Goal: Task Accomplishment & Management: Use online tool/utility

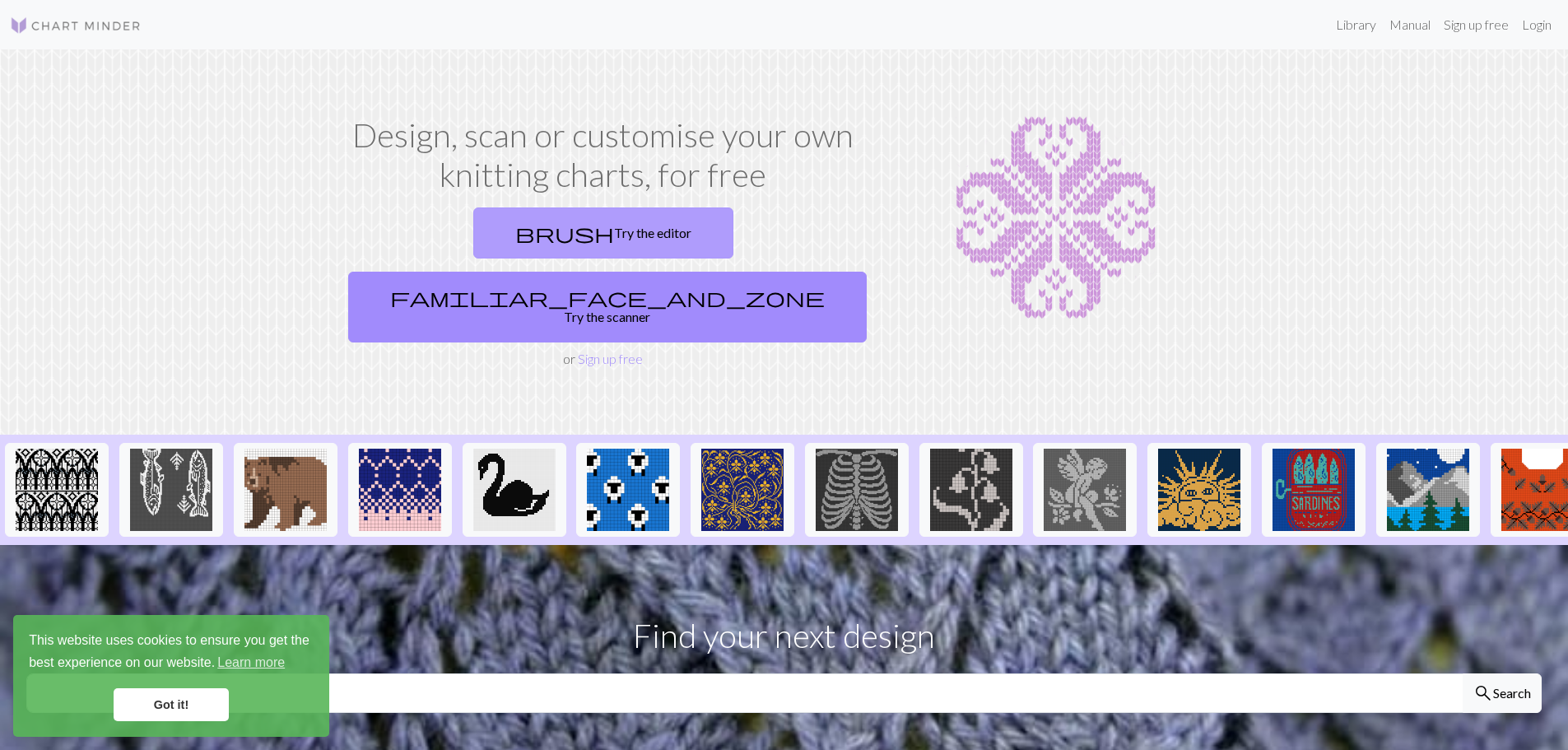
click at [492, 235] on link "brush Try the editor" at bounding box center [604, 232] width 260 height 51
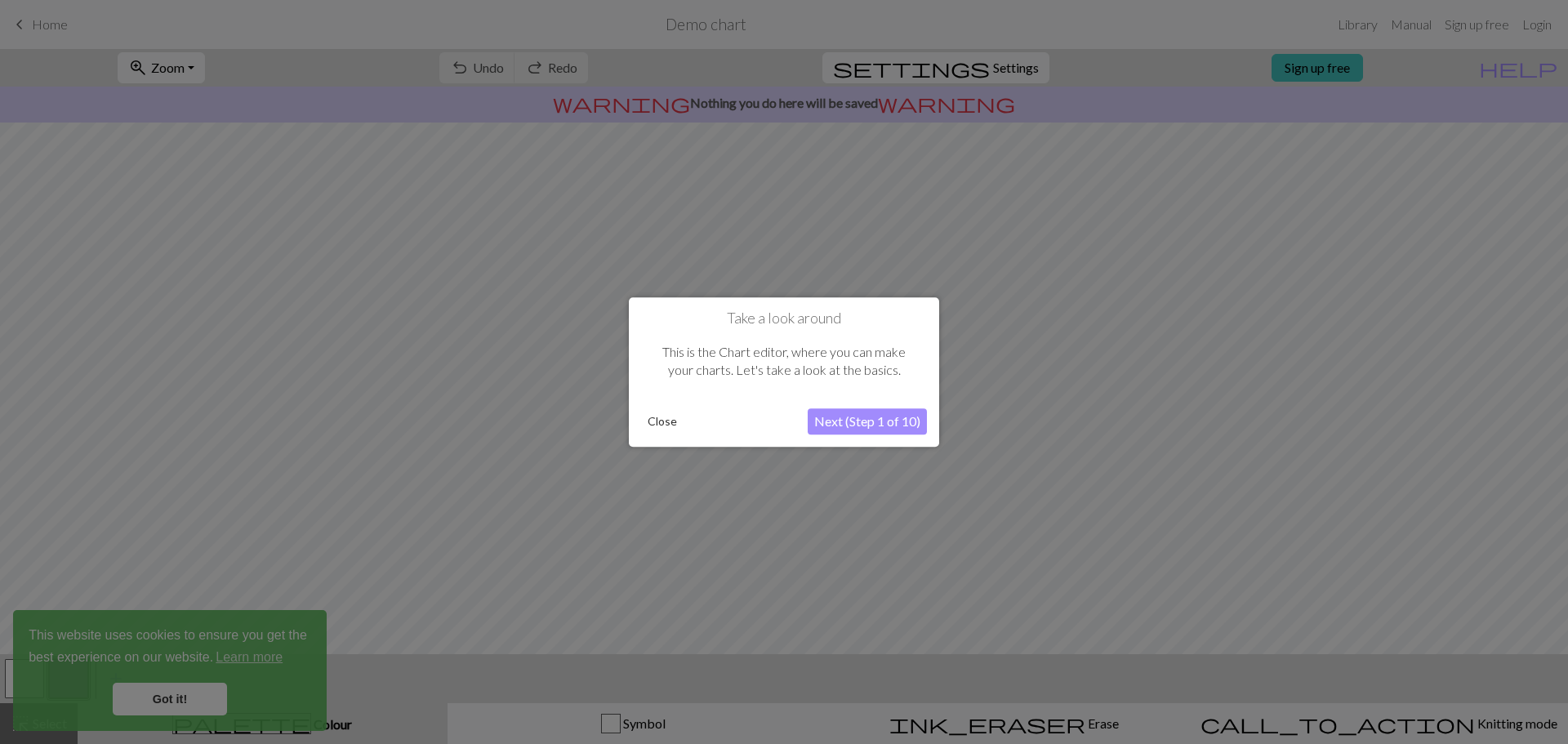
click at [855, 428] on button "Next (Step 1 of 10)" at bounding box center [867, 421] width 119 height 26
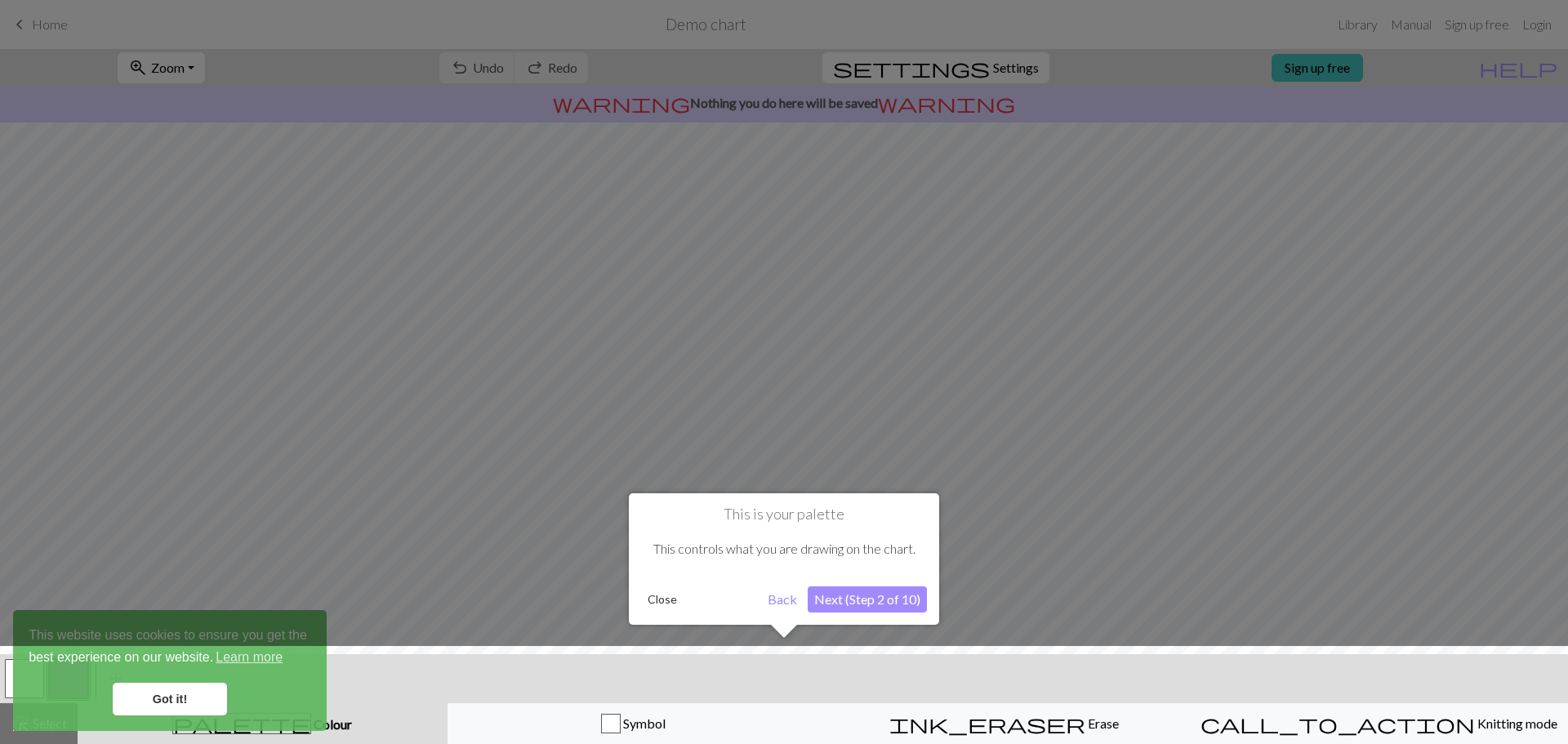
click at [846, 605] on button "Next (Step 2 of 10)" at bounding box center [867, 599] width 119 height 26
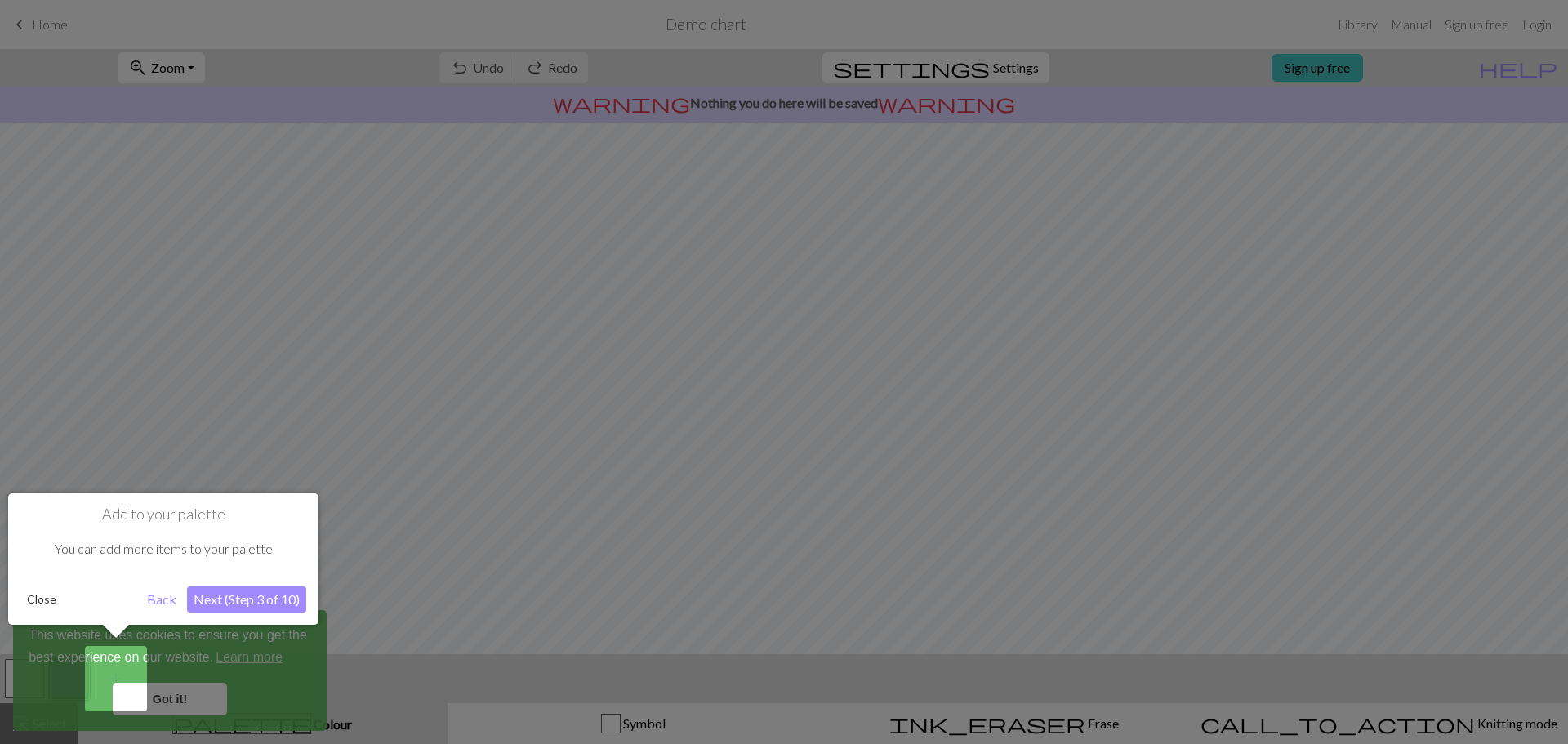
click at [247, 598] on button "Next (Step 3 of 10)" at bounding box center [247, 599] width 119 height 26
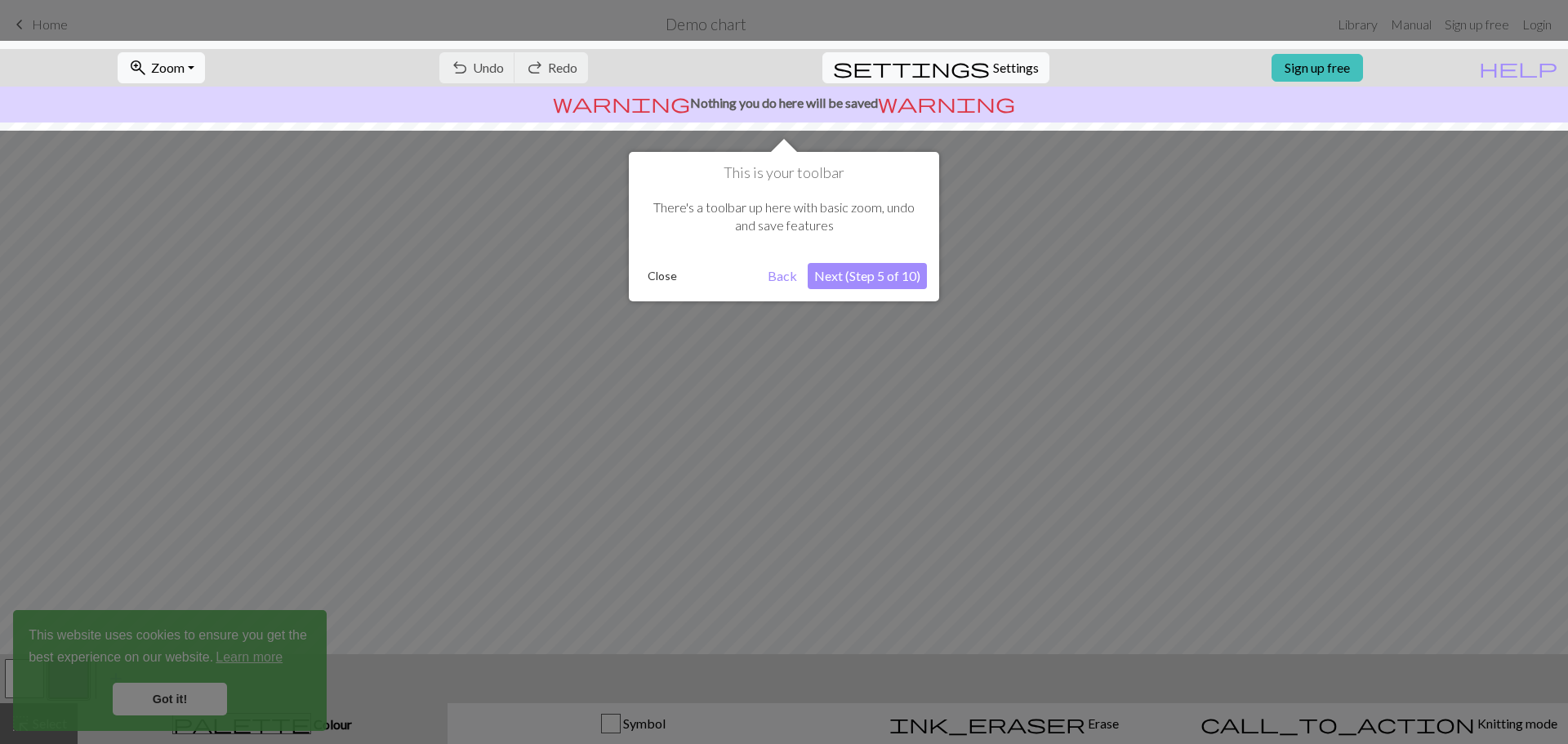
click at [862, 278] on button "Next (Step 5 of 10)" at bounding box center [867, 275] width 119 height 26
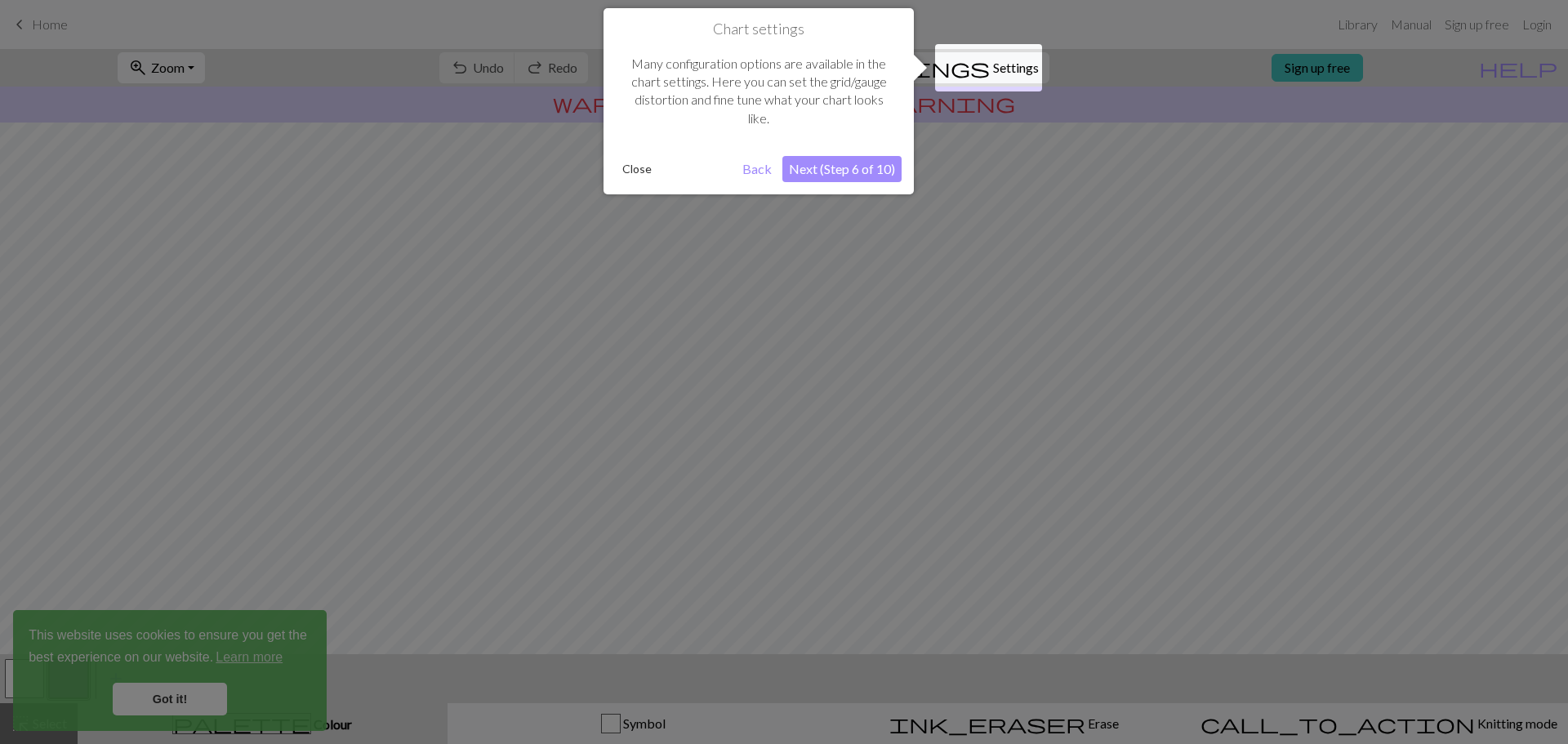
click at [838, 174] on button "Next (Step 6 of 10)" at bounding box center [842, 168] width 119 height 26
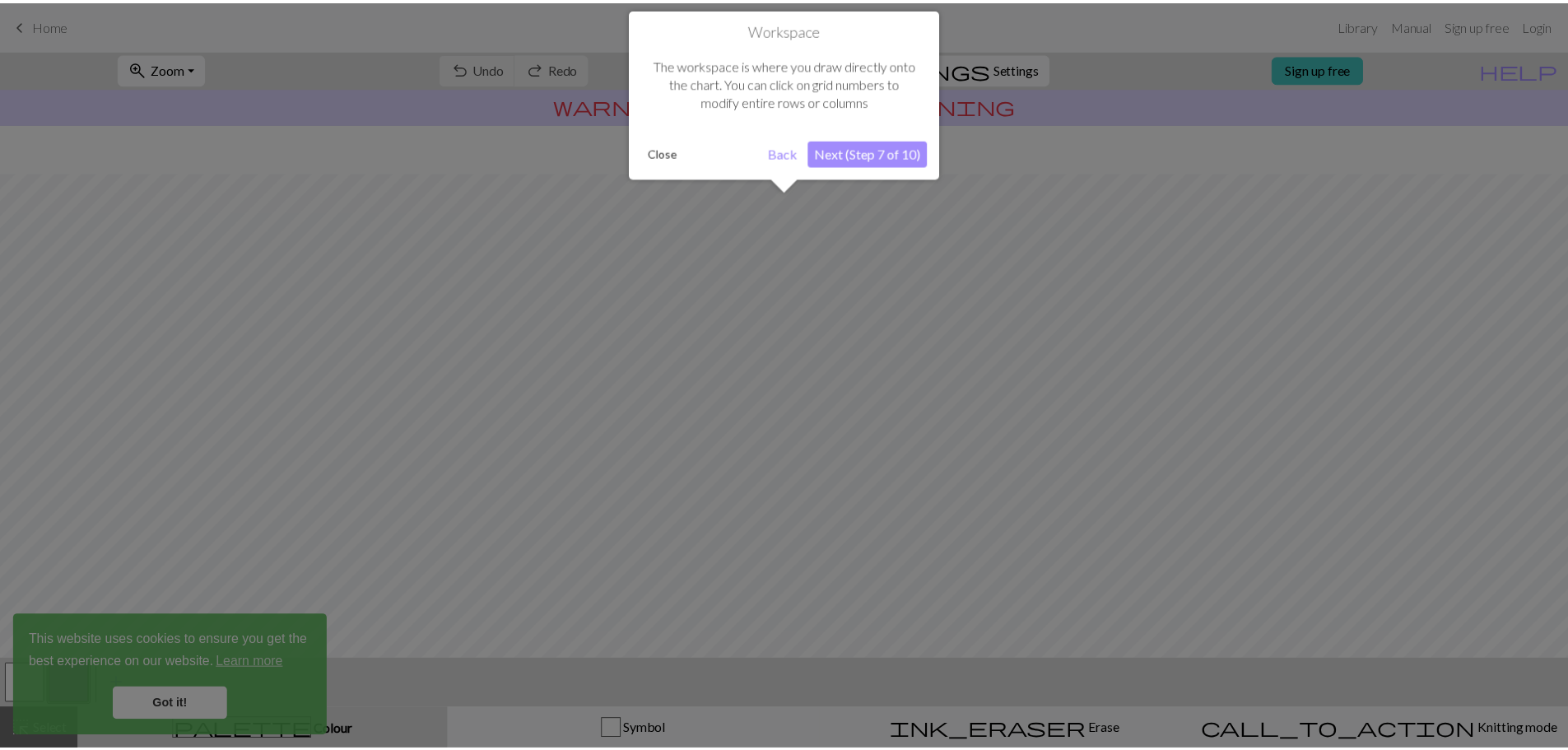
scroll to position [77, 0]
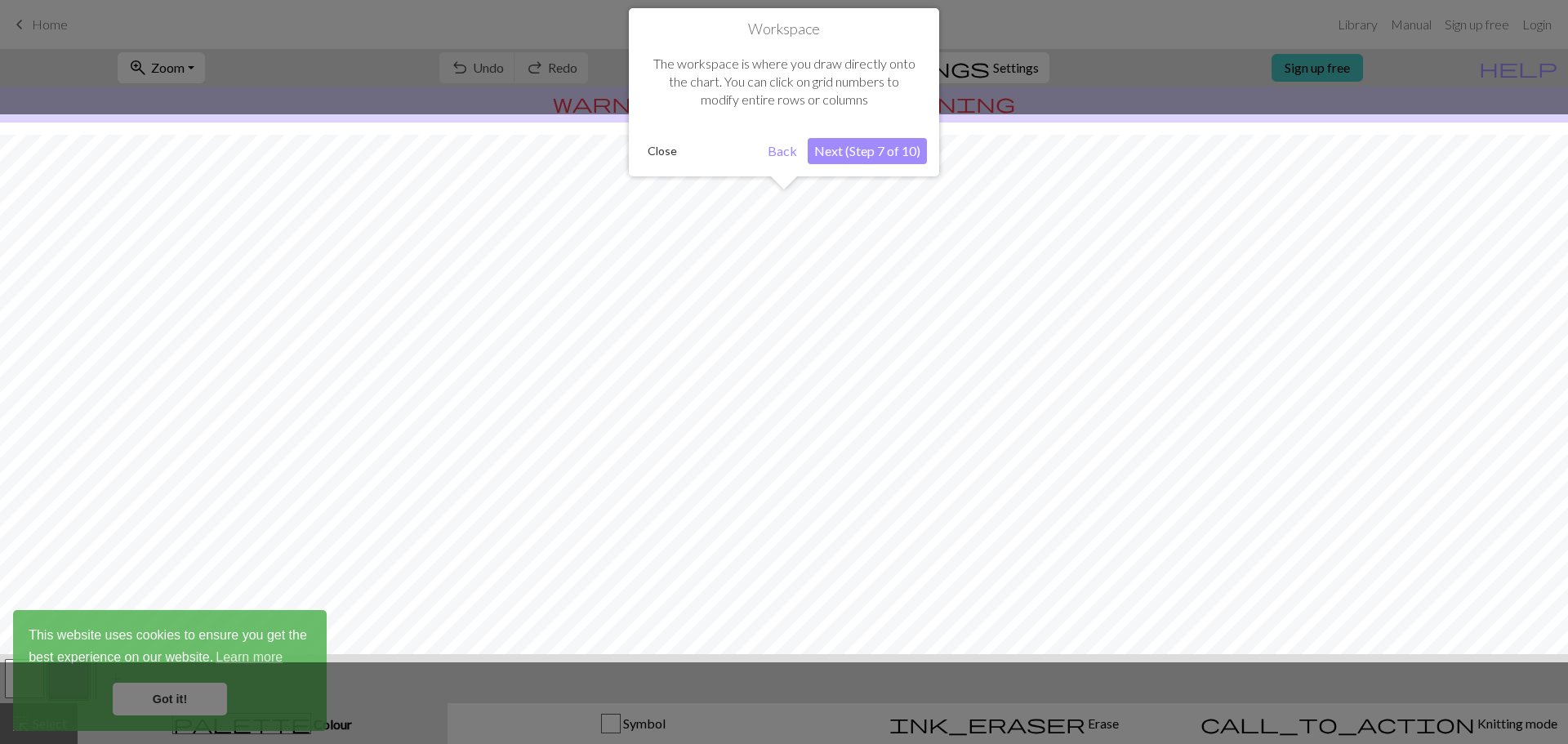
click at [844, 153] on button "Next (Step 7 of 10)" at bounding box center [867, 150] width 119 height 26
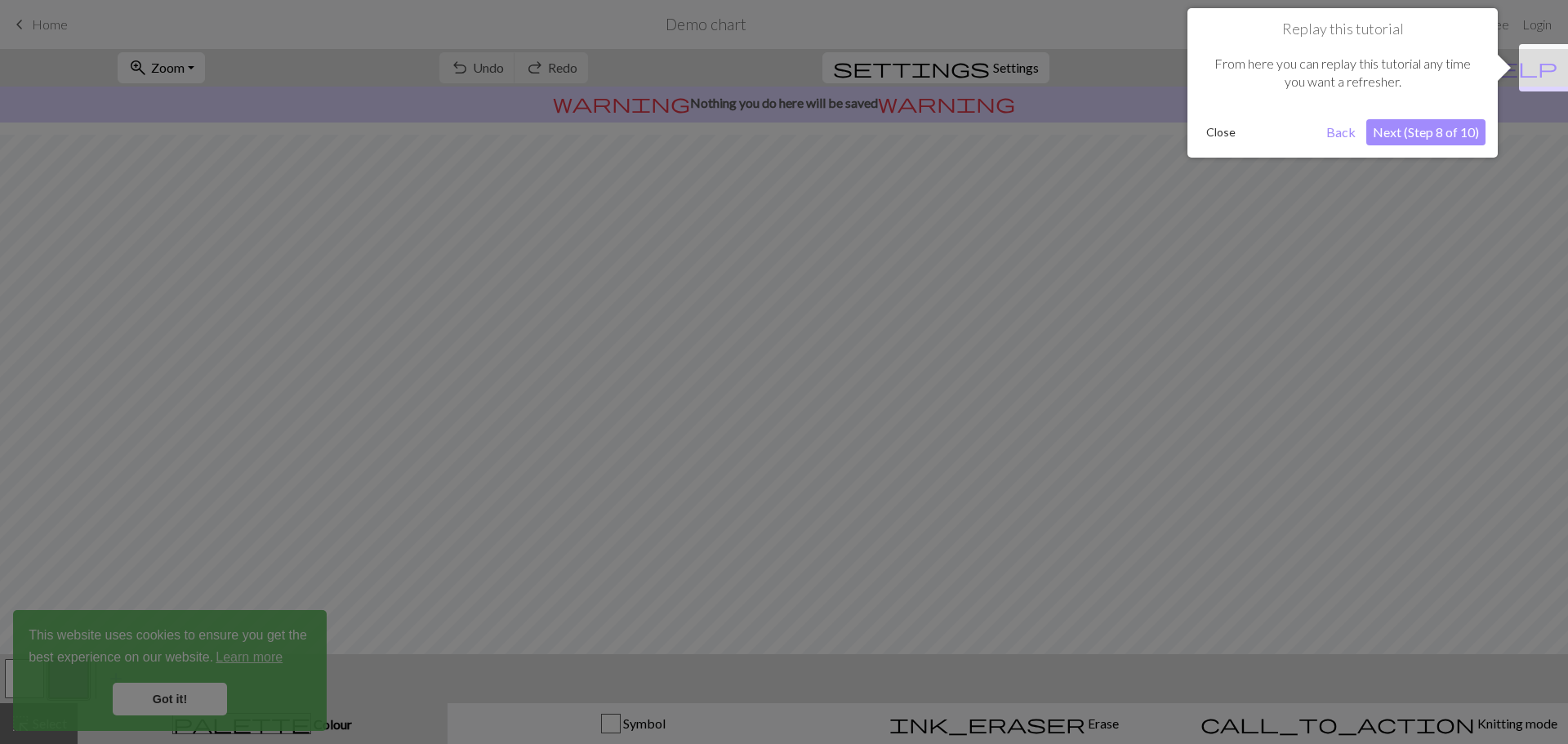
click at [1396, 139] on button "Next (Step 8 of 10)" at bounding box center [1426, 132] width 119 height 26
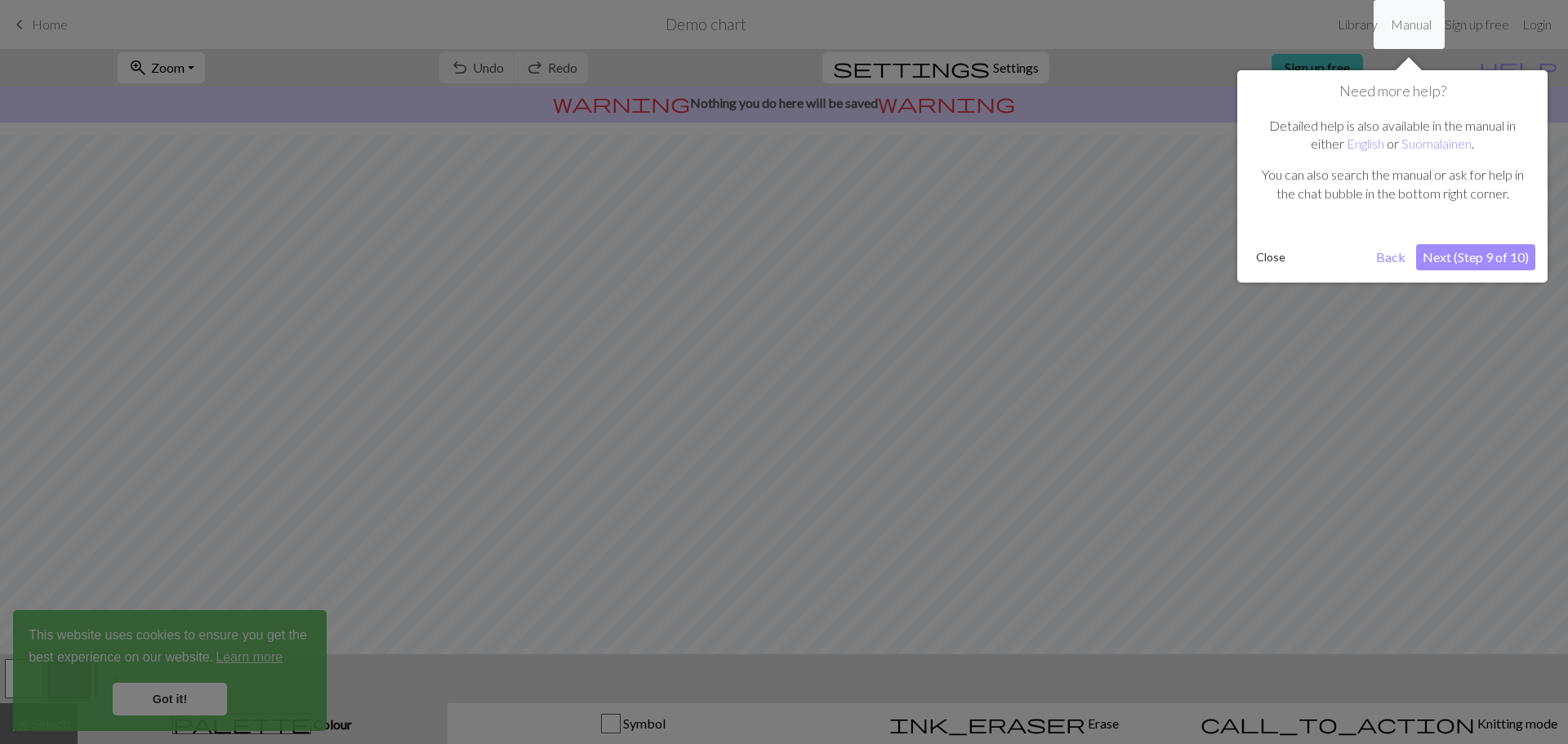
click at [1435, 261] on button "Next (Step 9 of 10)" at bounding box center [1475, 256] width 119 height 26
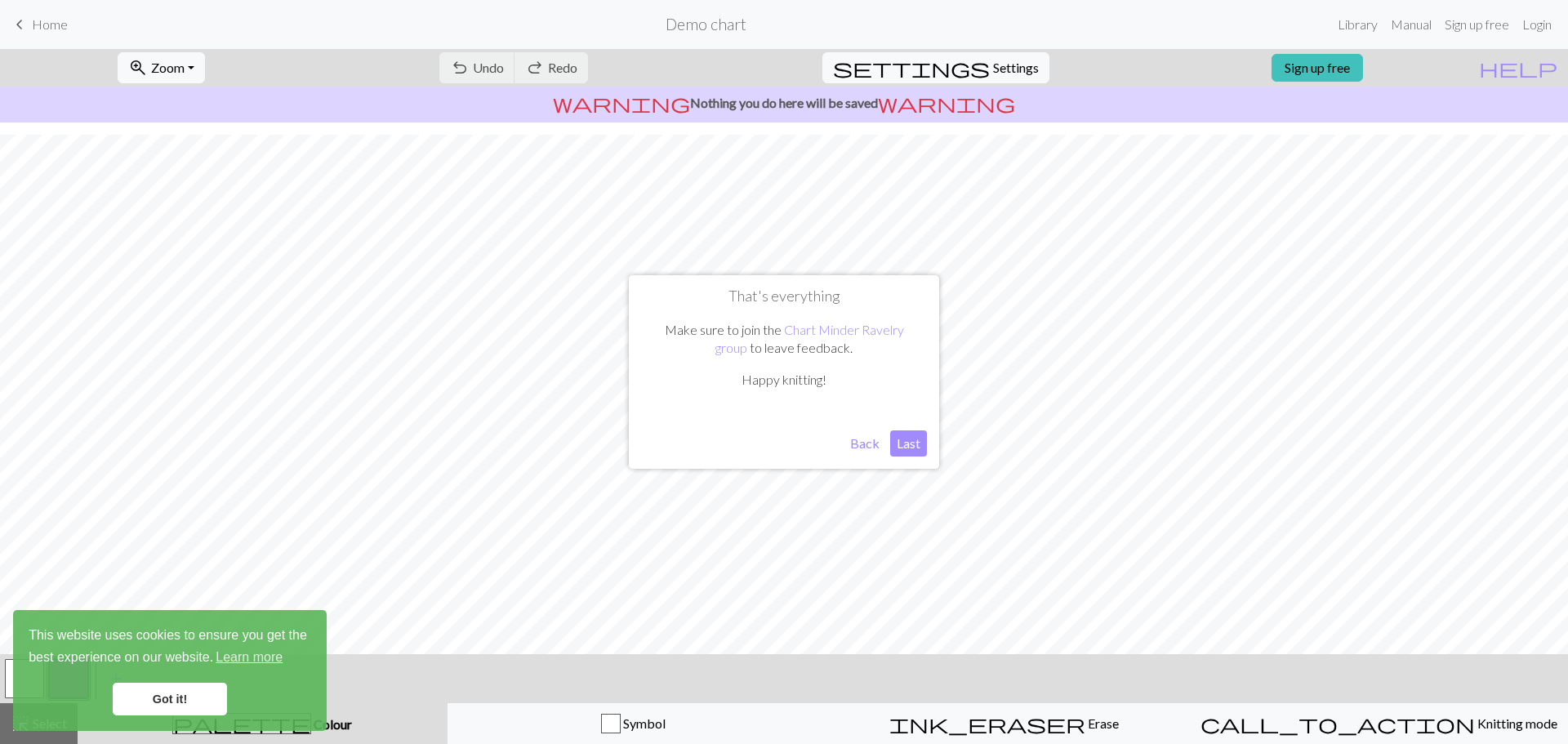
click at [913, 443] on button "Last" at bounding box center [908, 443] width 36 height 26
click at [164, 708] on link "Got it!" at bounding box center [170, 699] width 114 height 33
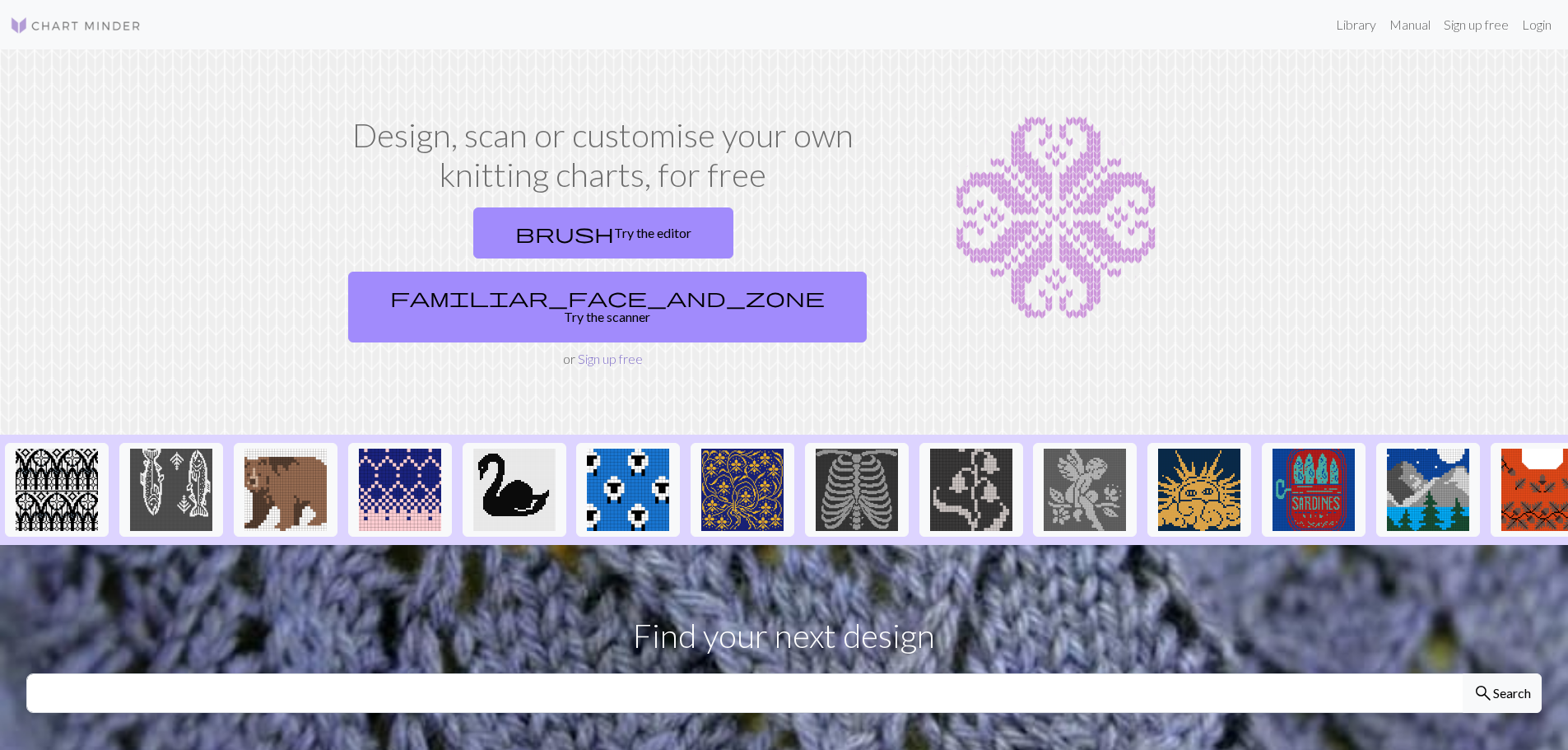
click at [620, 351] on link "Sign up free" at bounding box center [610, 358] width 65 height 15
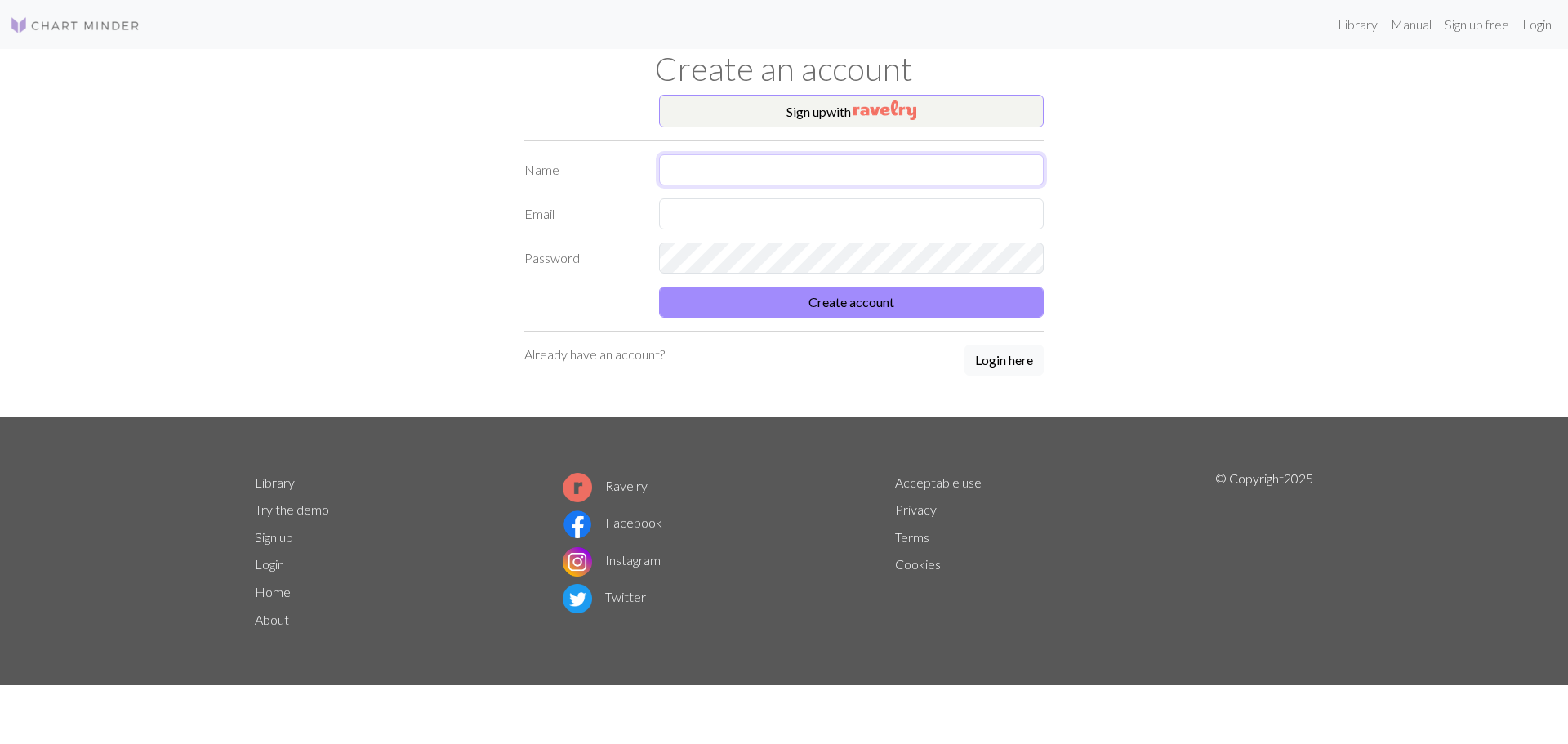
click at [713, 174] on input "text" at bounding box center [851, 169] width 384 height 31
type input "Christine Edwards"
click at [716, 215] on input "text" at bounding box center [851, 214] width 384 height 31
type input "christinevickery@hotmail.com"
click at [816, 303] on button "Create account" at bounding box center [851, 302] width 384 height 31
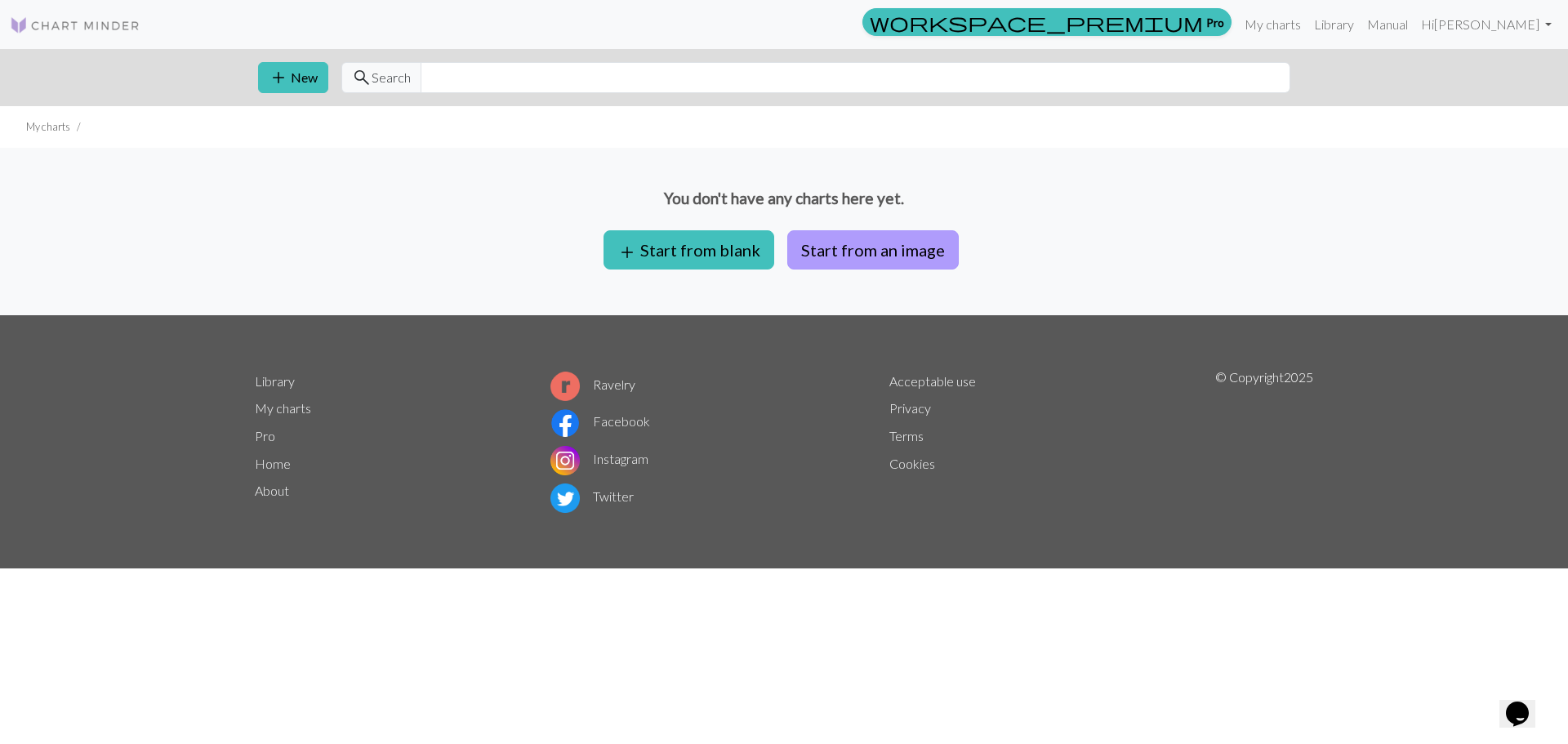
click at [861, 259] on button "Start from an image" at bounding box center [872, 250] width 172 height 39
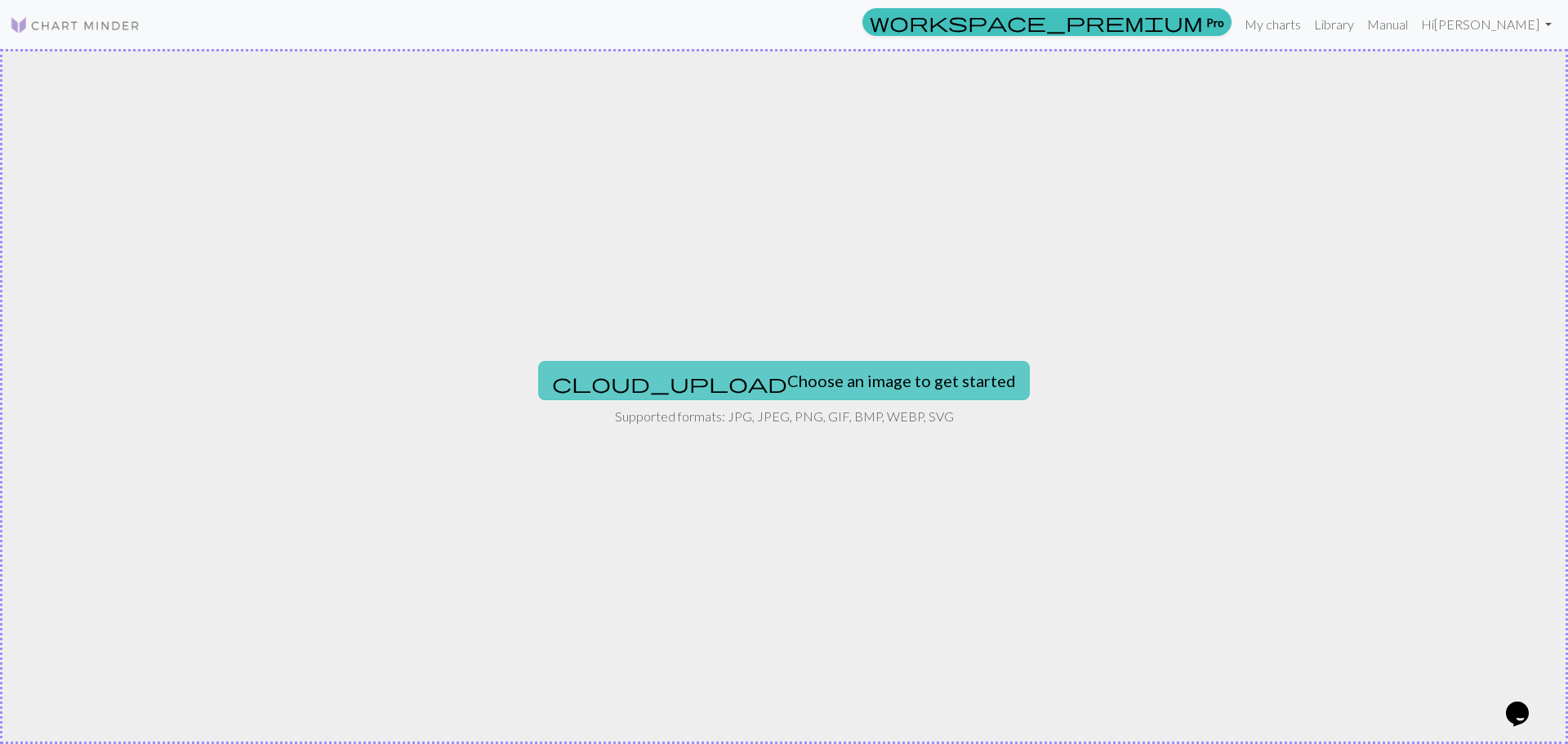
click at [764, 381] on button "cloud_upload Choose an image to get started" at bounding box center [784, 381] width 491 height 39
click at [785, 391] on button "cloud_upload Choose an image to get started" at bounding box center [784, 381] width 491 height 39
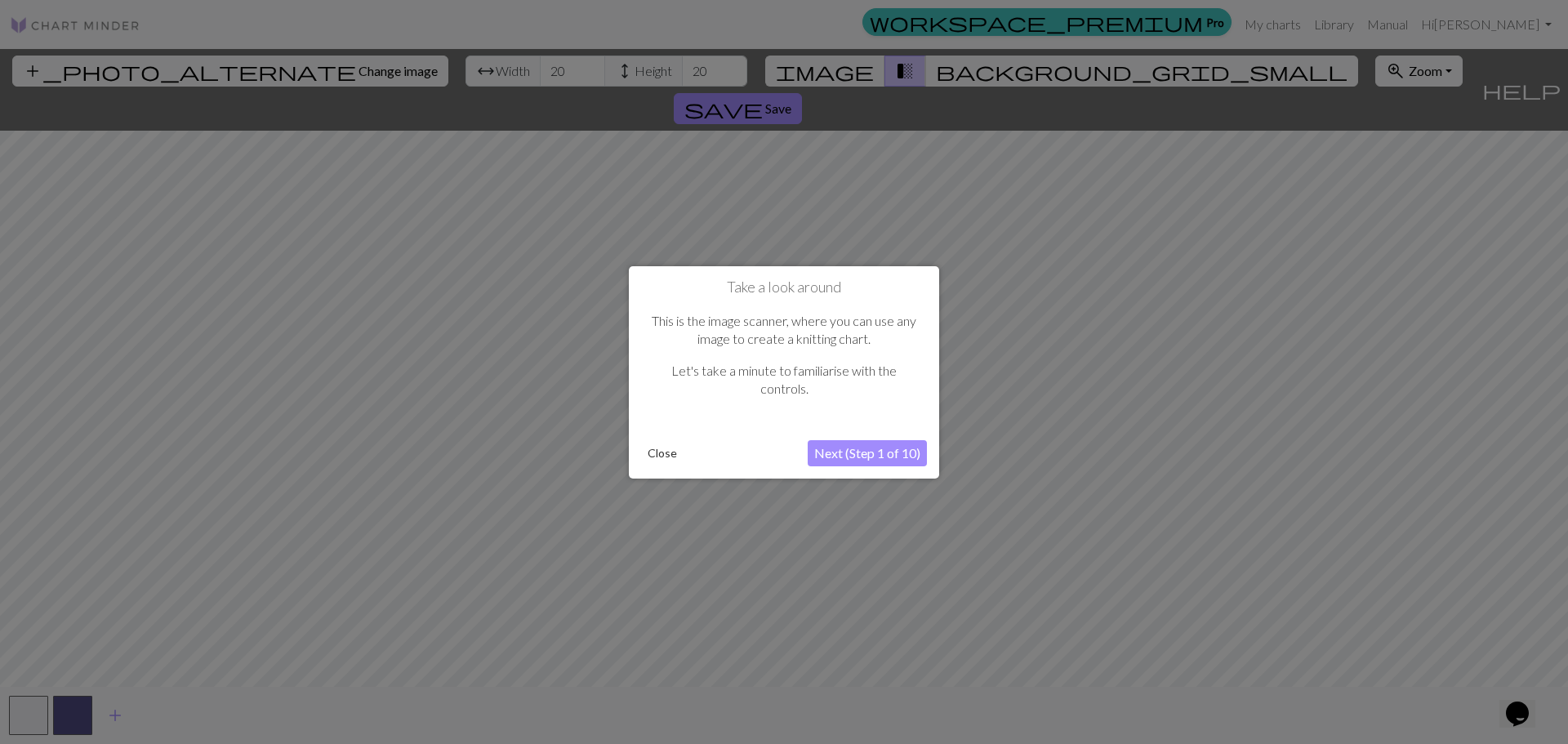
click at [855, 457] on button "Next (Step 1 of 10)" at bounding box center [867, 453] width 119 height 26
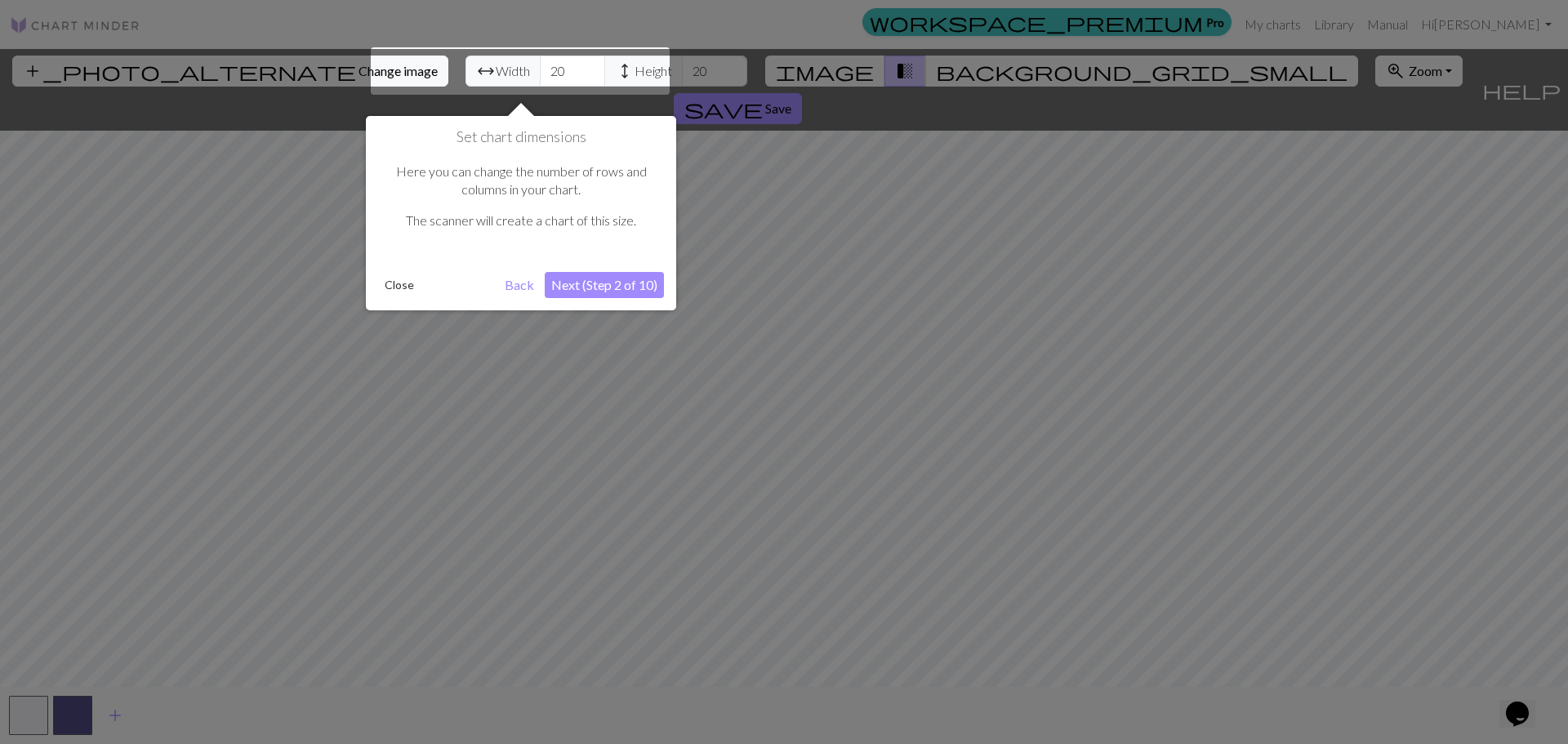
click at [586, 287] on button "Next (Step 2 of 10)" at bounding box center [604, 285] width 119 height 26
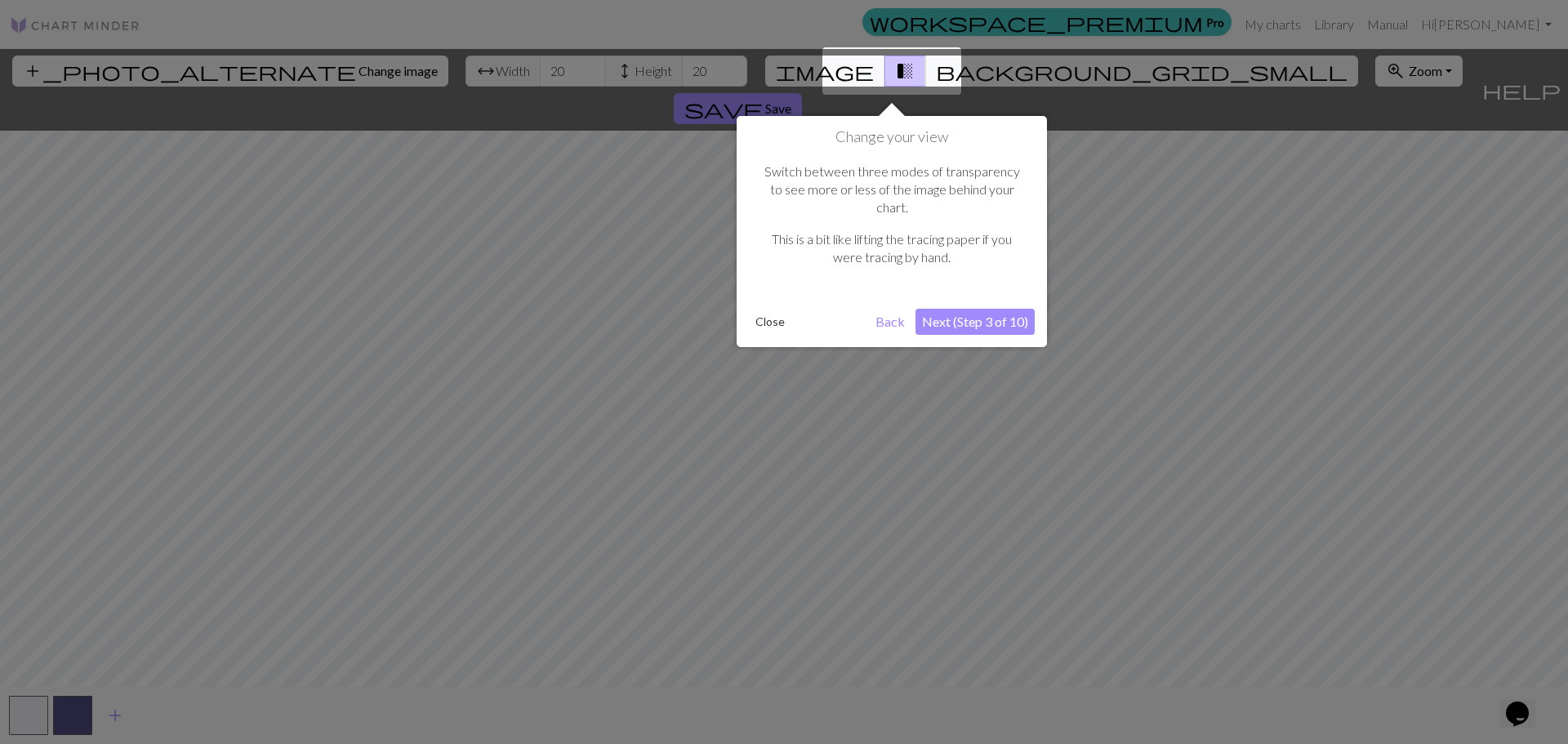
click at [961, 309] on button "Next (Step 3 of 10)" at bounding box center [975, 321] width 119 height 26
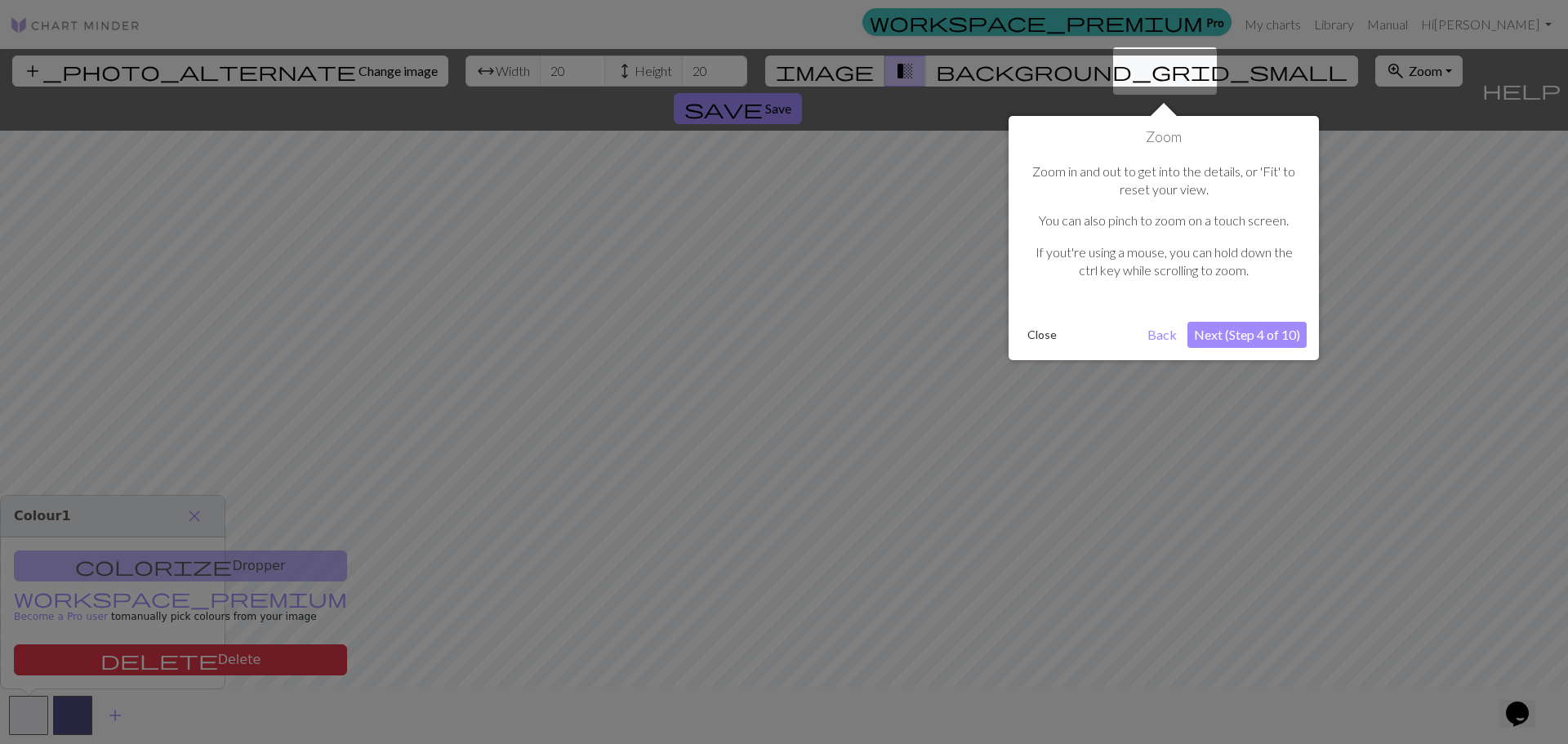
click at [1233, 343] on button "Next (Step 4 of 10)" at bounding box center [1247, 335] width 119 height 26
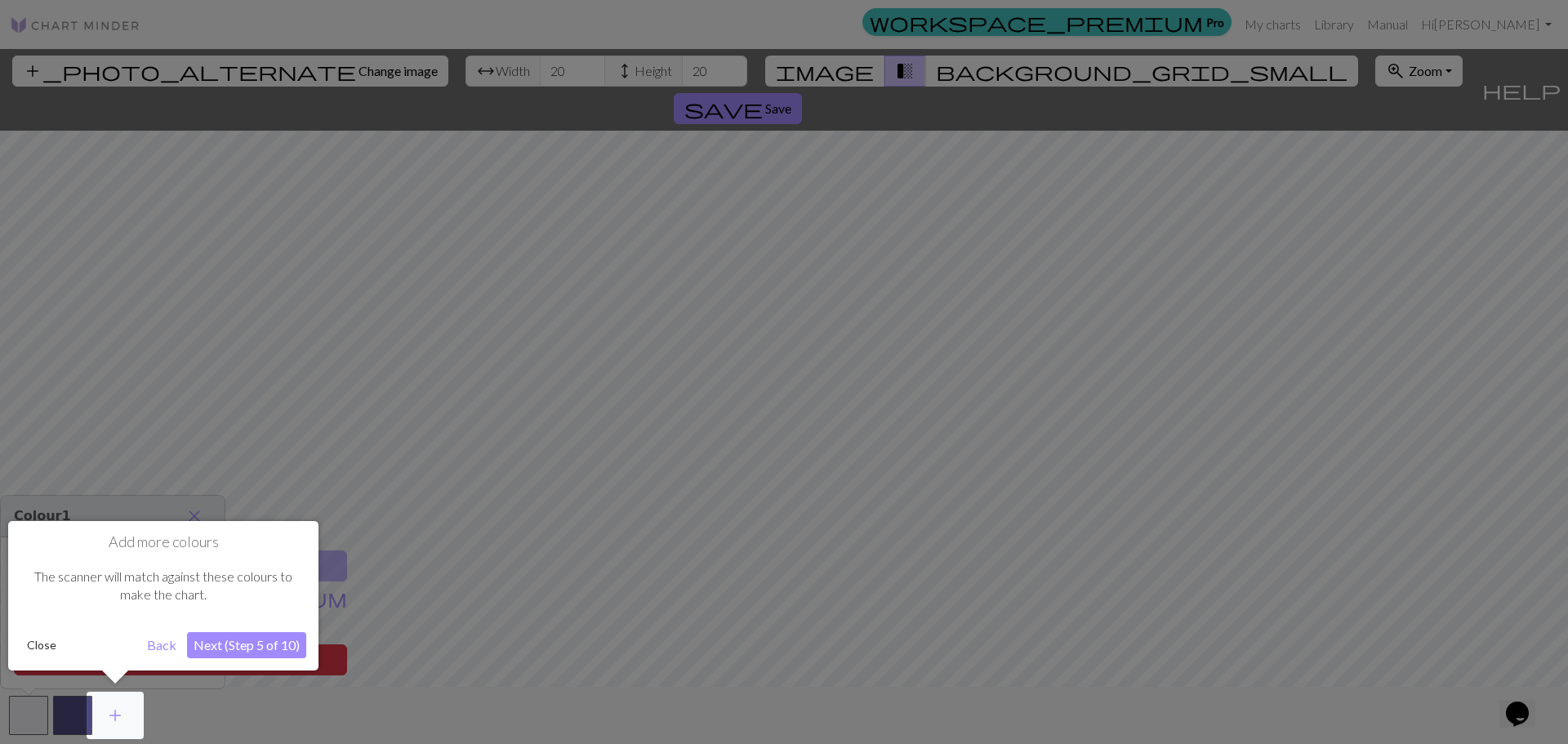
click at [55, 647] on button "Close" at bounding box center [42, 645] width 43 height 25
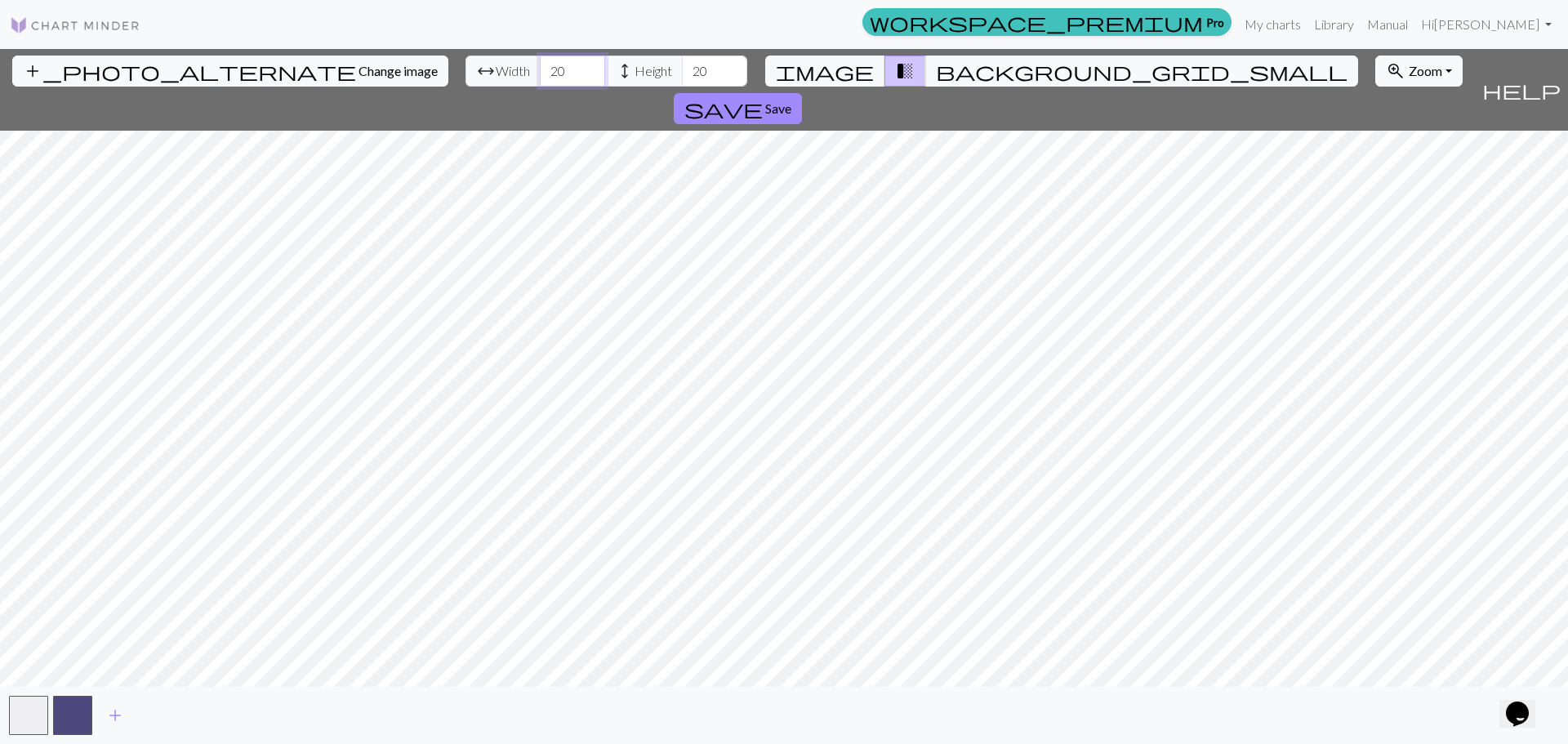
click at [539, 69] on input "20" at bounding box center [571, 70] width 65 height 31
click at [539, 65] on input "21" at bounding box center [571, 70] width 65 height 31
click at [539, 65] on input "22" at bounding box center [571, 70] width 65 height 31
type input "23"
click at [539, 65] on input "23" at bounding box center [571, 70] width 65 height 31
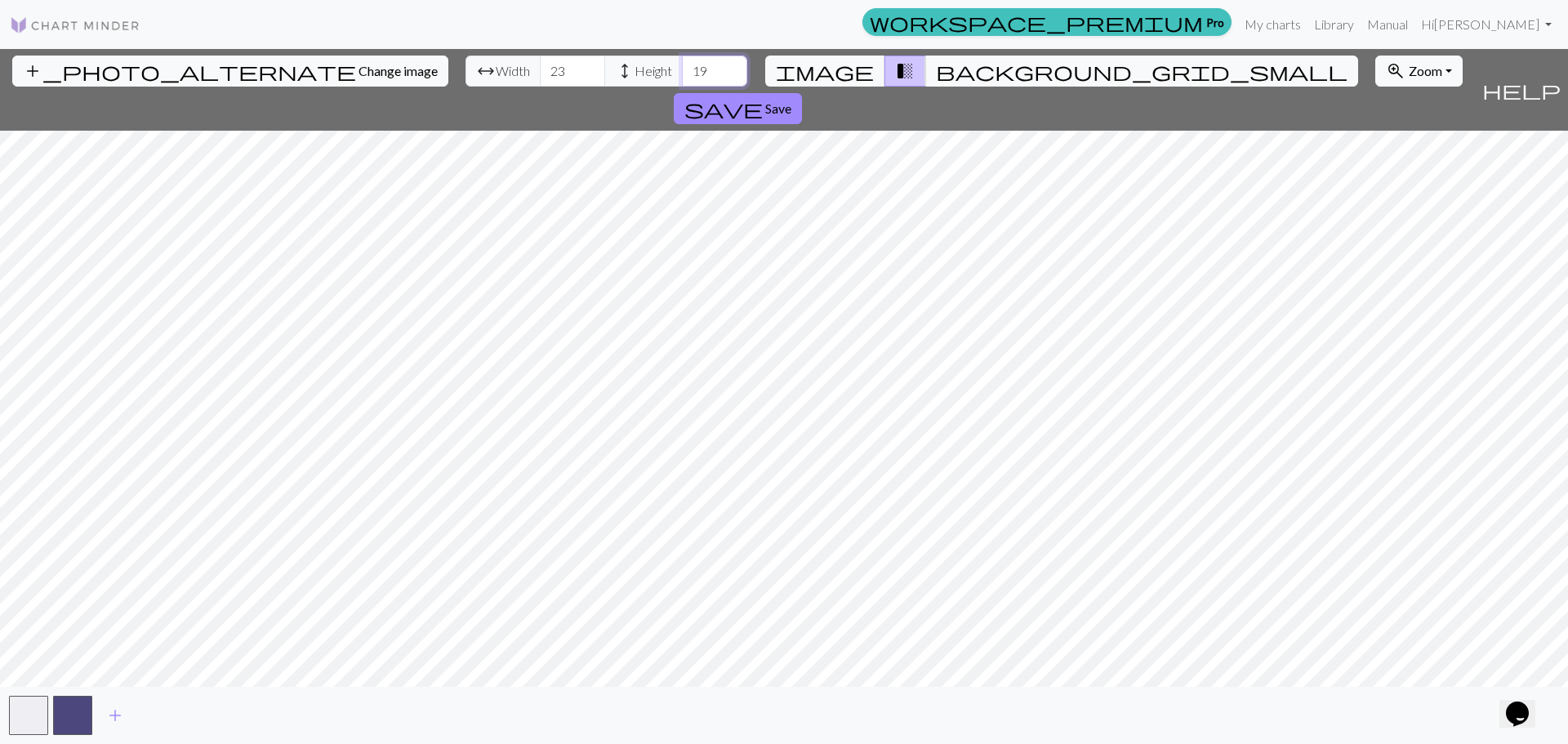
click at [682, 78] on input "19" at bounding box center [714, 70] width 65 height 31
click at [682, 74] on input "18" at bounding box center [714, 70] width 65 height 31
click at [682, 74] on input "17" at bounding box center [714, 70] width 65 height 31
click at [682, 61] on input "18" at bounding box center [714, 70] width 65 height 31
click at [682, 61] on input "19" at bounding box center [714, 70] width 65 height 31
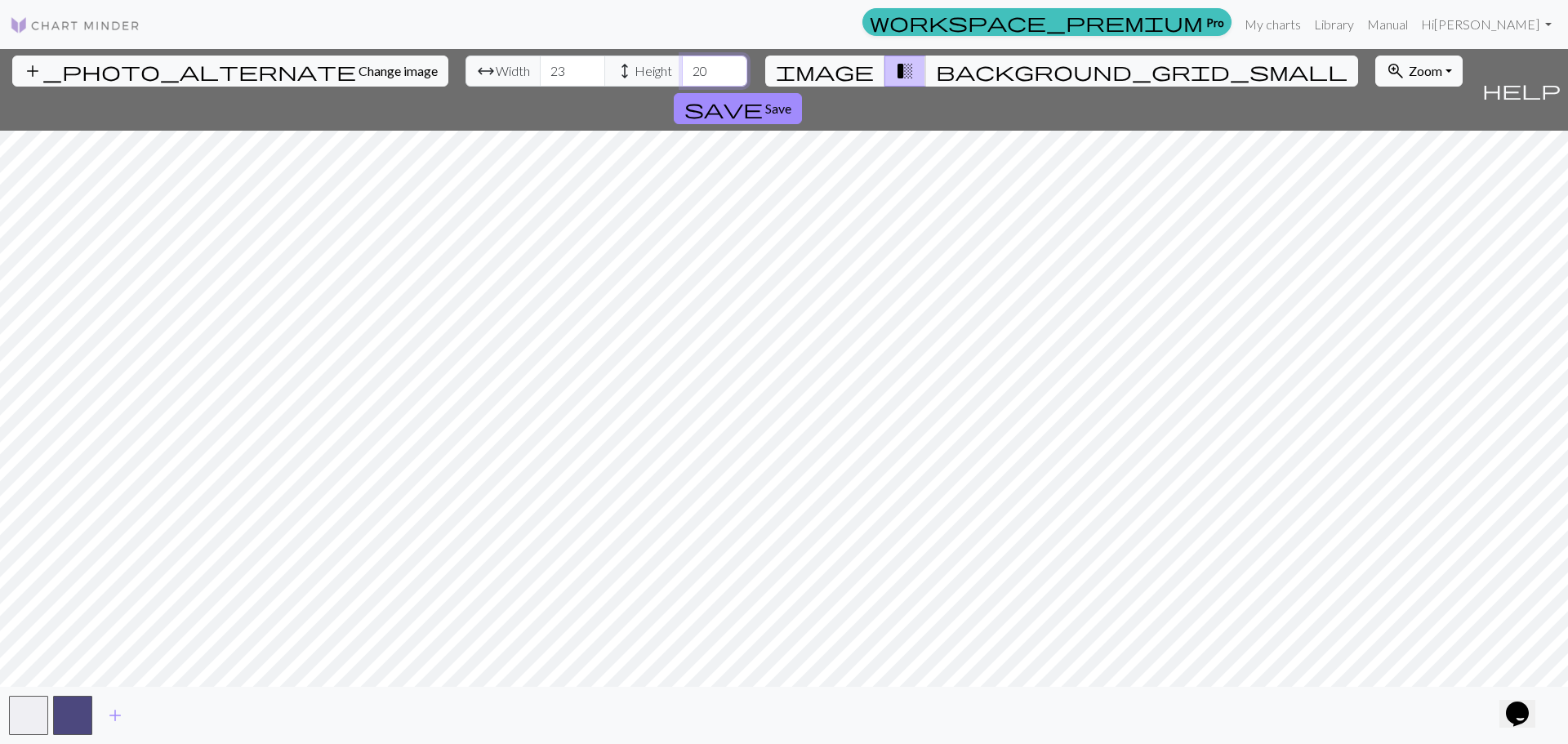
click at [682, 61] on input "20" at bounding box center [714, 70] width 65 height 31
type input "21"
click at [682, 61] on input "21" at bounding box center [714, 70] width 65 height 31
drag, startPoint x: 501, startPoint y: 74, endPoint x: 487, endPoint y: 75, distance: 14.0
click at [539, 75] on input "22" at bounding box center [571, 70] width 65 height 31
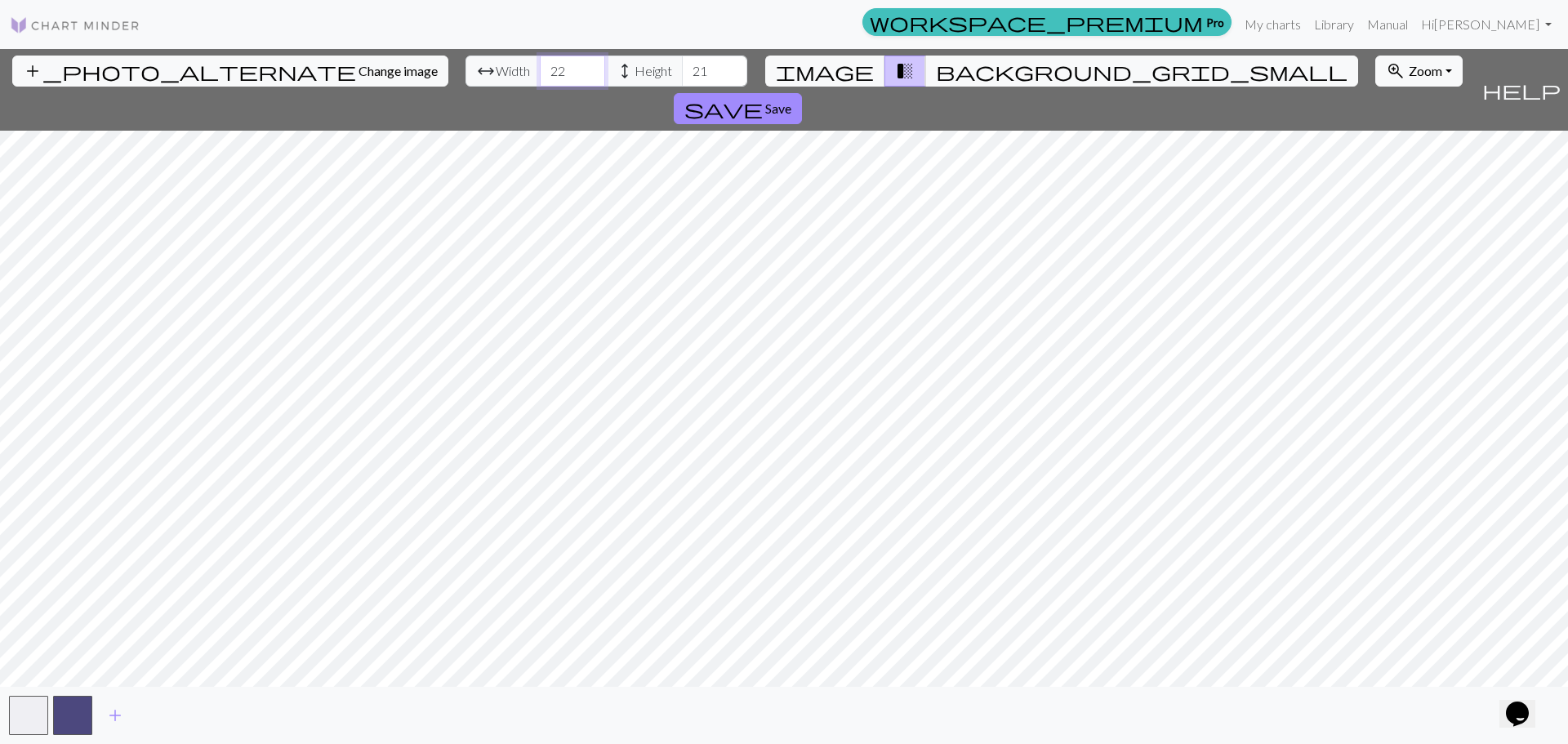
drag, startPoint x: 487, startPoint y: 74, endPoint x: 420, endPoint y: 61, distance: 68.2
click at [465, 61] on div "arrow_range Width 22 height Height 21" at bounding box center [606, 70] width 282 height 31
type input "30"
drag, startPoint x: 630, startPoint y: 71, endPoint x: 567, endPoint y: 64, distance: 63.4
click at [567, 64] on div "arrow_range Width 30 height Height 21" at bounding box center [606, 70] width 282 height 31
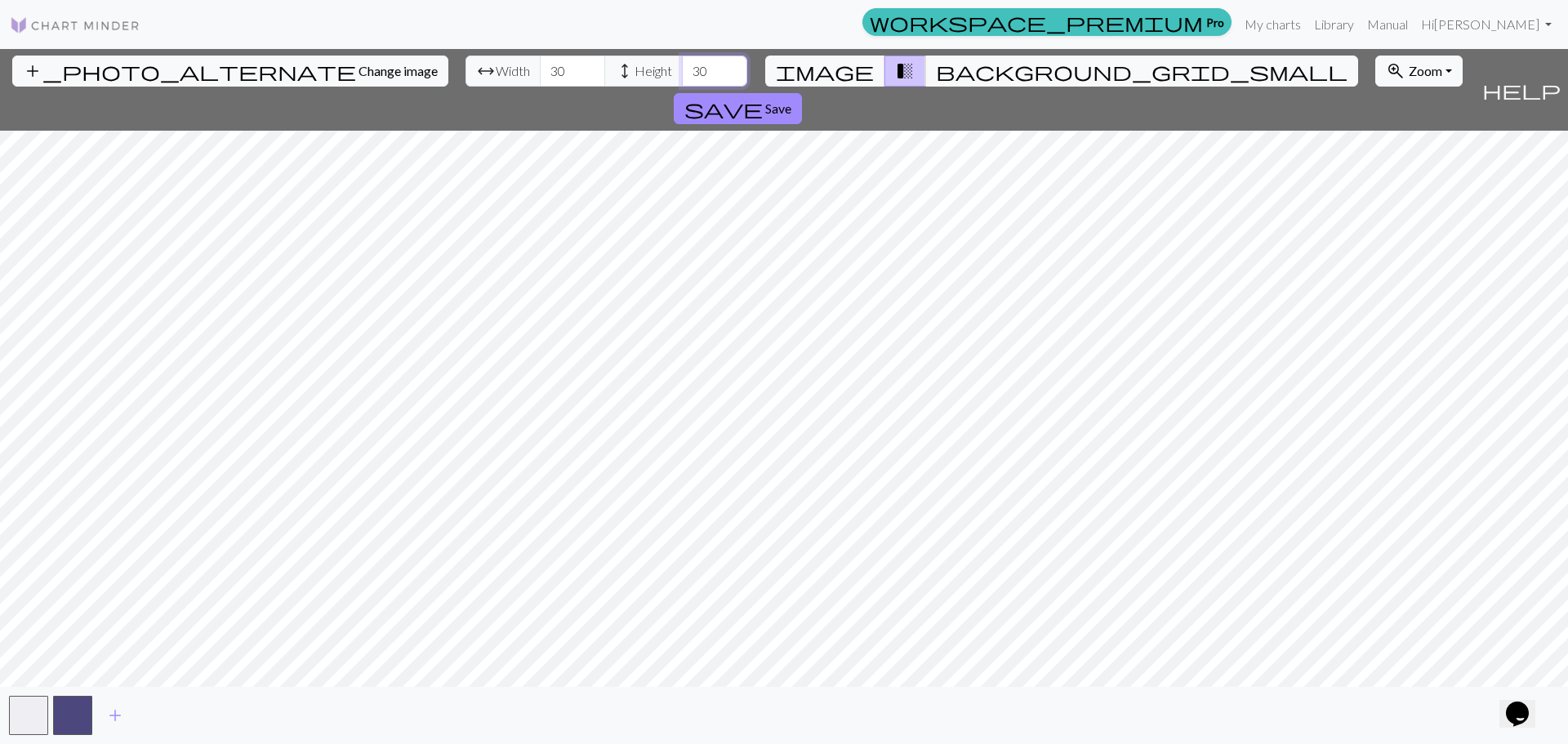
type input "30"
drag, startPoint x: 483, startPoint y: 70, endPoint x: 464, endPoint y: 73, distance: 19.2
click at [539, 73] on input "30" at bounding box center [571, 70] width 65 height 31
type input "40"
click at [682, 64] on input "30" at bounding box center [714, 70] width 65 height 31
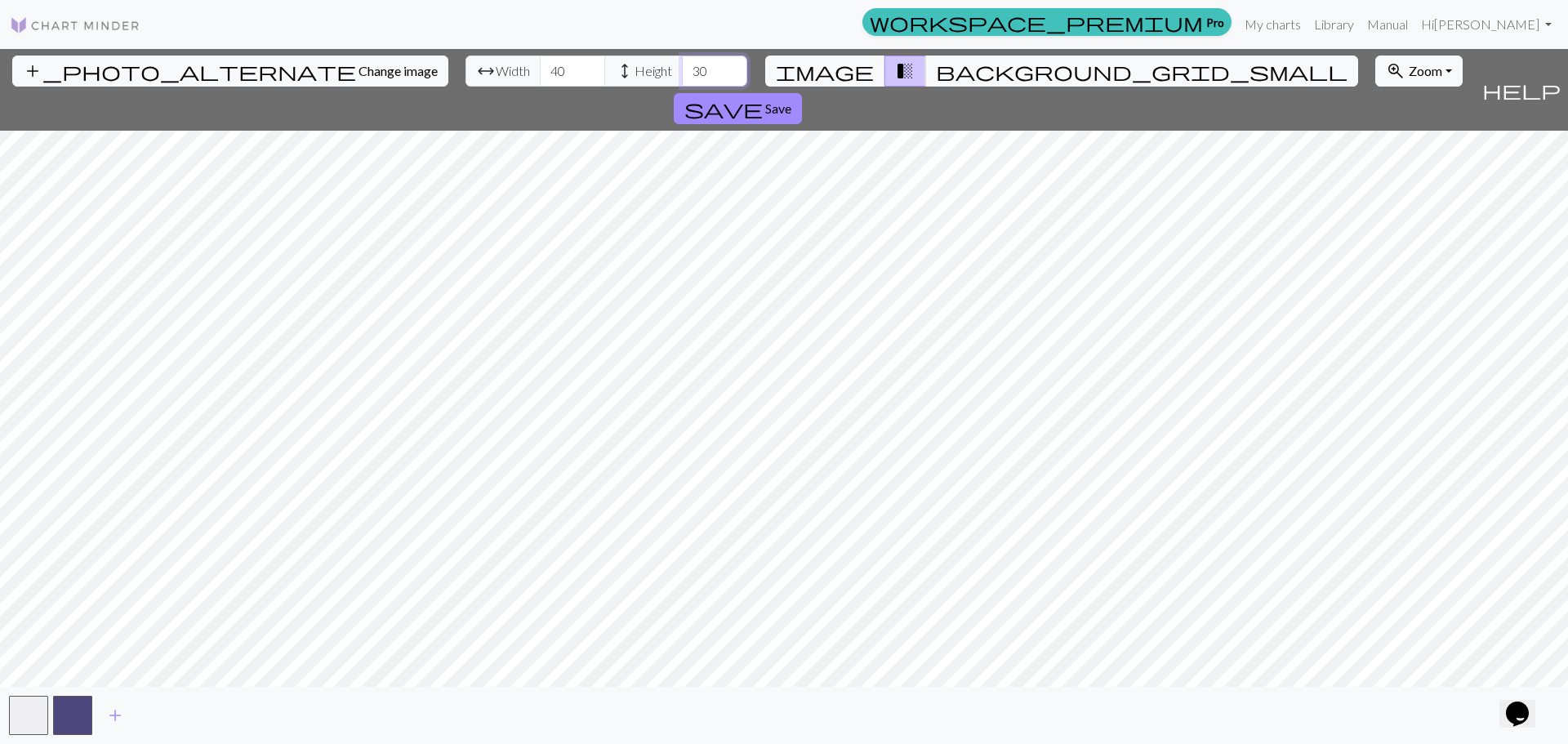
type input "3"
type input "40"
click at [850, 74] on span "image" at bounding box center [825, 71] width 98 height 23
click at [935, 80] on span "background_grid_small" at bounding box center [1141, 71] width 411 height 23
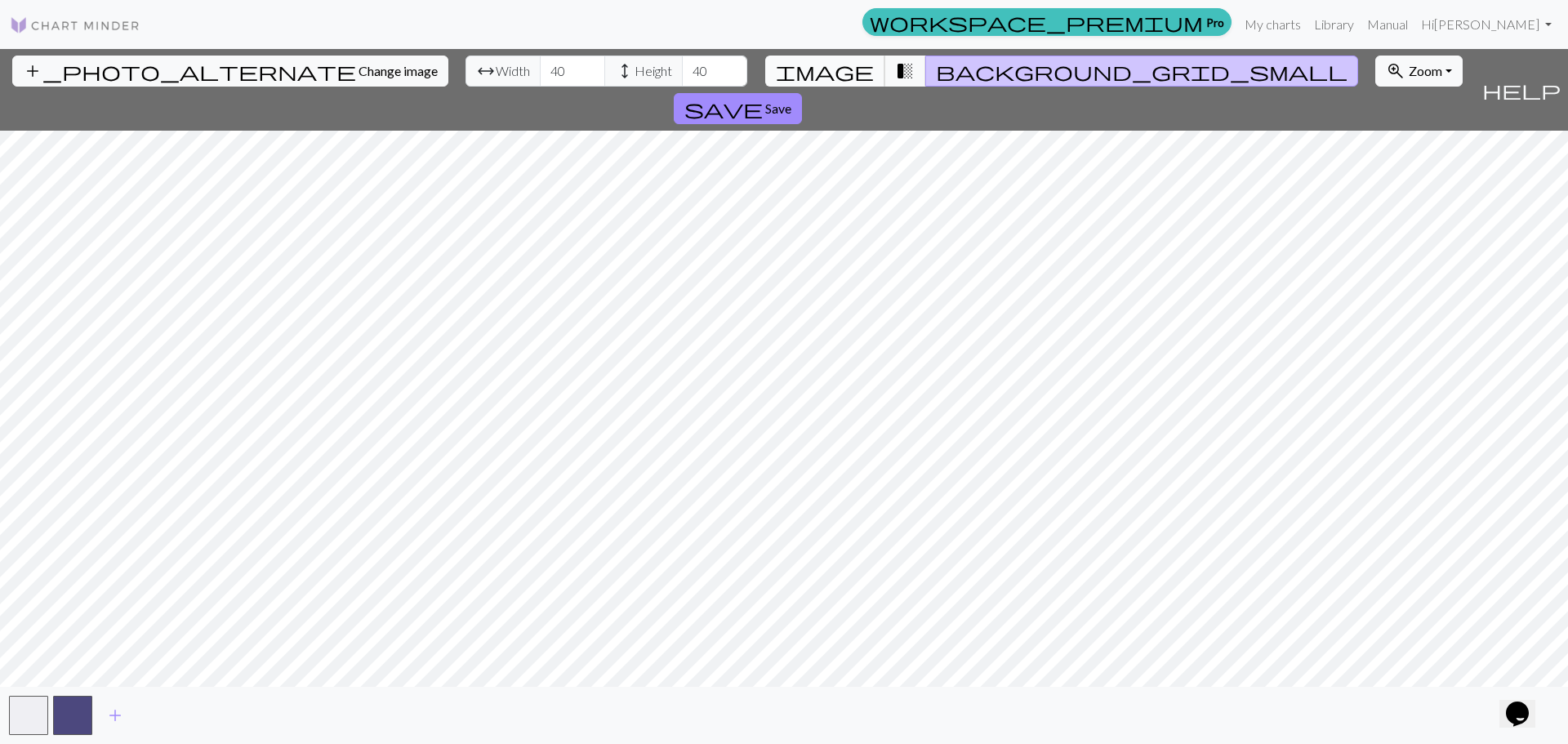
click at [842, 72] on span "image" at bounding box center [825, 71] width 98 height 23
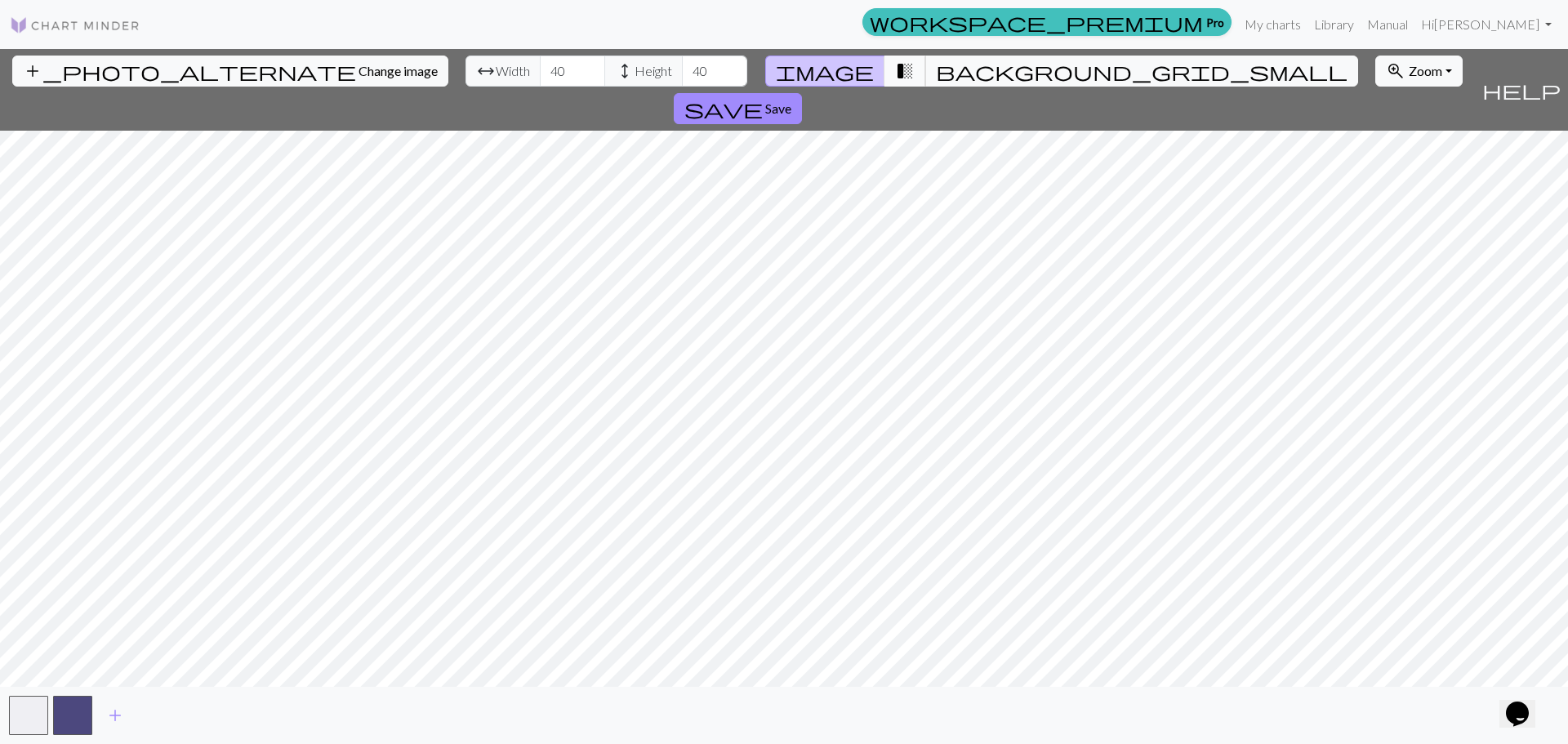
click at [895, 68] on span "transition_fade" at bounding box center [905, 71] width 20 height 23
click at [935, 76] on span "background_grid_small" at bounding box center [1141, 71] width 411 height 23
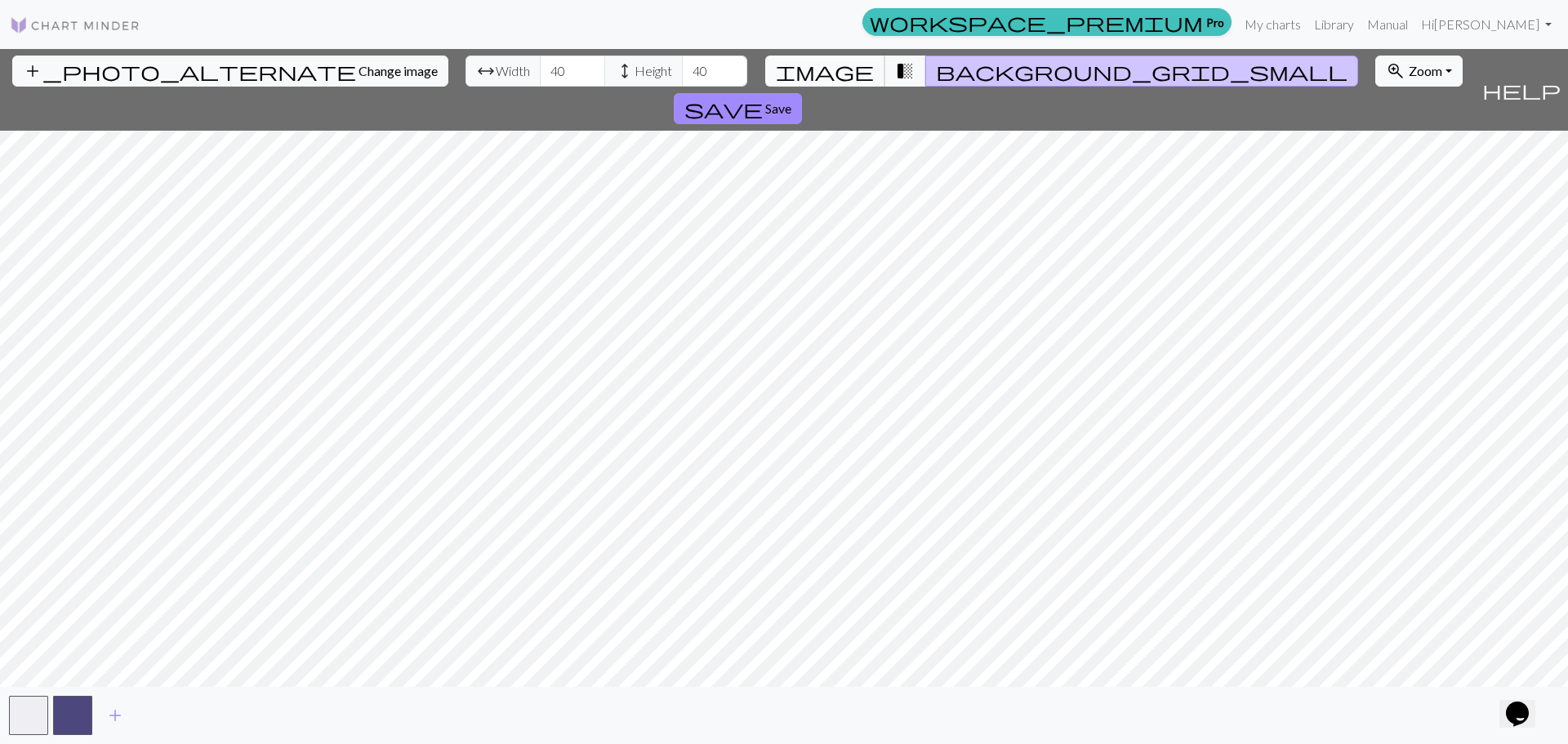
click at [846, 72] on span "image" at bounding box center [825, 71] width 98 height 23
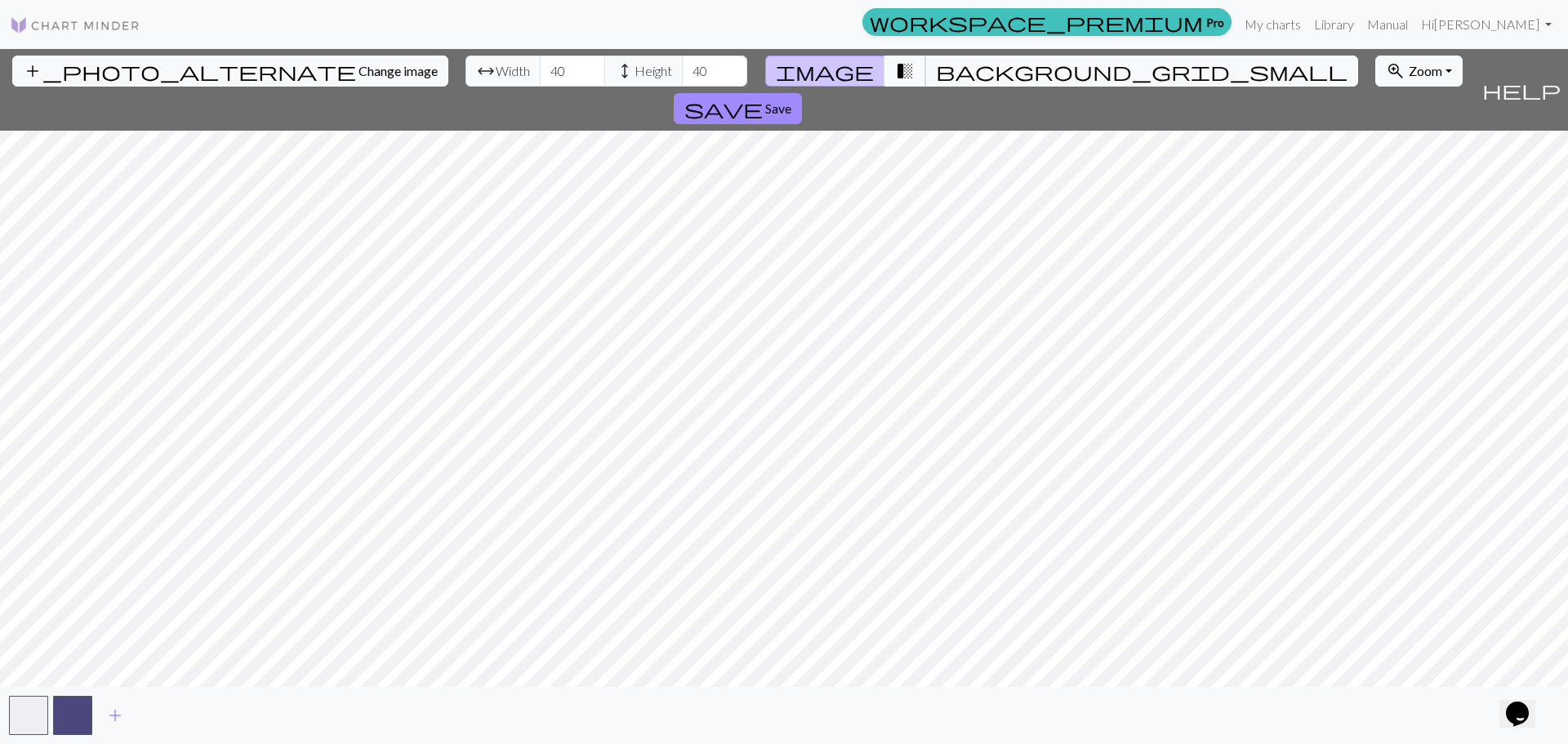
click at [896, 74] on span "transition_fade" at bounding box center [905, 71] width 20 height 23
click at [60, 725] on button "button" at bounding box center [73, 716] width 39 height 39
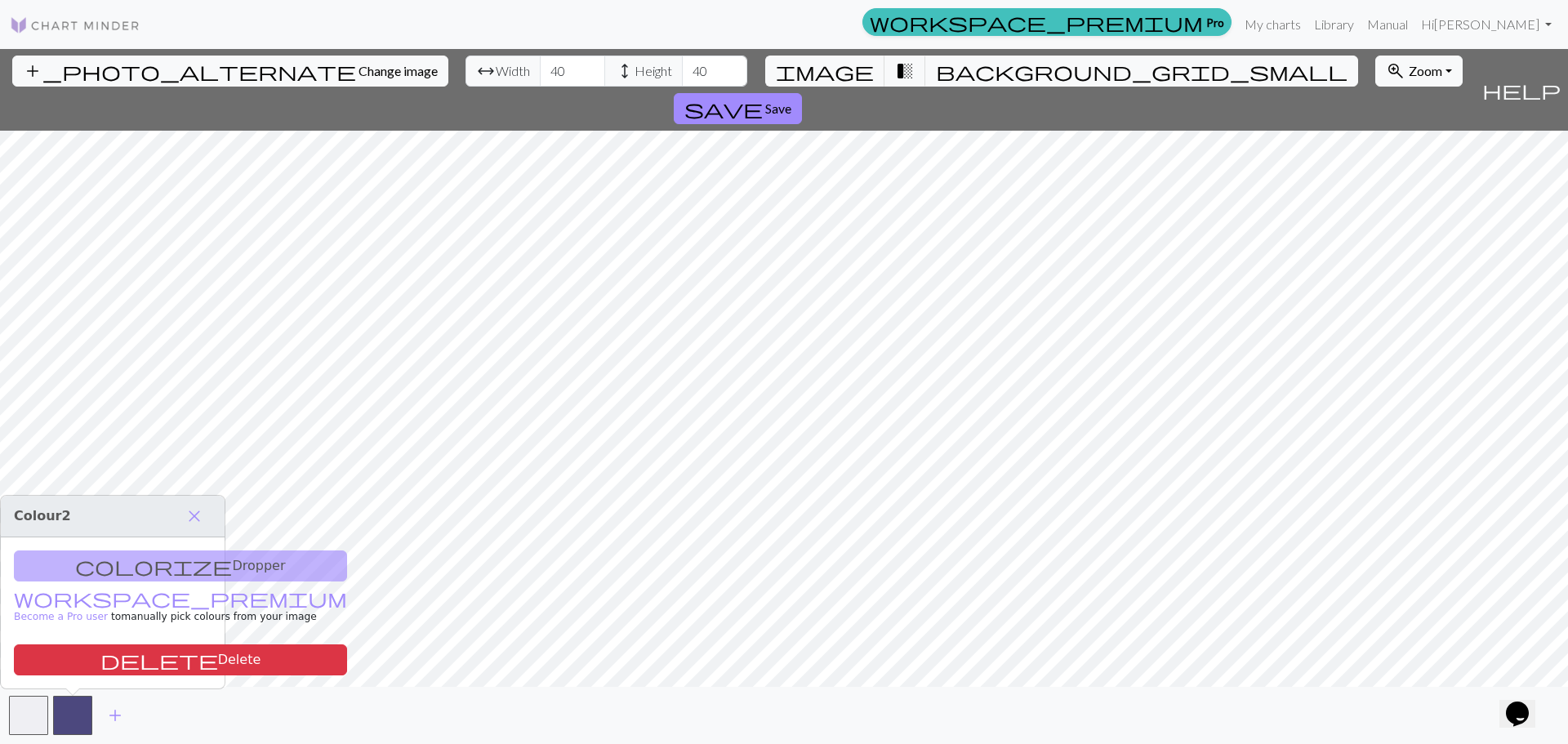
click at [138, 563] on div "colorize Dropper workspace_premium Become a Pro user to manually pick colours f…" at bounding box center [112, 613] width 223 height 151
click at [198, 517] on span "close" at bounding box center [194, 516] width 20 height 23
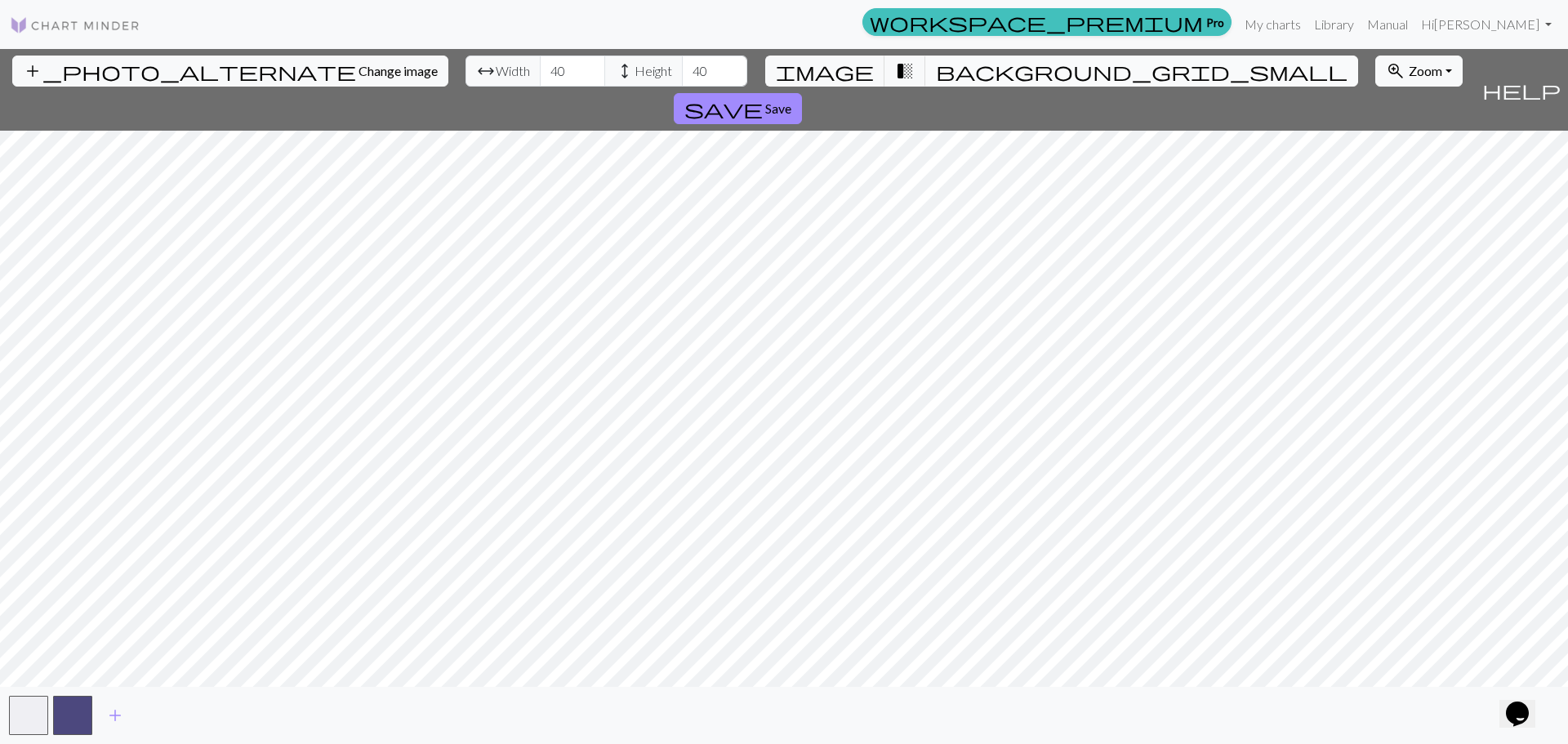
click at [935, 77] on span "background_grid_small" at bounding box center [1141, 71] width 411 height 23
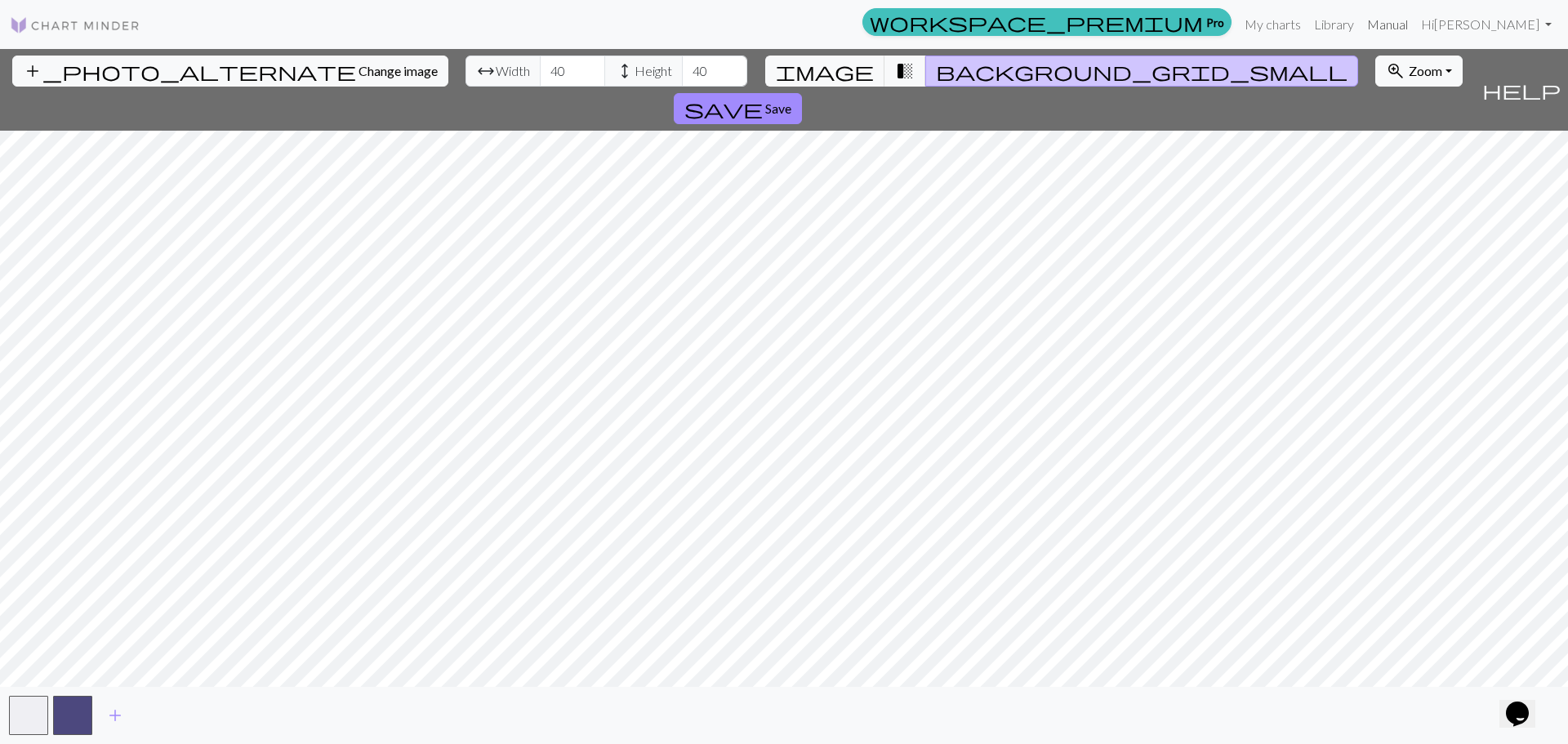
click at [1393, 26] on link "Manual" at bounding box center [1387, 24] width 54 height 33
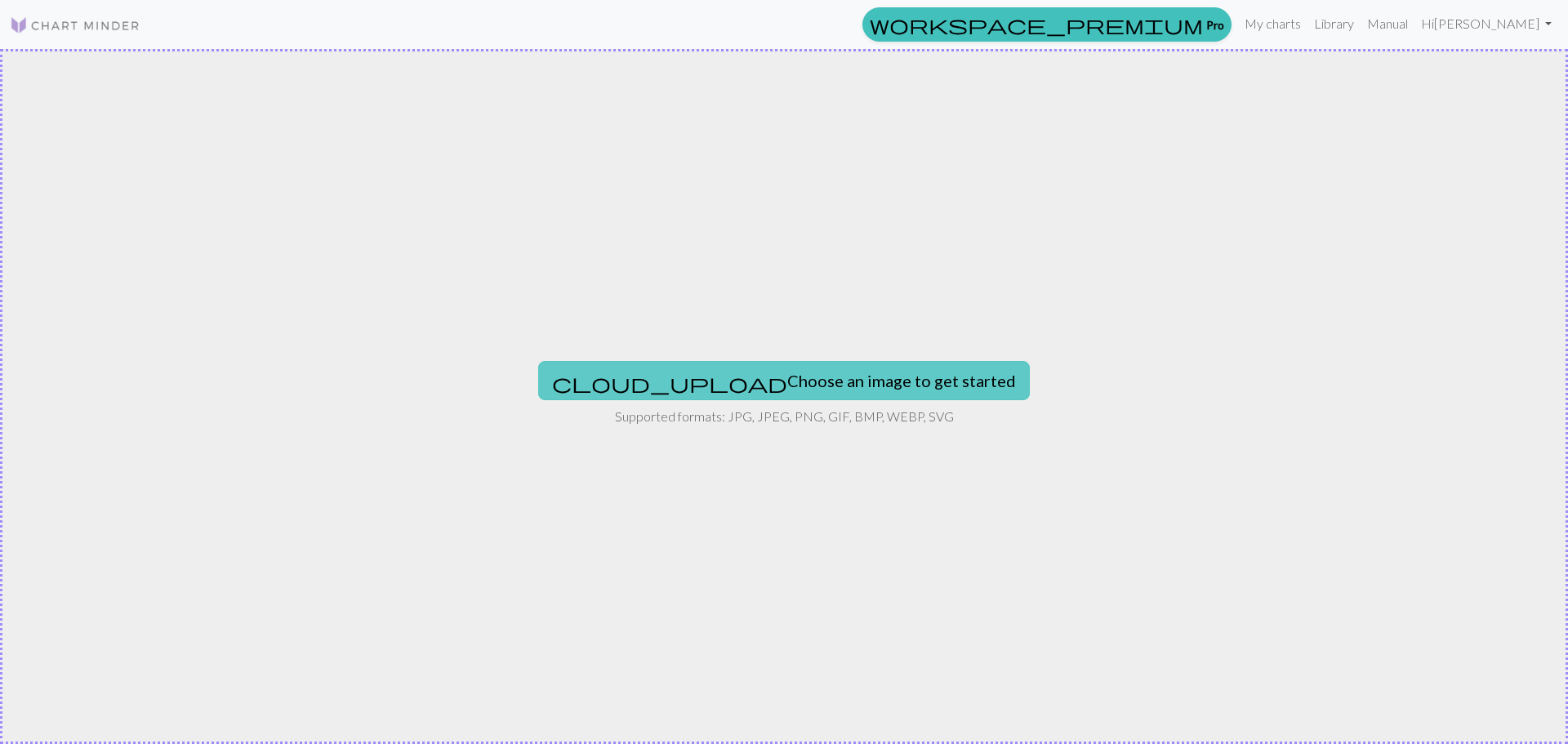
click at [739, 381] on button "cloud_upload Choose an image to get started" at bounding box center [784, 381] width 491 height 39
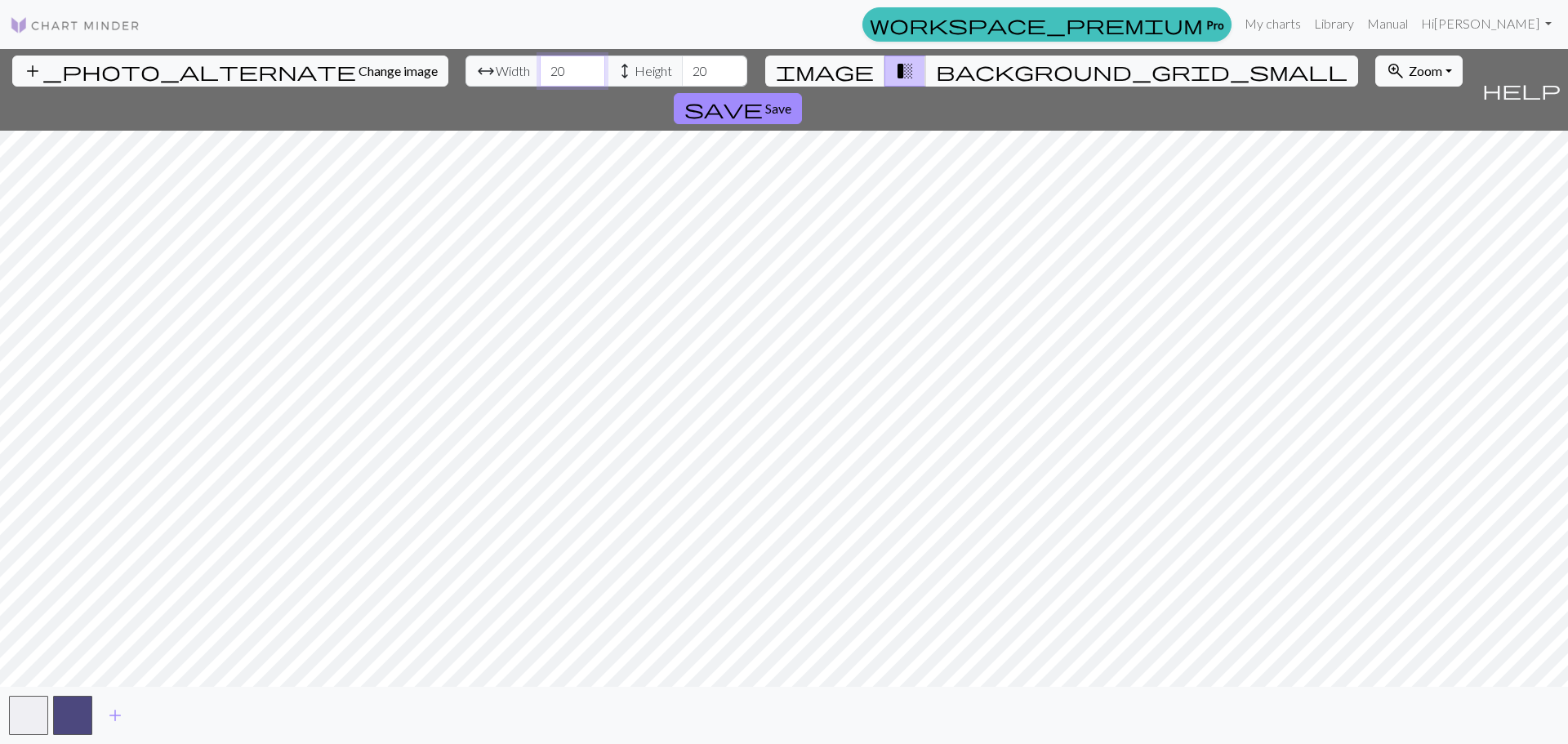
drag, startPoint x: 471, startPoint y: 69, endPoint x: 429, endPoint y: 63, distance: 42.4
click at [465, 63] on div "arrow_range Width 20 height Height 20" at bounding box center [606, 70] width 282 height 31
type input "40"
drag, startPoint x: 622, startPoint y: 71, endPoint x: 597, endPoint y: 73, distance: 25.1
click at [682, 74] on input "20" at bounding box center [714, 70] width 65 height 31
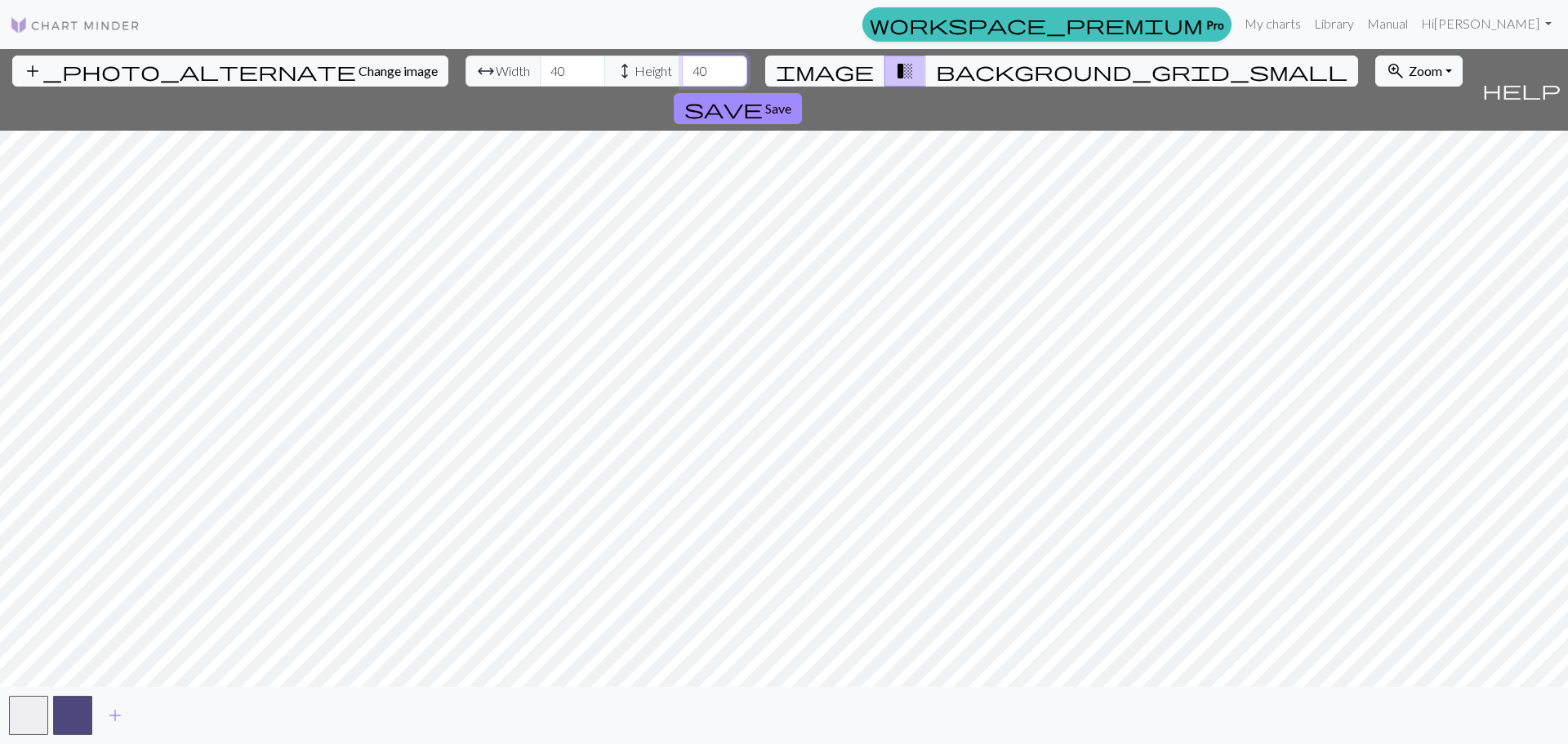
type input "4"
type input "30"
click at [1409, 75] on span "Zoom" at bounding box center [1426, 70] width 34 height 15
click at [1547, 82] on span "help" at bounding box center [1521, 90] width 78 height 23
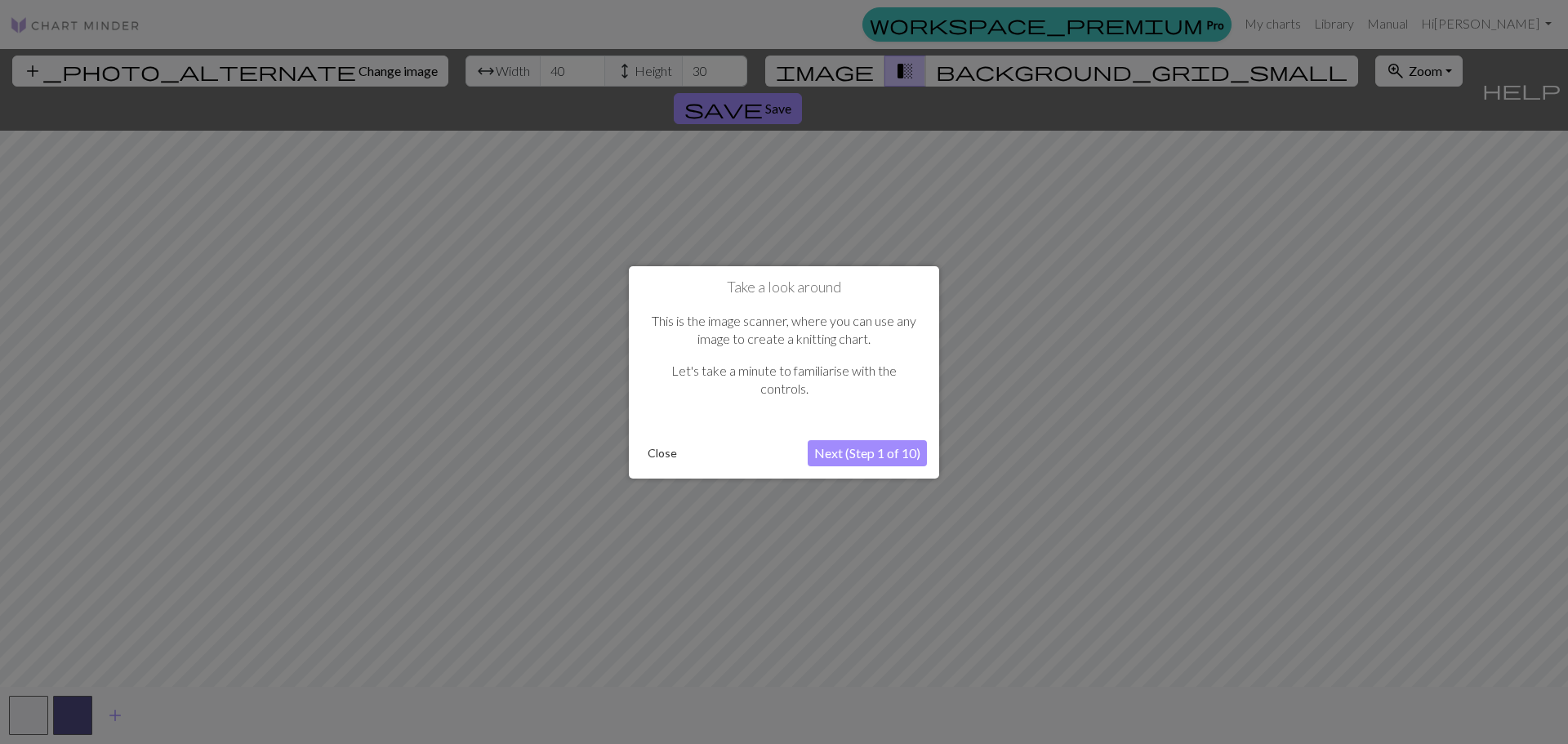
click at [1223, 290] on div at bounding box center [784, 372] width 1568 height 744
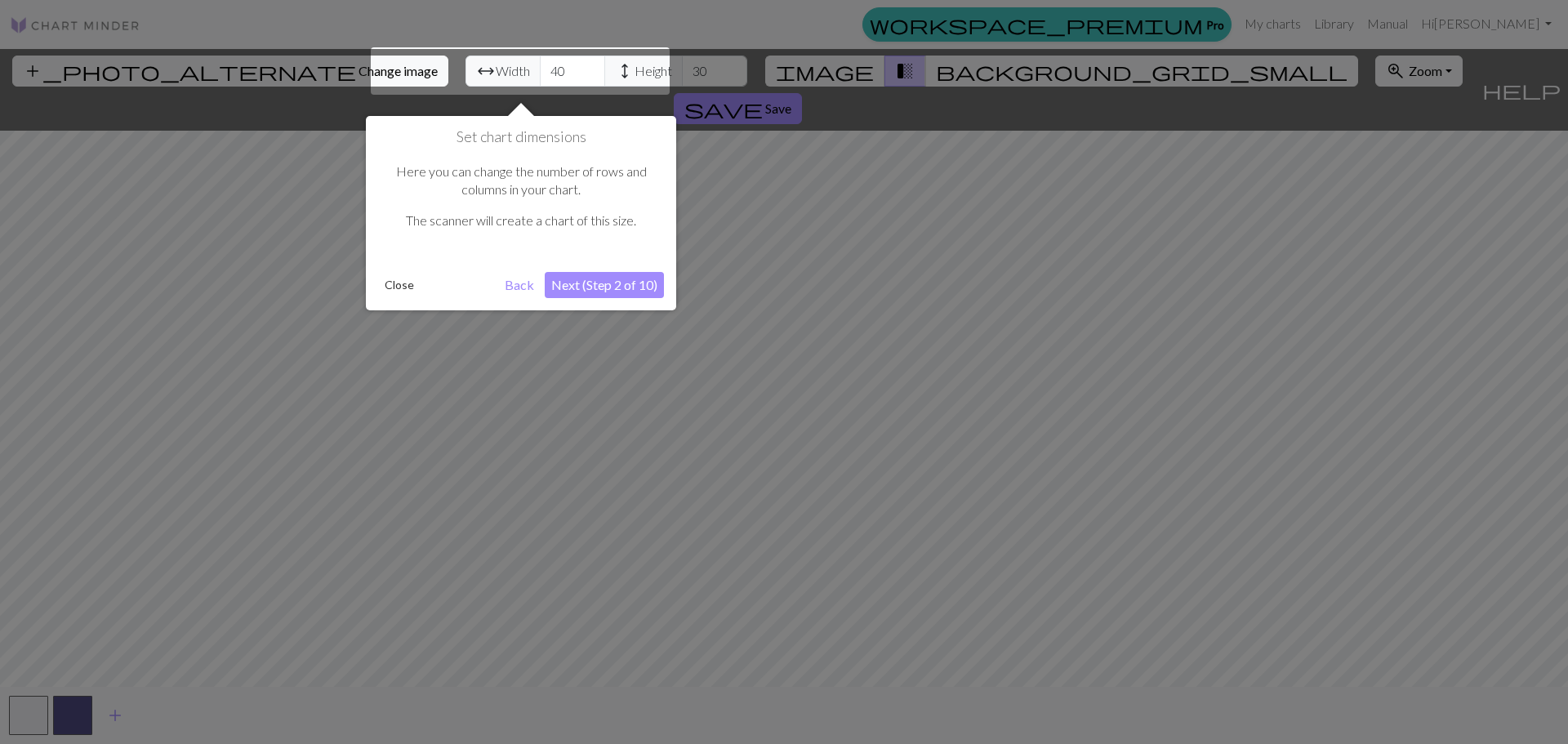
click at [611, 288] on button "Next (Step 2 of 10)" at bounding box center [604, 285] width 119 height 26
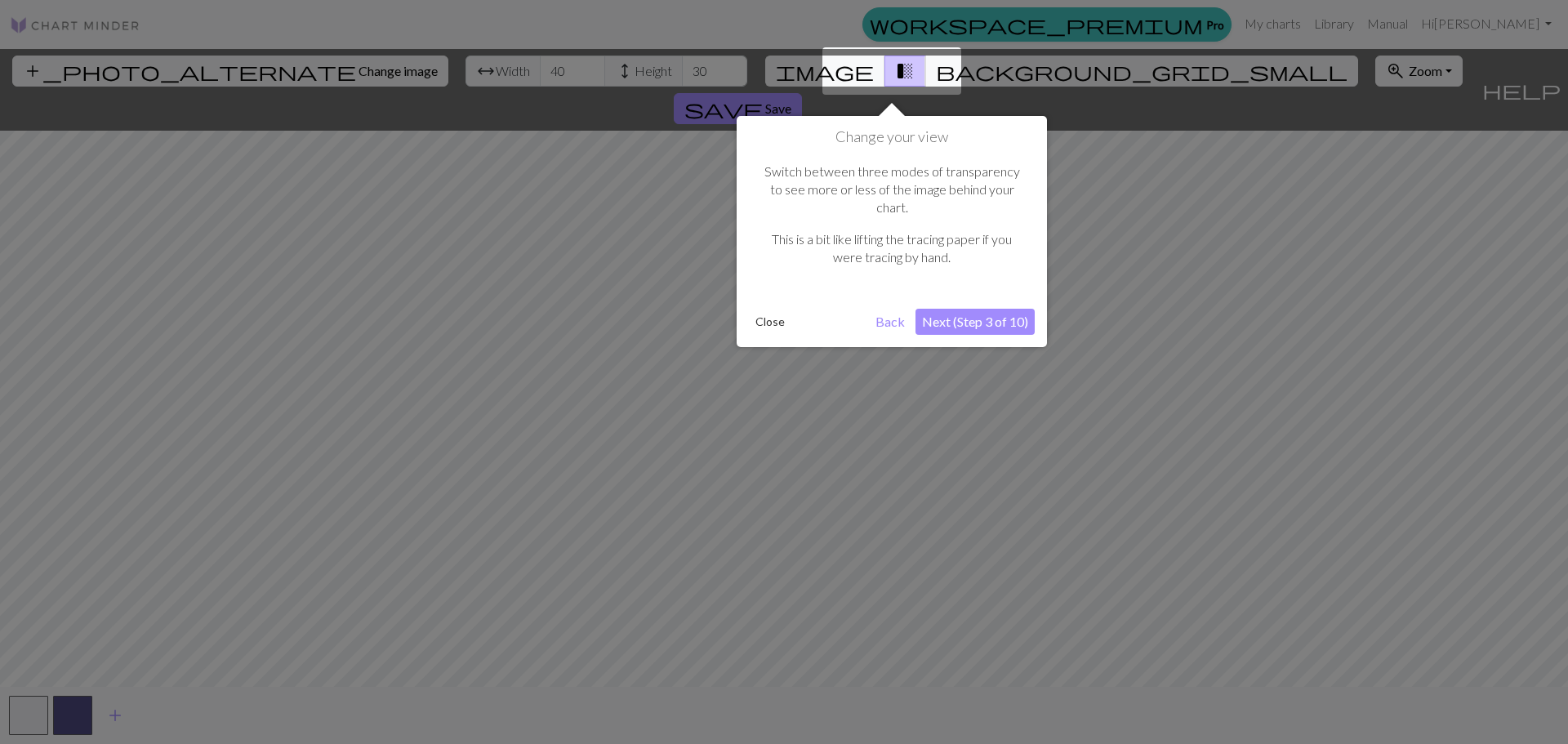
click at [998, 309] on button "Next (Step 3 of 10)" at bounding box center [975, 321] width 119 height 26
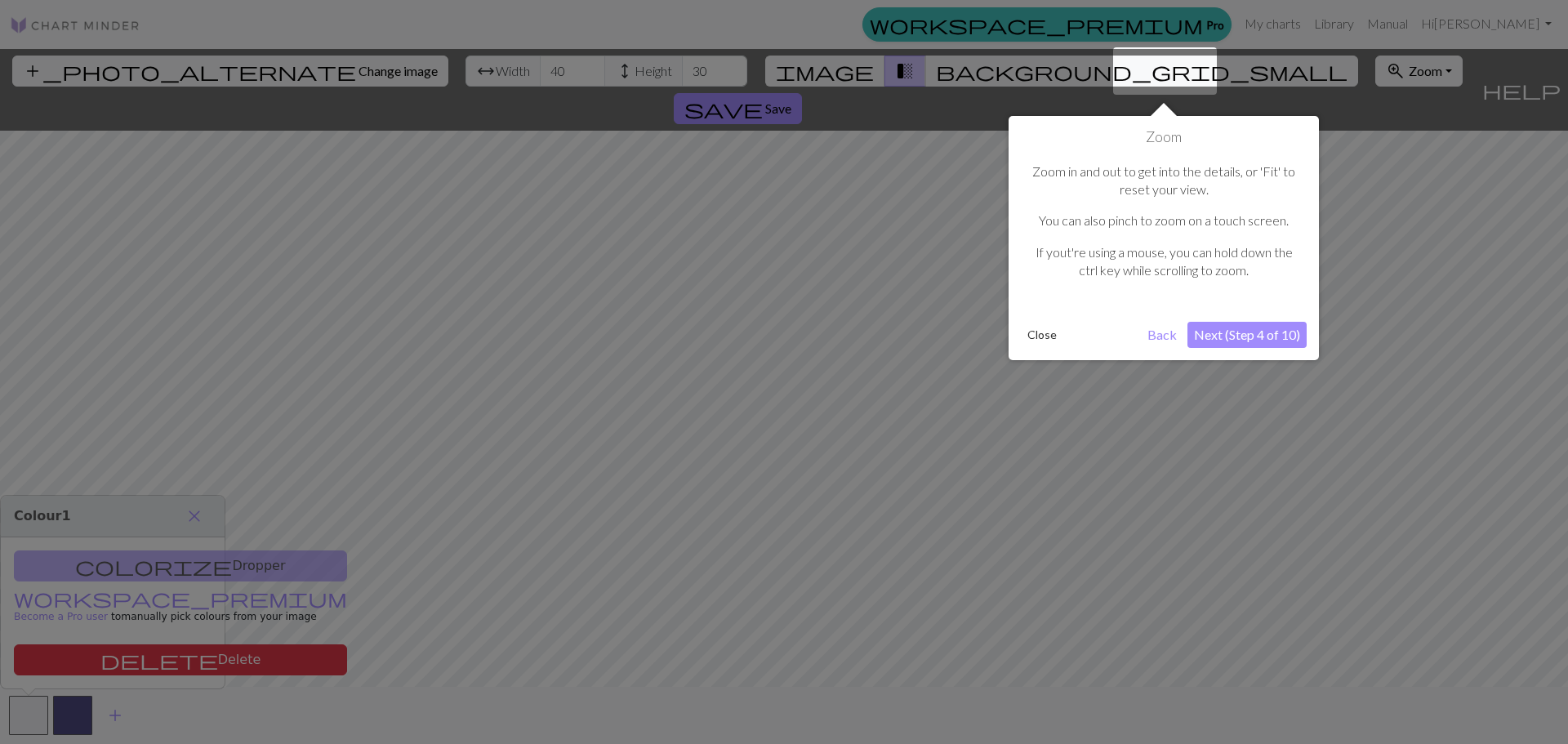
click at [1264, 328] on button "Next (Step 4 of 10)" at bounding box center [1247, 335] width 119 height 26
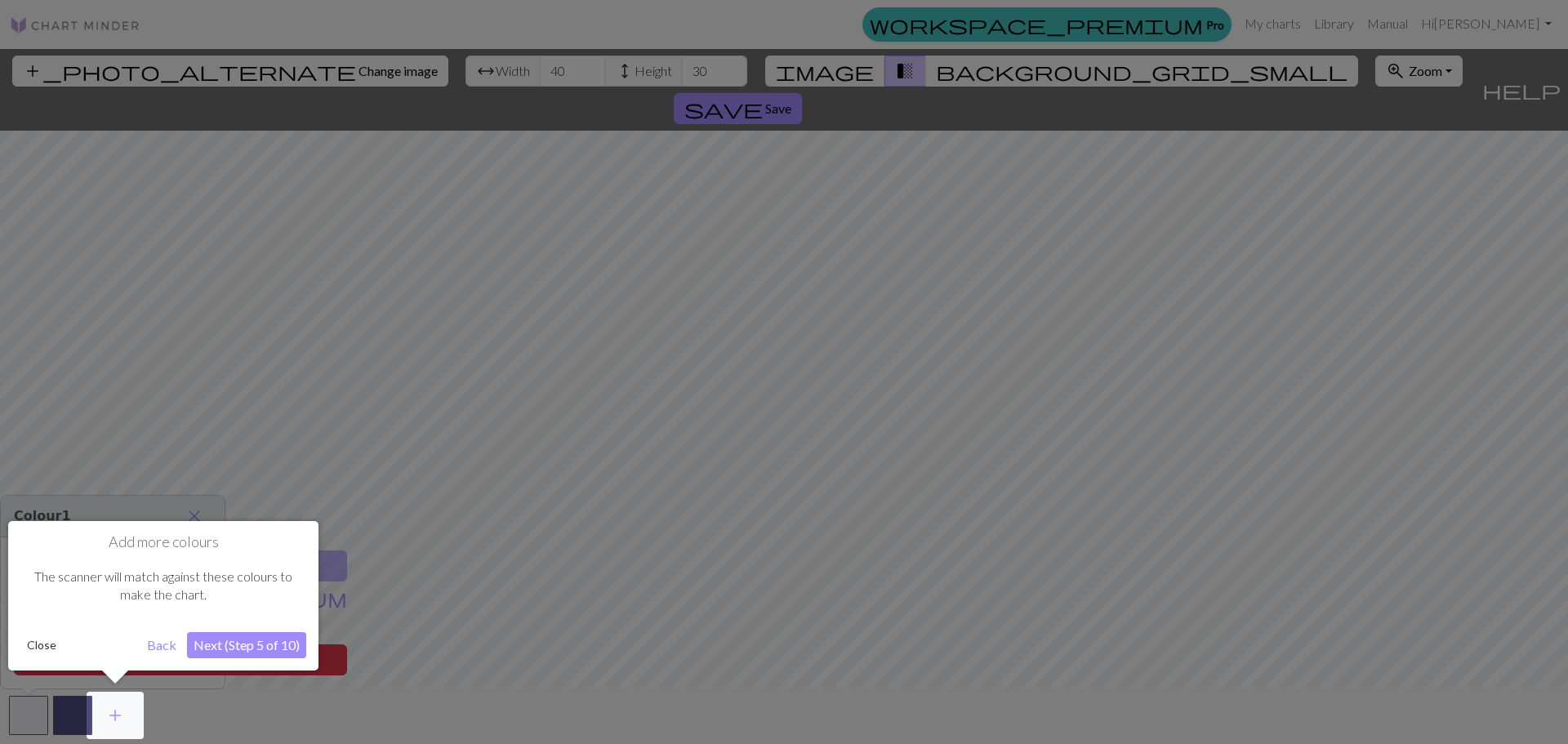
click at [241, 649] on button "Next (Step 5 of 10)" at bounding box center [247, 644] width 119 height 26
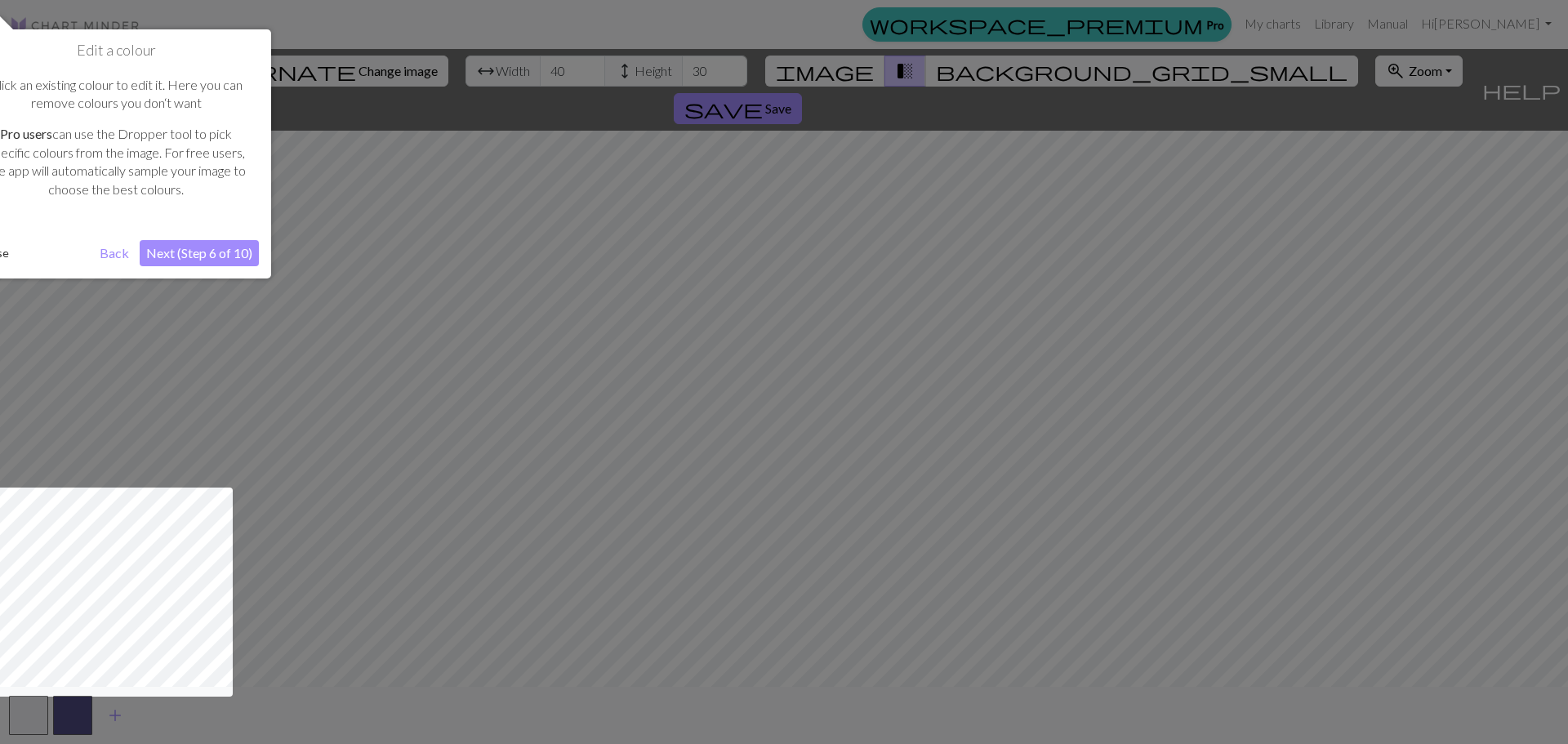
click at [202, 254] on button "Next (Step 6 of 10)" at bounding box center [199, 253] width 119 height 26
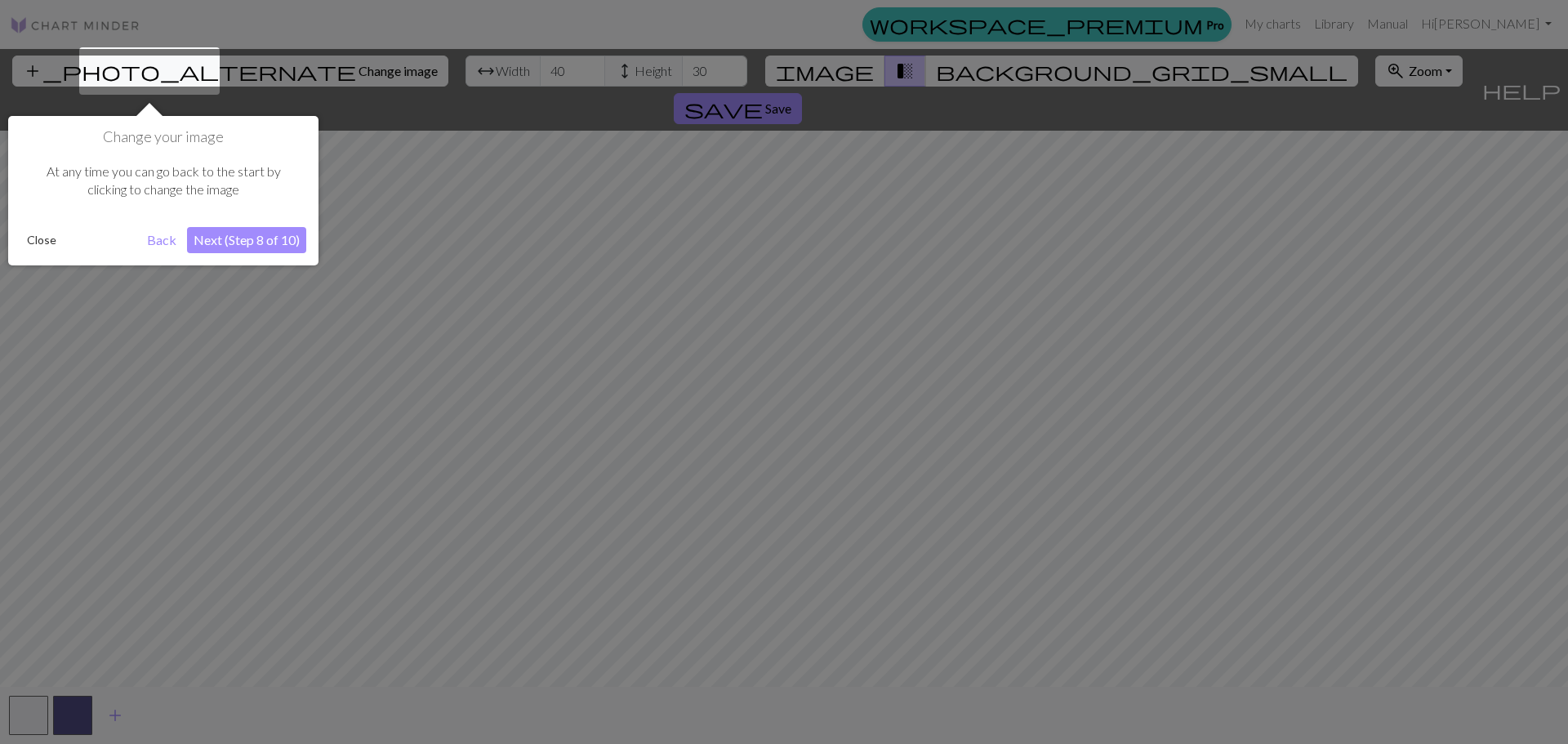
click at [248, 242] on button "Next (Step 8 of 10)" at bounding box center [247, 239] width 119 height 26
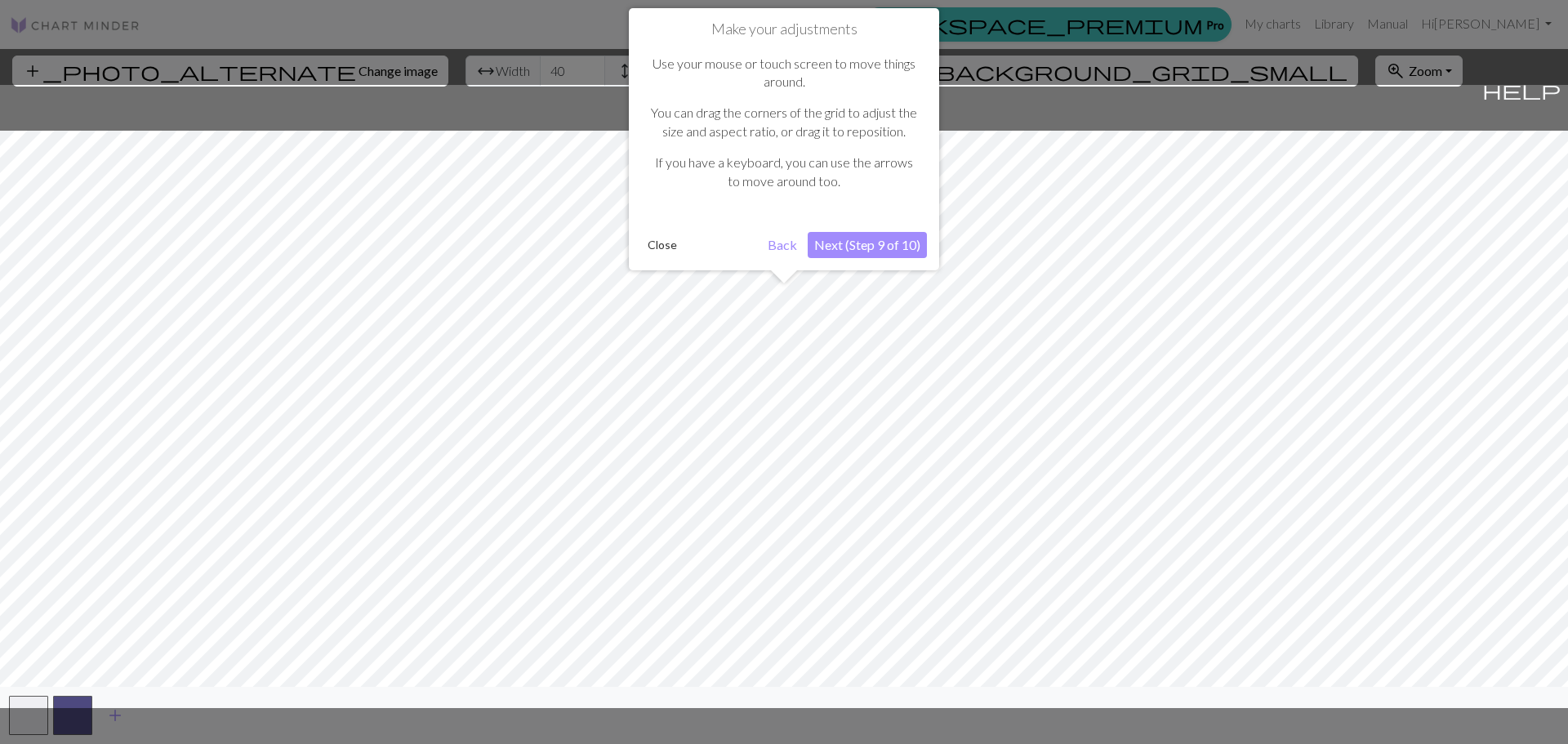
click at [858, 245] on button "Next (Step 9 of 10)" at bounding box center [867, 245] width 119 height 26
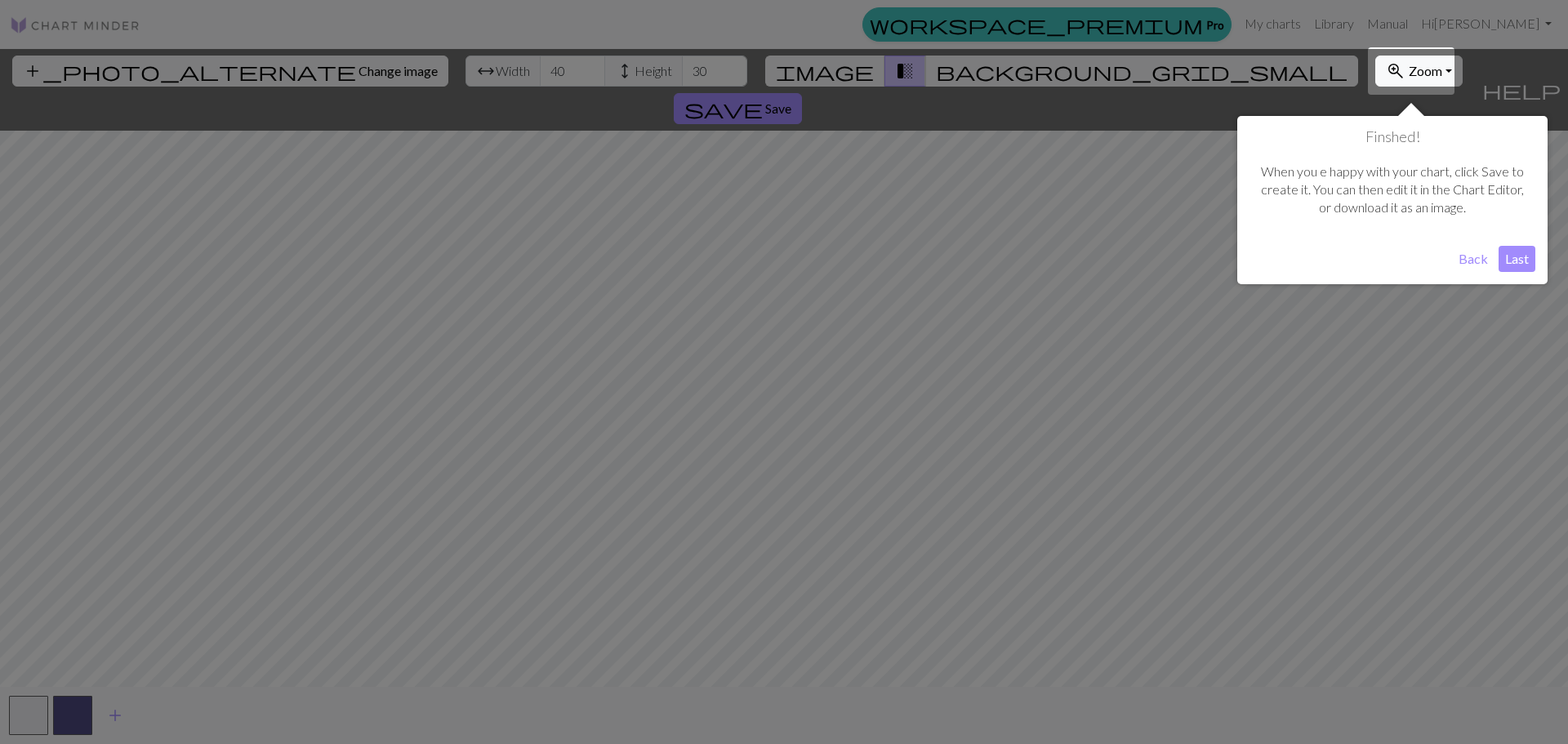
click at [1524, 261] on button "Last" at bounding box center [1516, 258] width 36 height 26
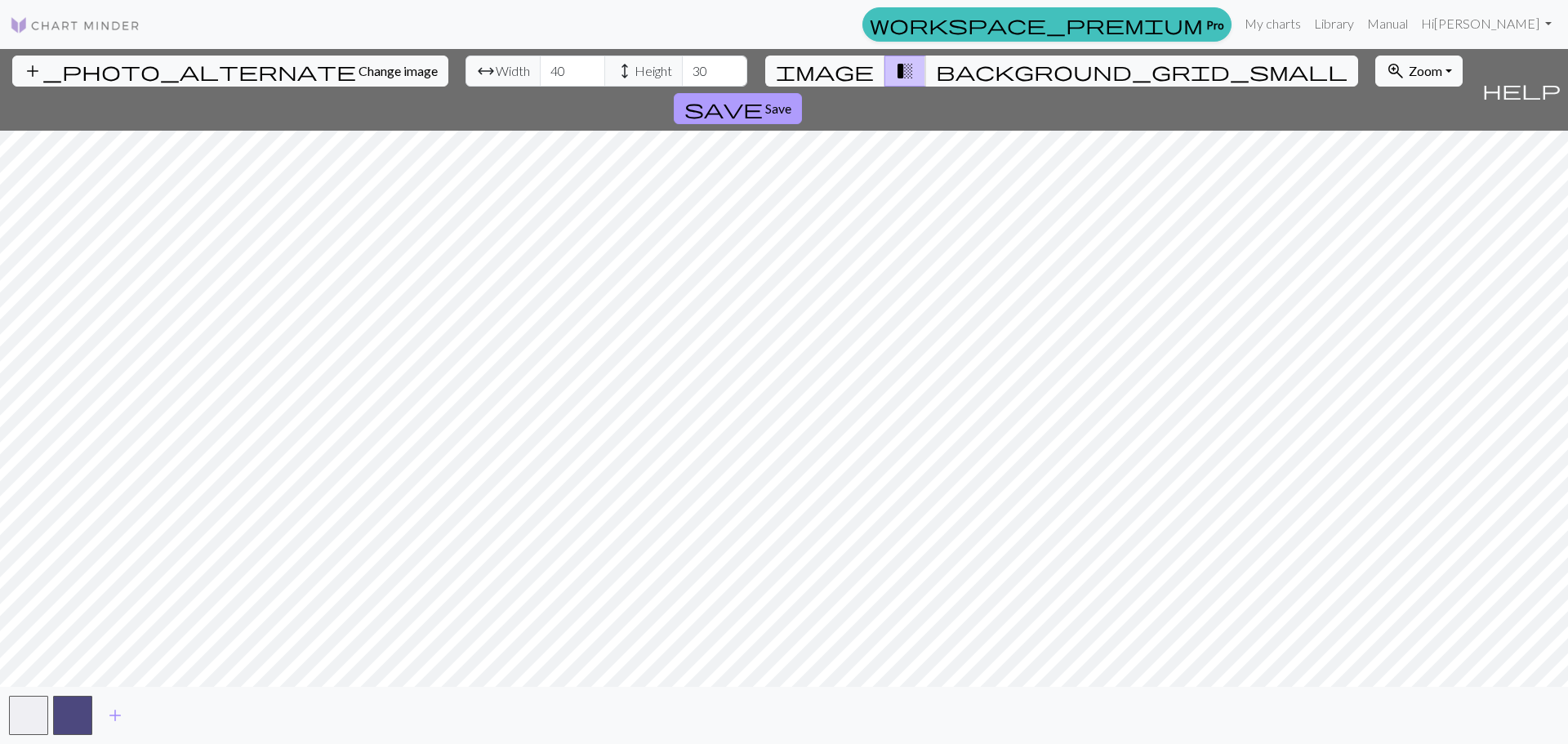
click at [791, 101] on span "Save" at bounding box center [778, 108] width 26 height 15
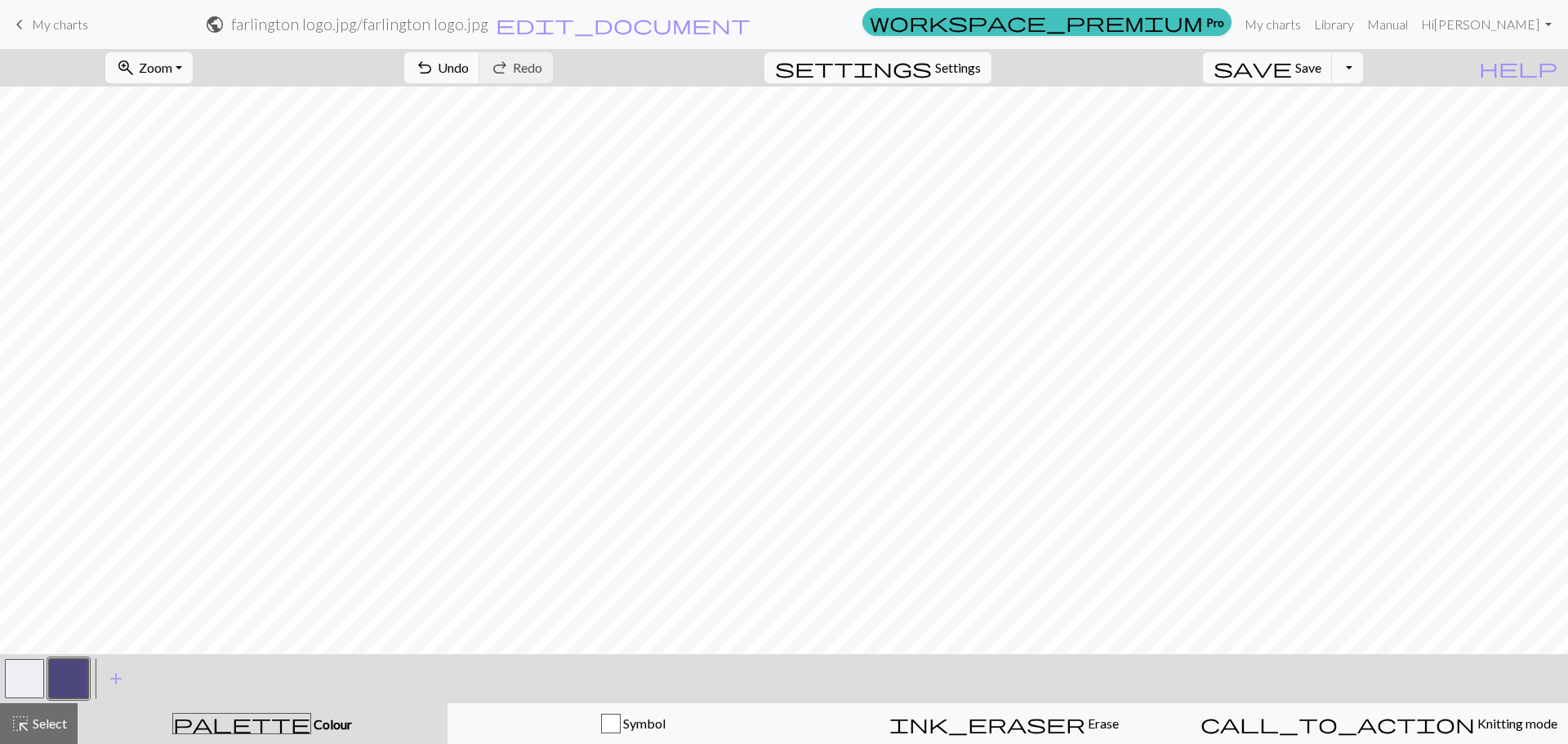
click at [26, 684] on button "button" at bounding box center [25, 678] width 39 height 39
drag, startPoint x: 61, startPoint y: 675, endPoint x: 86, endPoint y: 656, distance: 31.4
click at [62, 674] on button "button" at bounding box center [69, 678] width 39 height 39
click at [23, 661] on button "button" at bounding box center [25, 678] width 39 height 39
click at [72, 683] on button "button" at bounding box center [69, 678] width 39 height 39
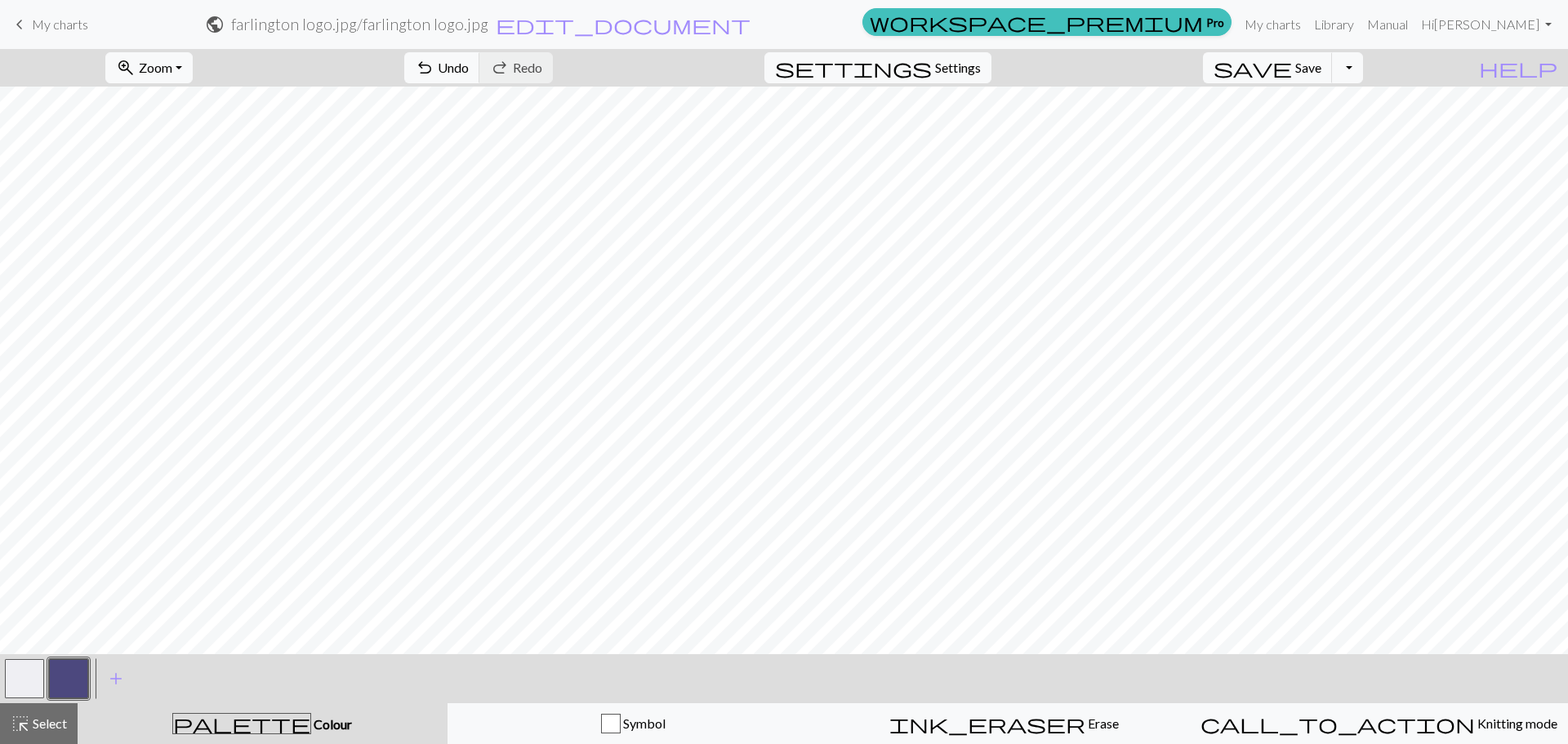
click at [35, 667] on button "button" at bounding box center [25, 678] width 39 height 39
click at [75, 667] on button "button" at bounding box center [69, 678] width 39 height 39
click at [23, 678] on button "button" at bounding box center [25, 678] width 39 height 39
click at [77, 688] on button "button" at bounding box center [69, 678] width 39 height 39
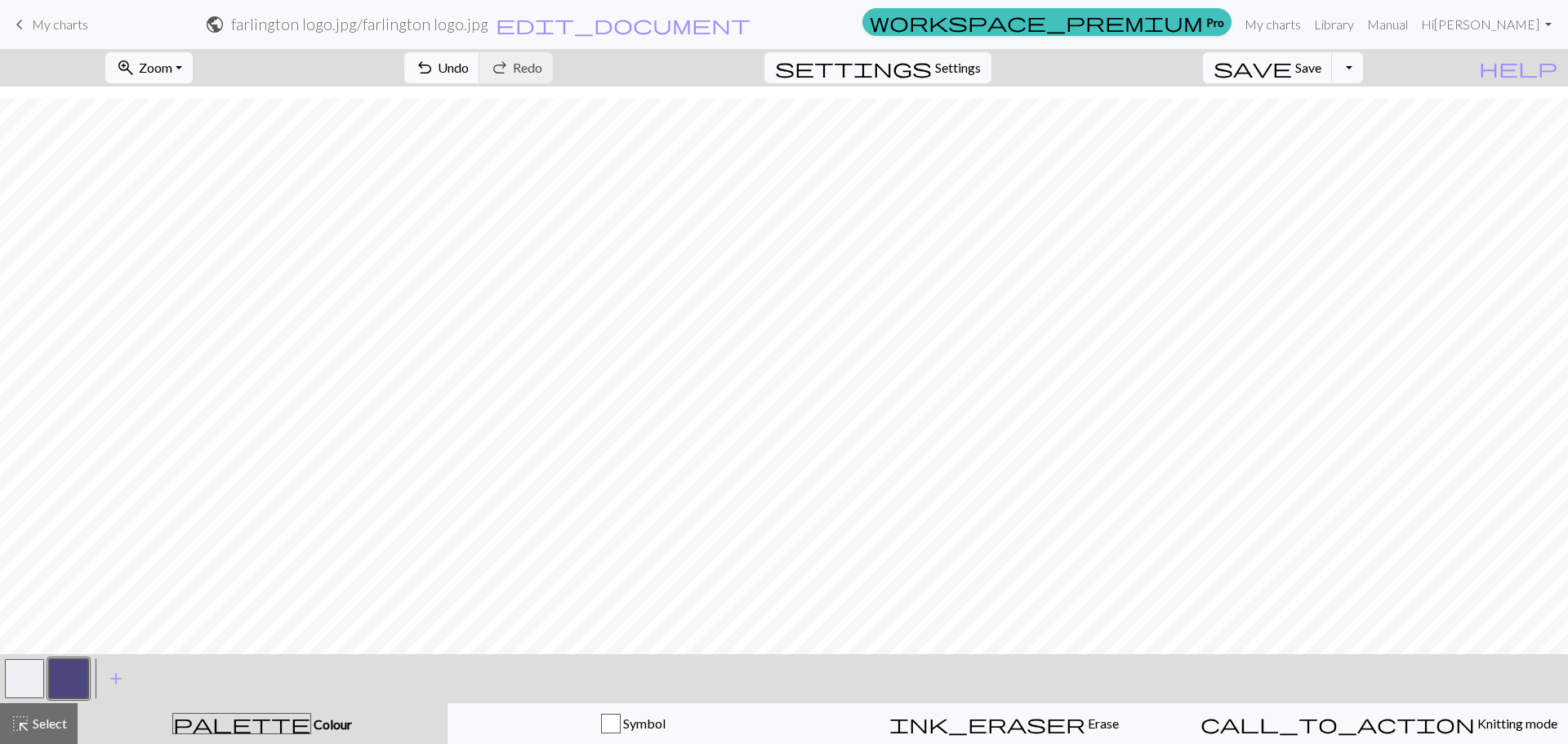
click at [33, 671] on button "button" at bounding box center [25, 678] width 39 height 39
drag, startPoint x: 64, startPoint y: 674, endPoint x: 72, endPoint y: 668, distance: 10.0
click at [64, 673] on button "button" at bounding box center [69, 678] width 39 height 39
drag, startPoint x: 35, startPoint y: 679, endPoint x: 44, endPoint y: 672, distance: 11.4
click at [35, 678] on button "button" at bounding box center [25, 678] width 39 height 39
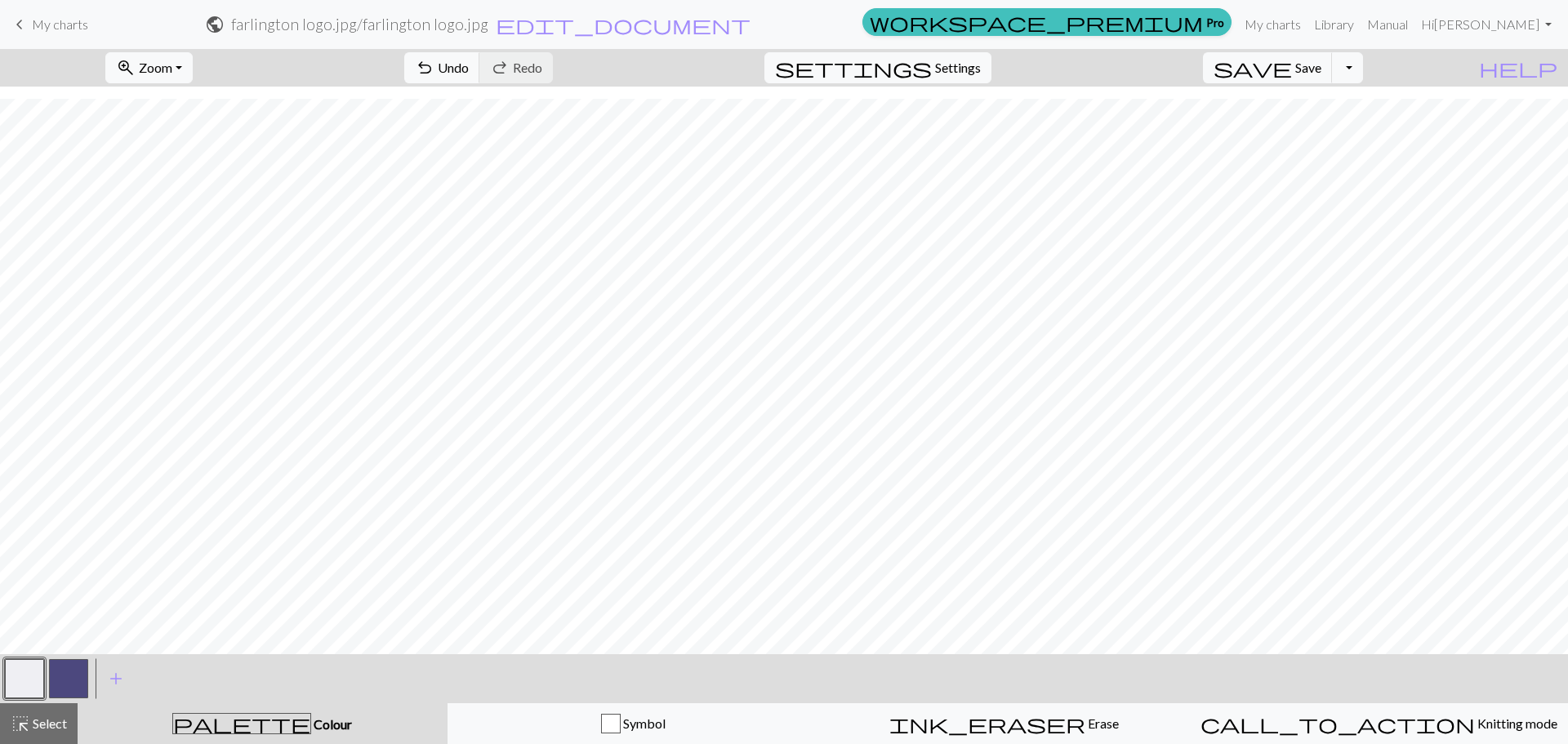
click at [27, 686] on button "button" at bounding box center [25, 678] width 39 height 39
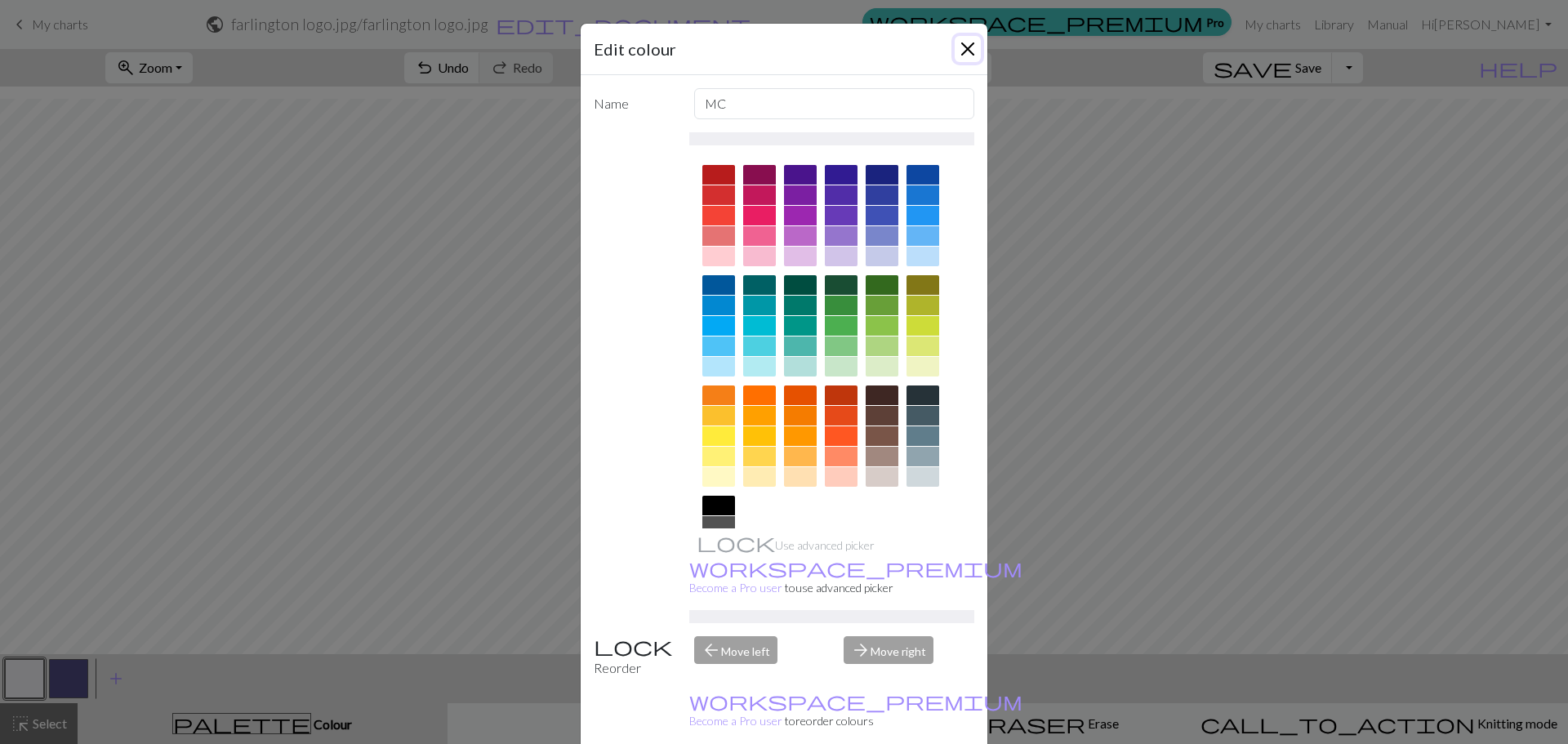
click at [955, 58] on button "Close" at bounding box center [967, 48] width 26 height 26
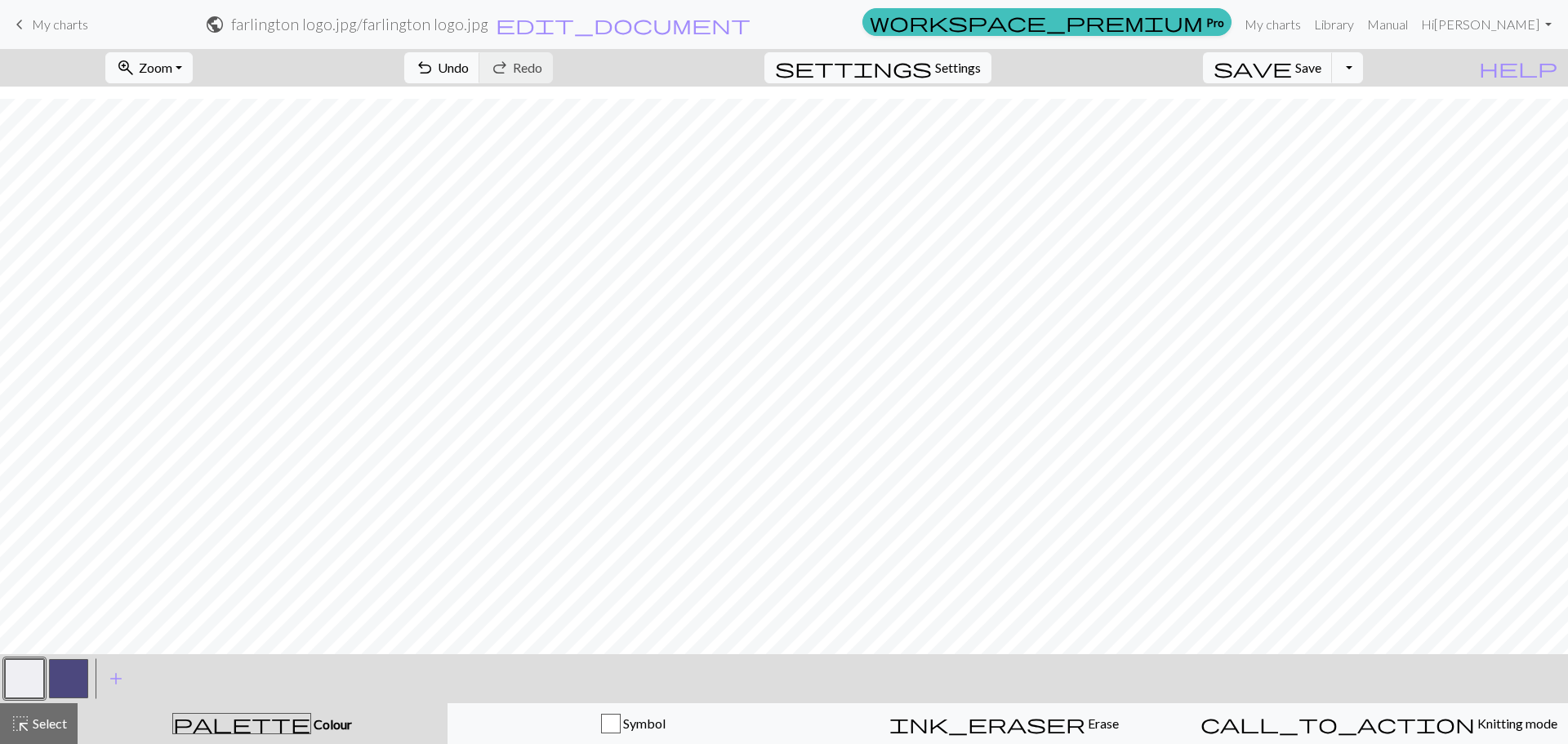
click at [76, 666] on button "button" at bounding box center [69, 678] width 39 height 39
click at [22, 691] on button "button" at bounding box center [25, 678] width 39 height 39
click at [67, 671] on button "button" at bounding box center [69, 678] width 39 height 39
click at [25, 668] on button "button" at bounding box center [25, 678] width 39 height 39
click at [63, 669] on button "button" at bounding box center [69, 678] width 39 height 39
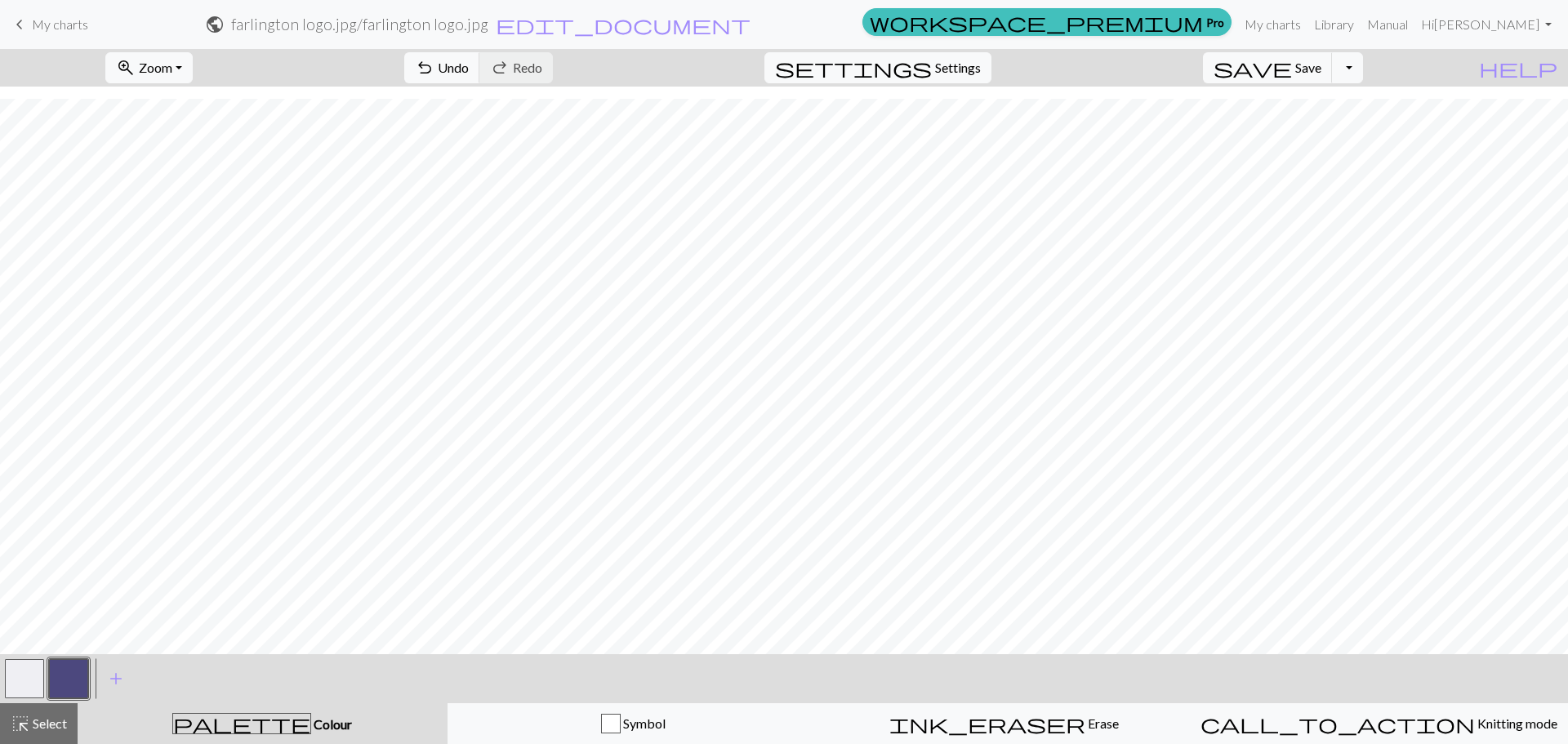
click at [26, 678] on button "button" at bounding box center [25, 678] width 39 height 39
click at [20, 681] on button "button" at bounding box center [25, 678] width 39 height 39
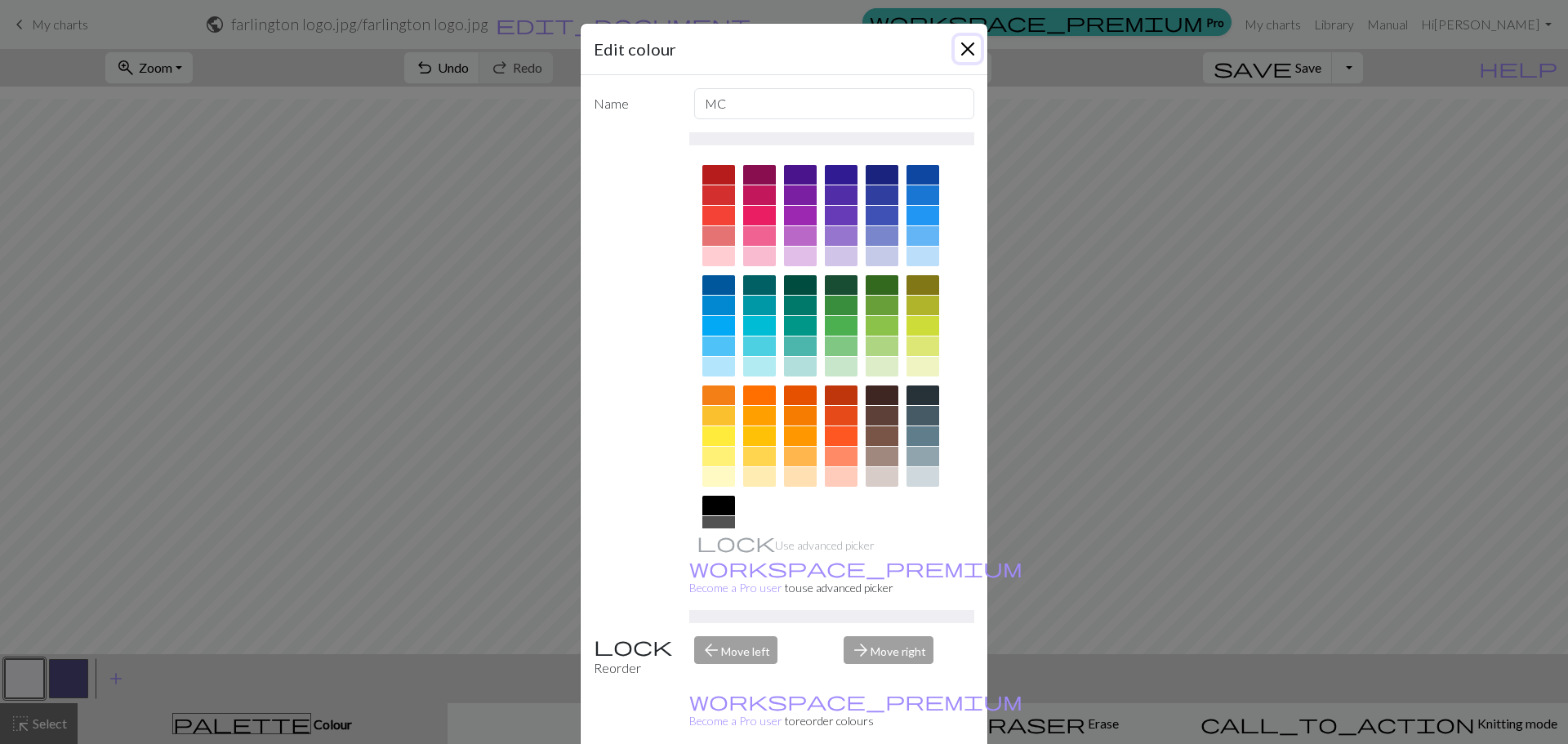
click at [961, 44] on button "Close" at bounding box center [967, 48] width 26 height 26
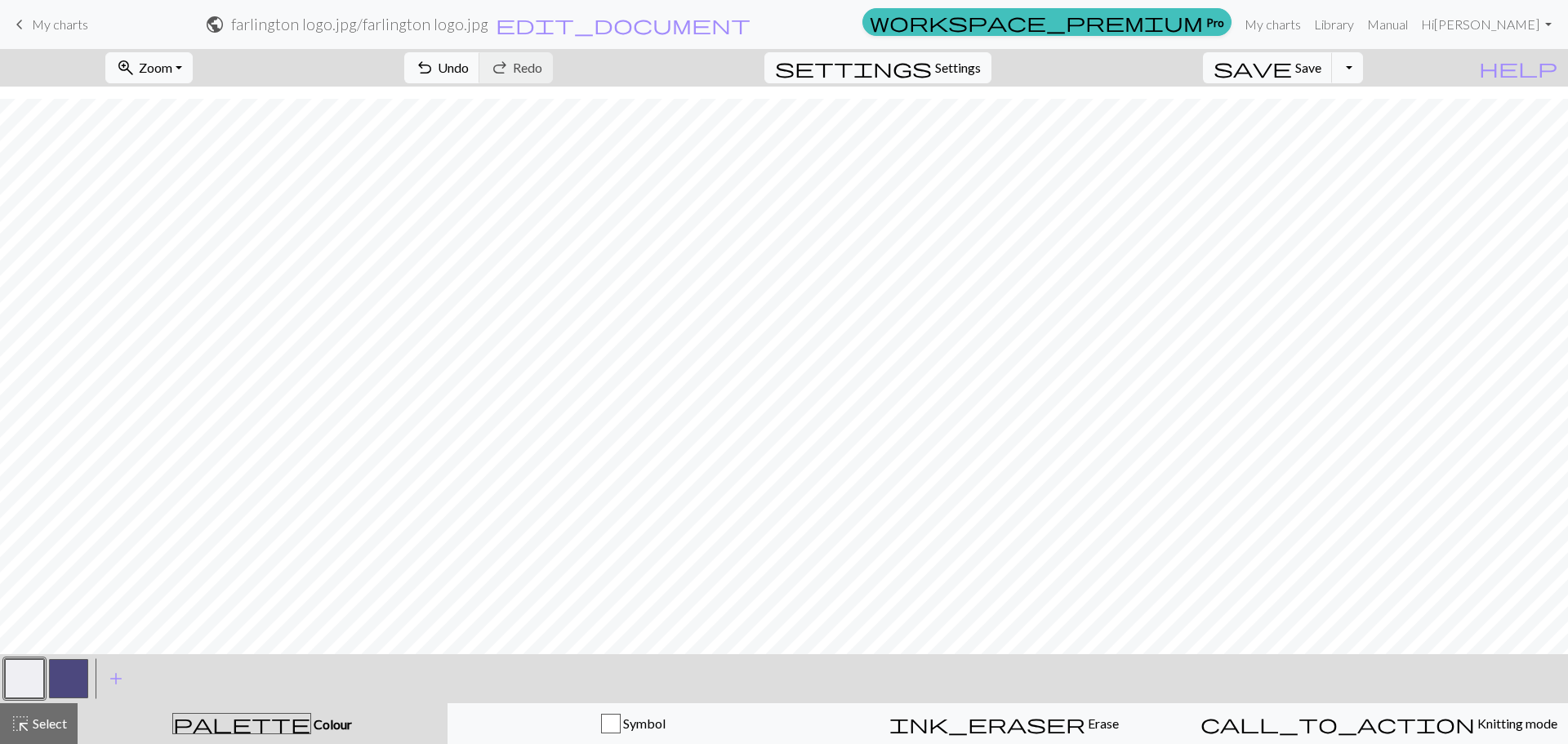
click at [78, 679] on button "button" at bounding box center [69, 678] width 39 height 39
click at [22, 677] on button "button" at bounding box center [25, 678] width 39 height 39
click at [193, 66] on button "zoom_in Zoom Zoom" at bounding box center [149, 68] width 87 height 31
click at [209, 148] on button "Fit height" at bounding box center [170, 156] width 129 height 26
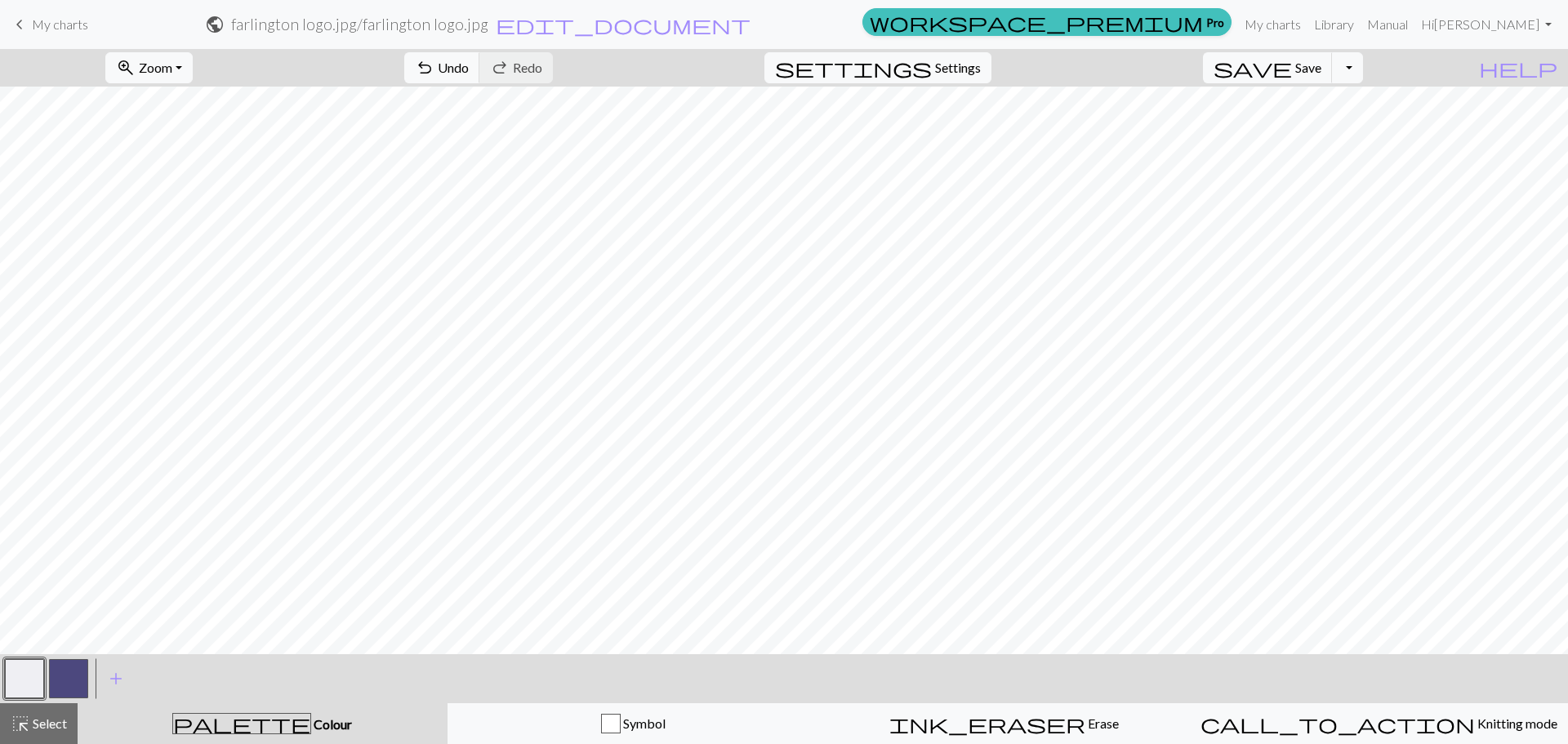
click at [21, 670] on button "button" at bounding box center [25, 678] width 39 height 39
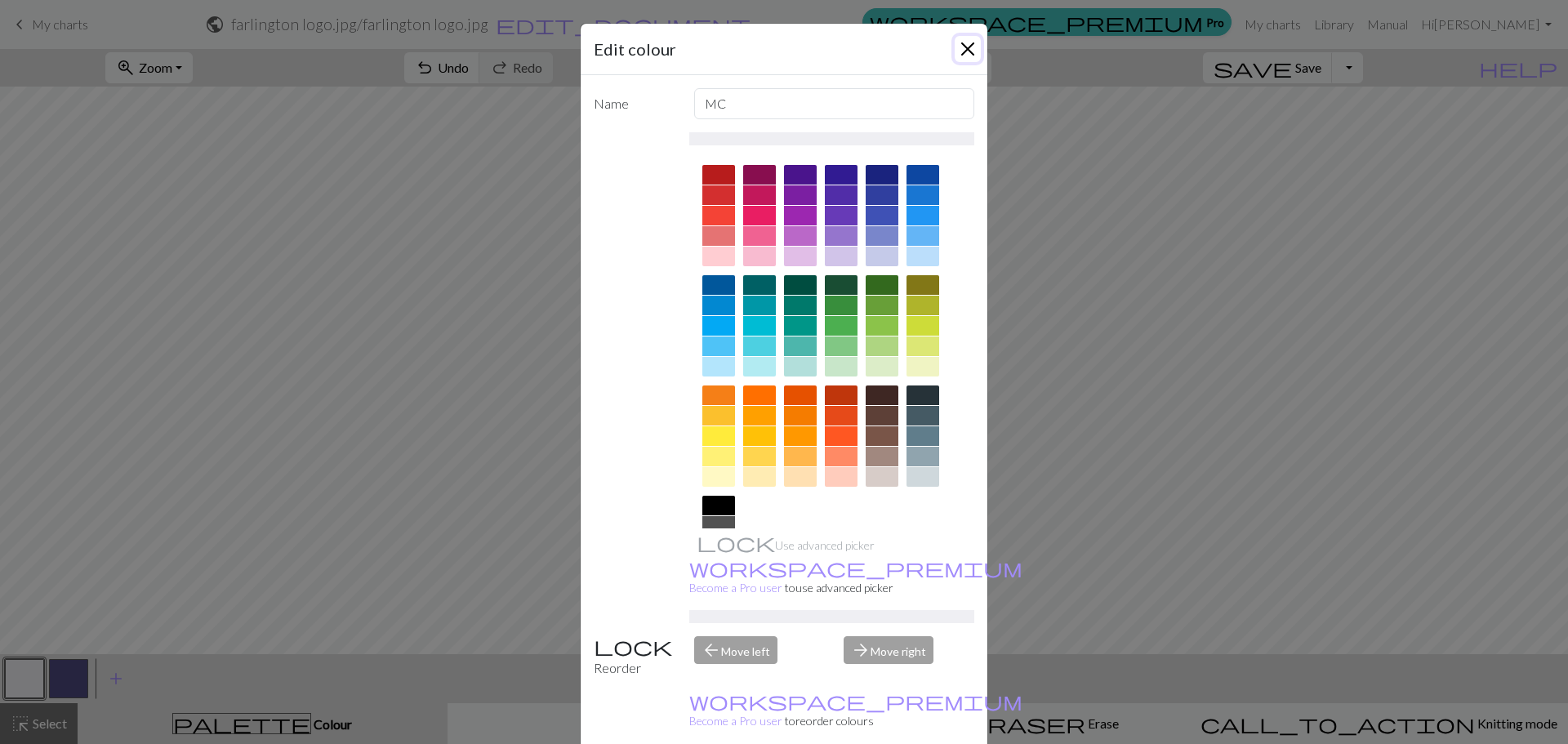
click at [961, 42] on button "Close" at bounding box center [967, 48] width 26 height 26
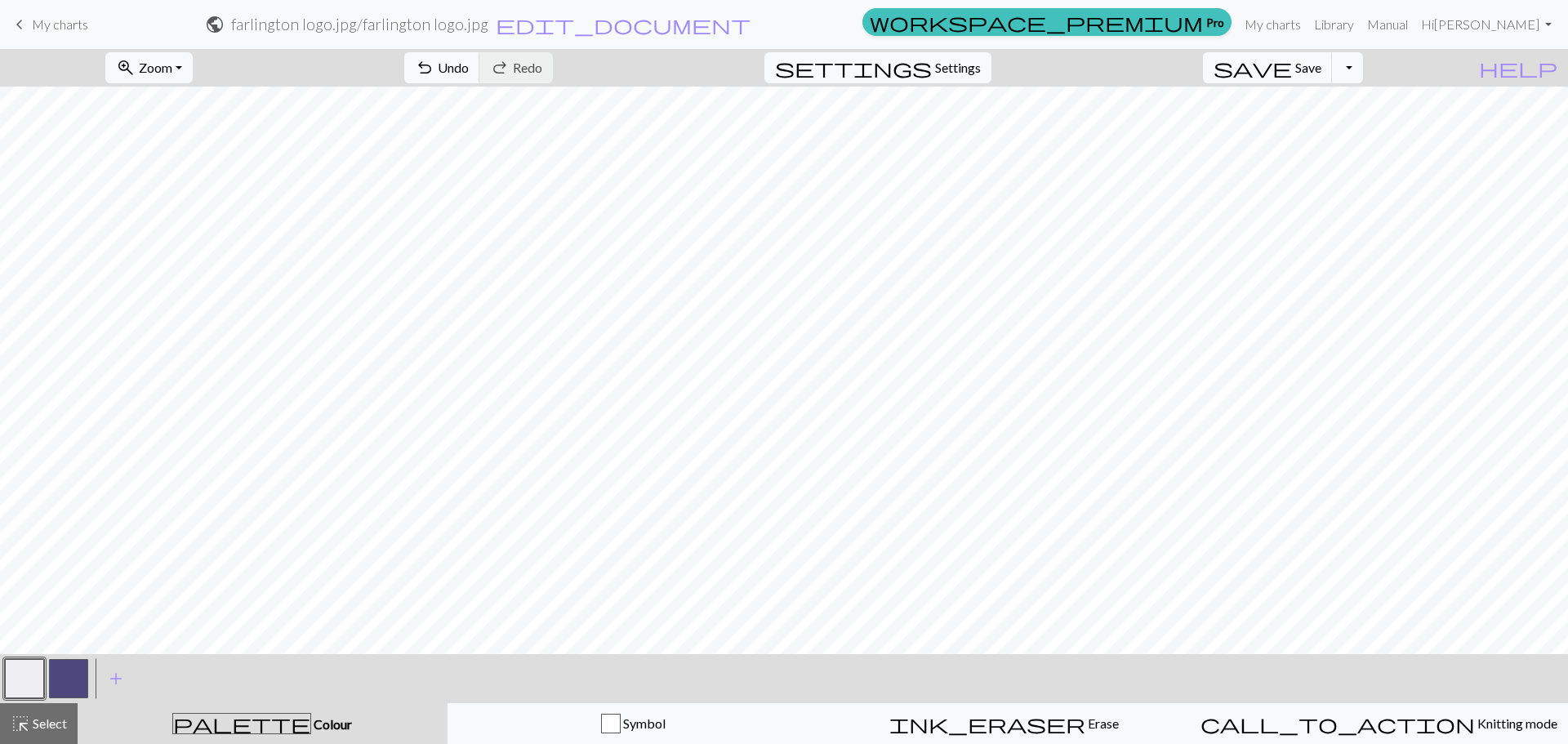
click at [56, 675] on button "button" at bounding box center [69, 678] width 39 height 39
click at [20, 682] on button "button" at bounding box center [25, 678] width 39 height 39
click at [78, 675] on button "button" at bounding box center [69, 678] width 39 height 39
click at [17, 664] on button "button" at bounding box center [25, 678] width 39 height 39
click at [77, 671] on button "button" at bounding box center [69, 678] width 39 height 39
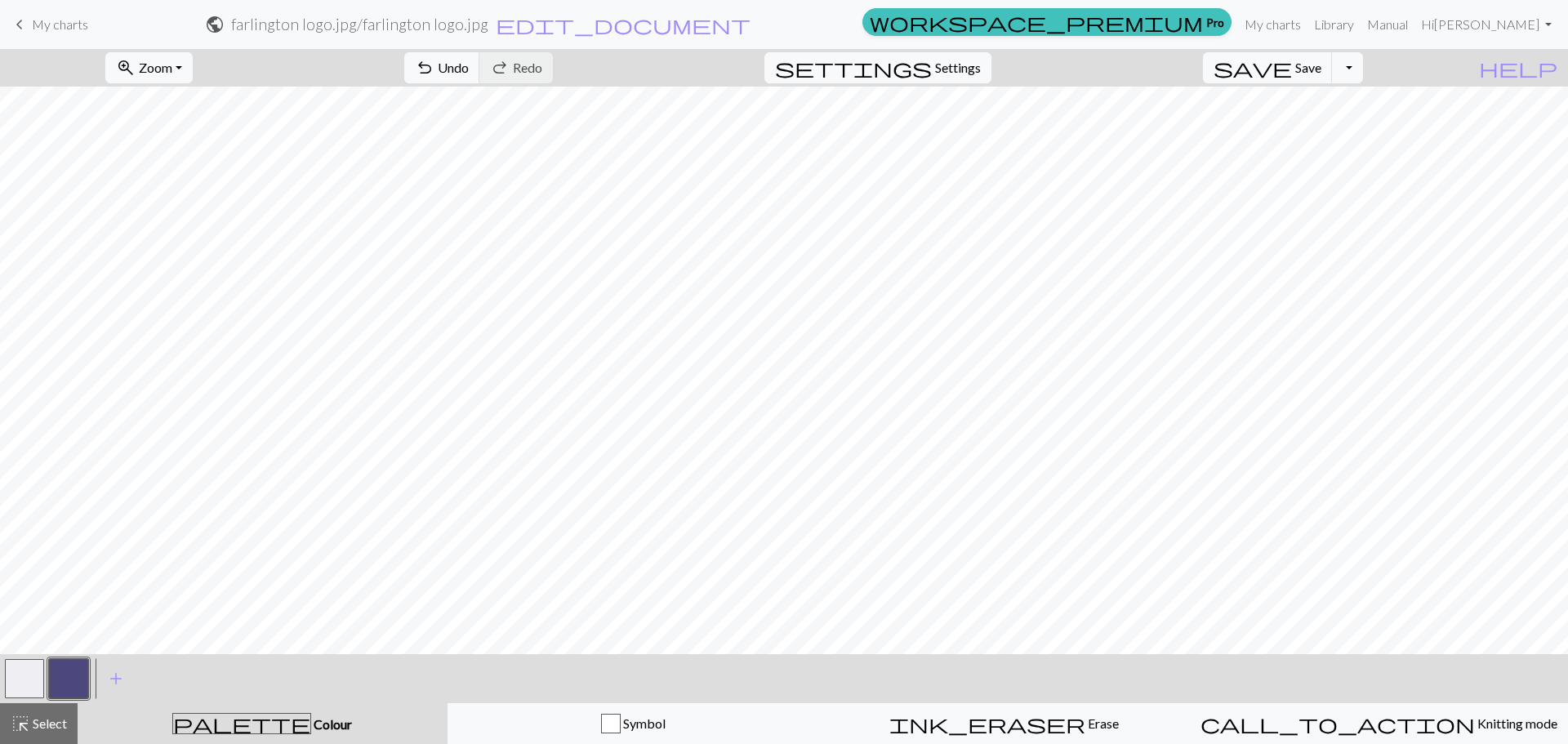
click at [25, 685] on button "button" at bounding box center [25, 678] width 39 height 39
click at [74, 675] on button "button" at bounding box center [69, 678] width 39 height 39
click at [70, 675] on button "button" at bounding box center [69, 678] width 39 height 39
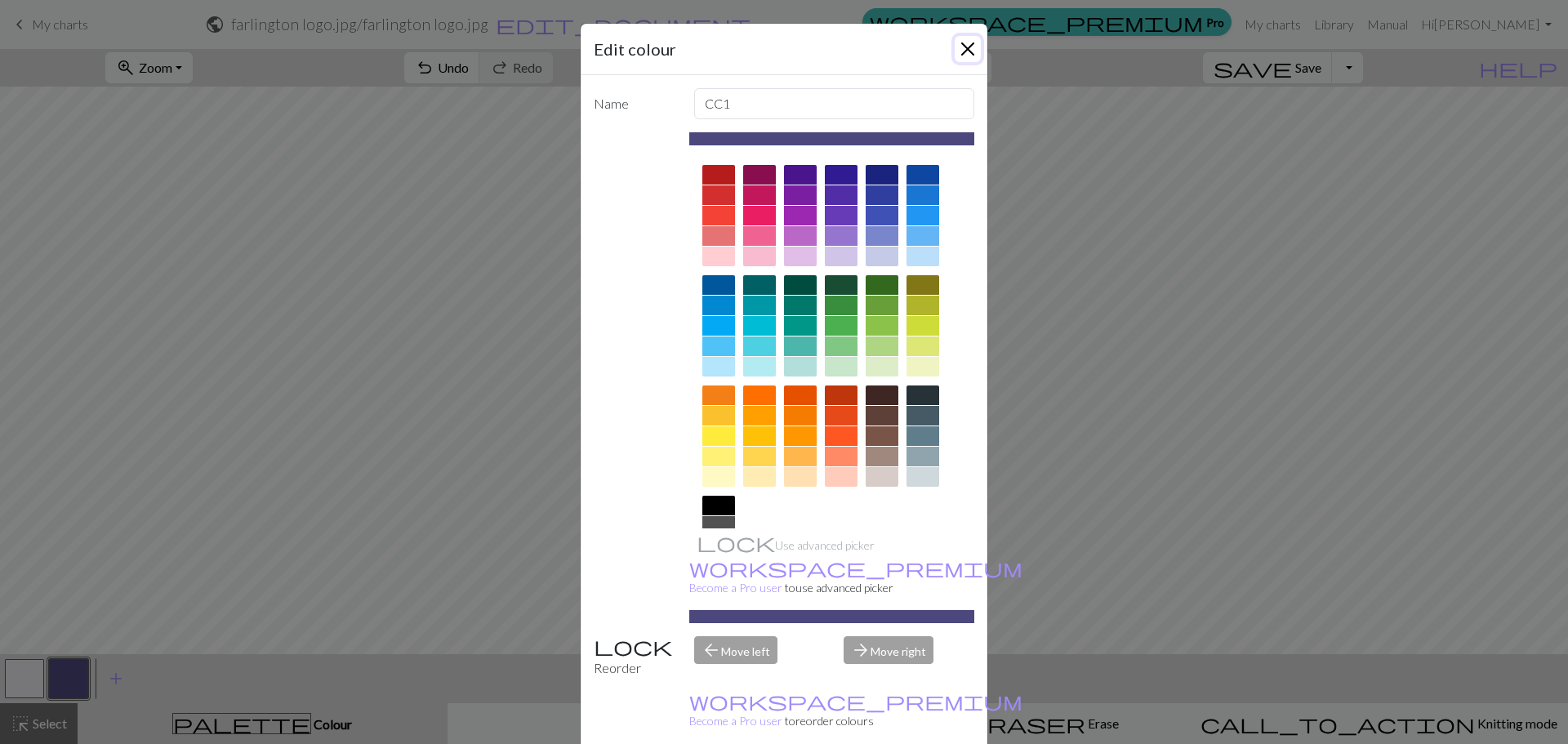
click at [960, 50] on button "Close" at bounding box center [967, 48] width 26 height 26
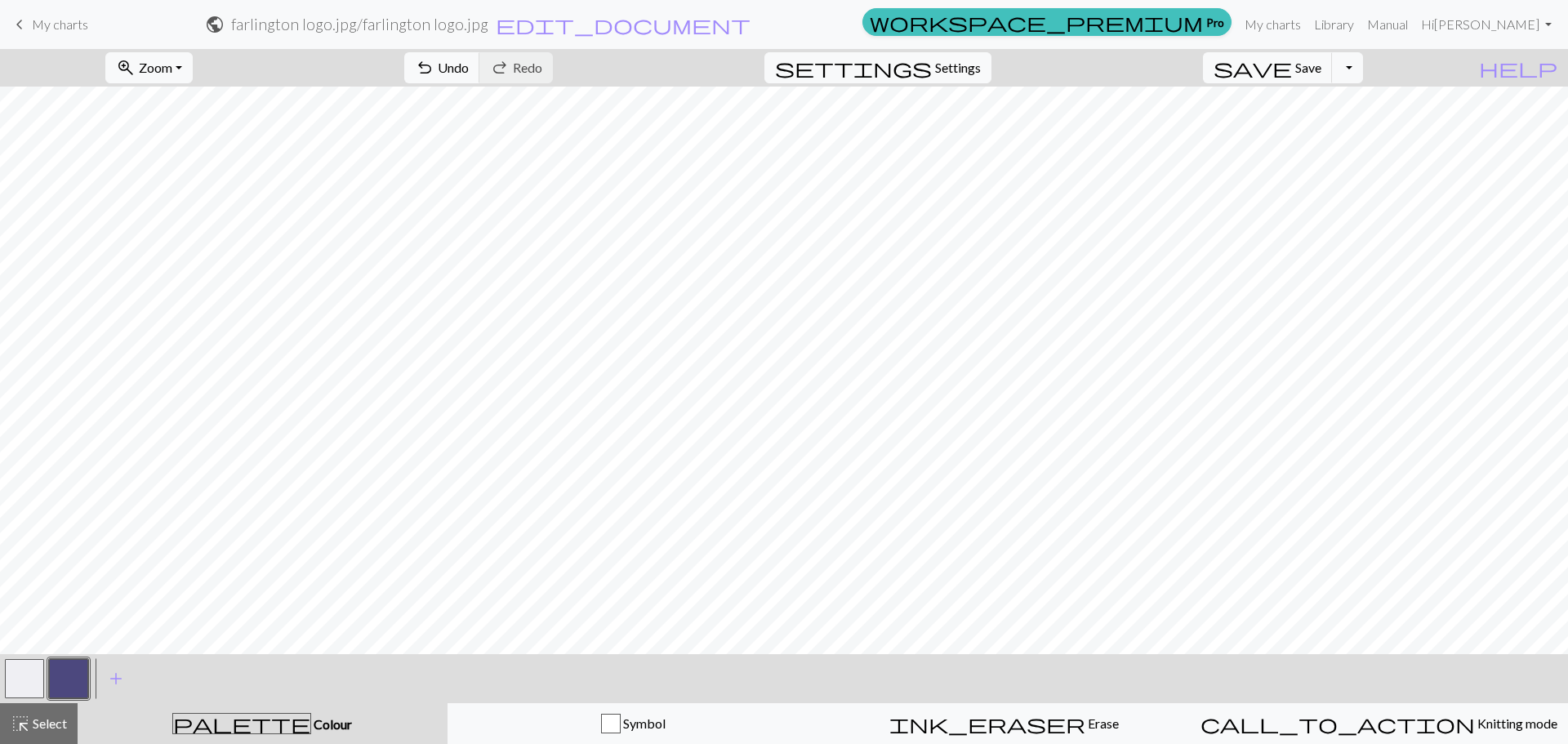
click at [25, 679] on button "button" at bounding box center [25, 678] width 39 height 39
click at [67, 681] on button "button" at bounding box center [69, 678] width 39 height 39
click at [11, 688] on button "button" at bounding box center [25, 678] width 39 height 39
drag, startPoint x: 66, startPoint y: 671, endPoint x: 70, endPoint y: 663, distance: 8.9
click at [66, 669] on button "button" at bounding box center [69, 678] width 39 height 39
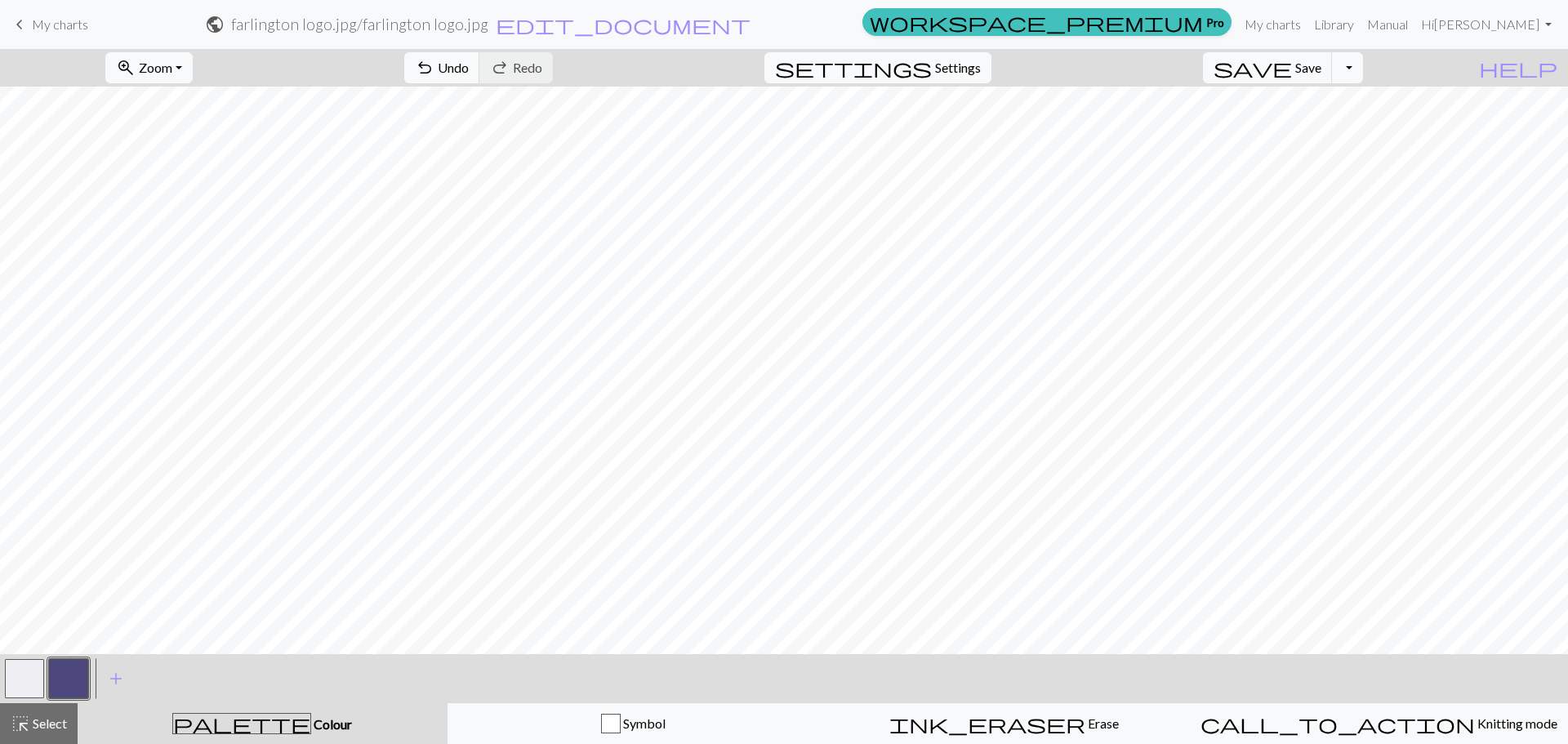
click at [20, 689] on button "button" at bounding box center [25, 678] width 39 height 39
drag, startPoint x: 62, startPoint y: 682, endPoint x: 106, endPoint y: 661, distance: 48.8
click at [63, 681] on button "button" at bounding box center [69, 678] width 39 height 39
click at [64, 683] on button "button" at bounding box center [69, 678] width 39 height 39
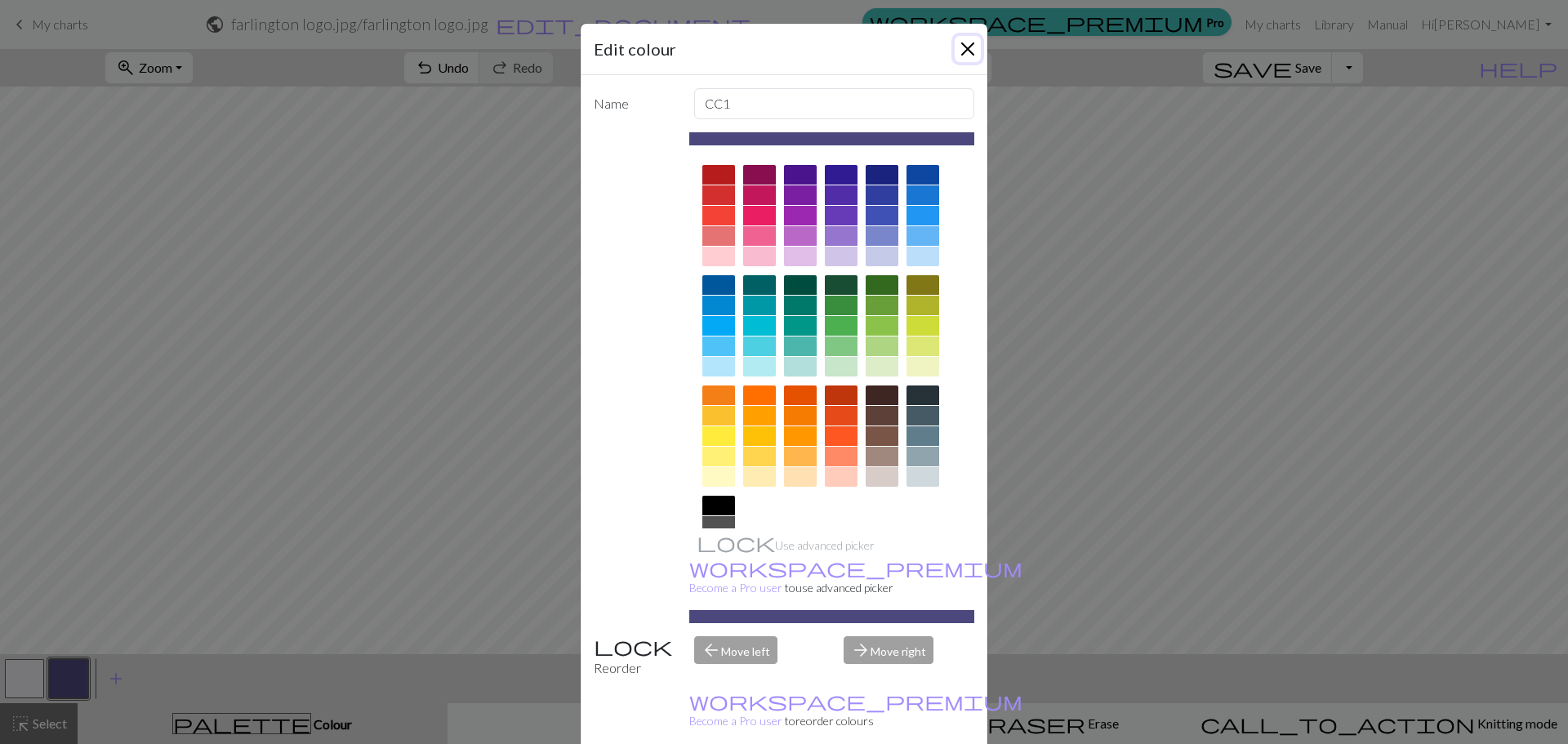
click at [959, 56] on button "Close" at bounding box center [967, 48] width 26 height 26
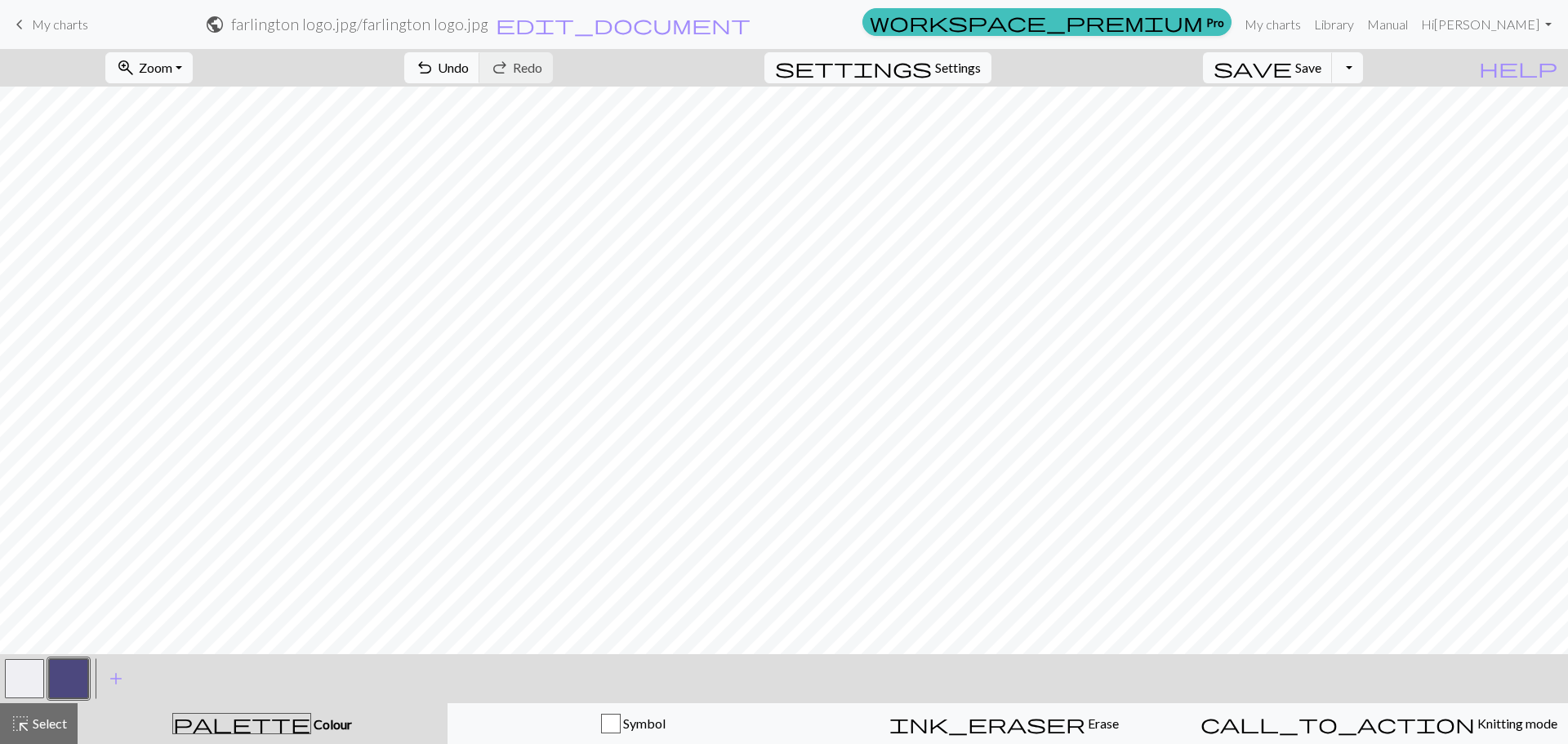
click at [15, 687] on button "button" at bounding box center [25, 678] width 39 height 39
click at [74, 669] on button "button" at bounding box center [69, 678] width 39 height 39
click at [65, 678] on button "button" at bounding box center [69, 678] width 39 height 39
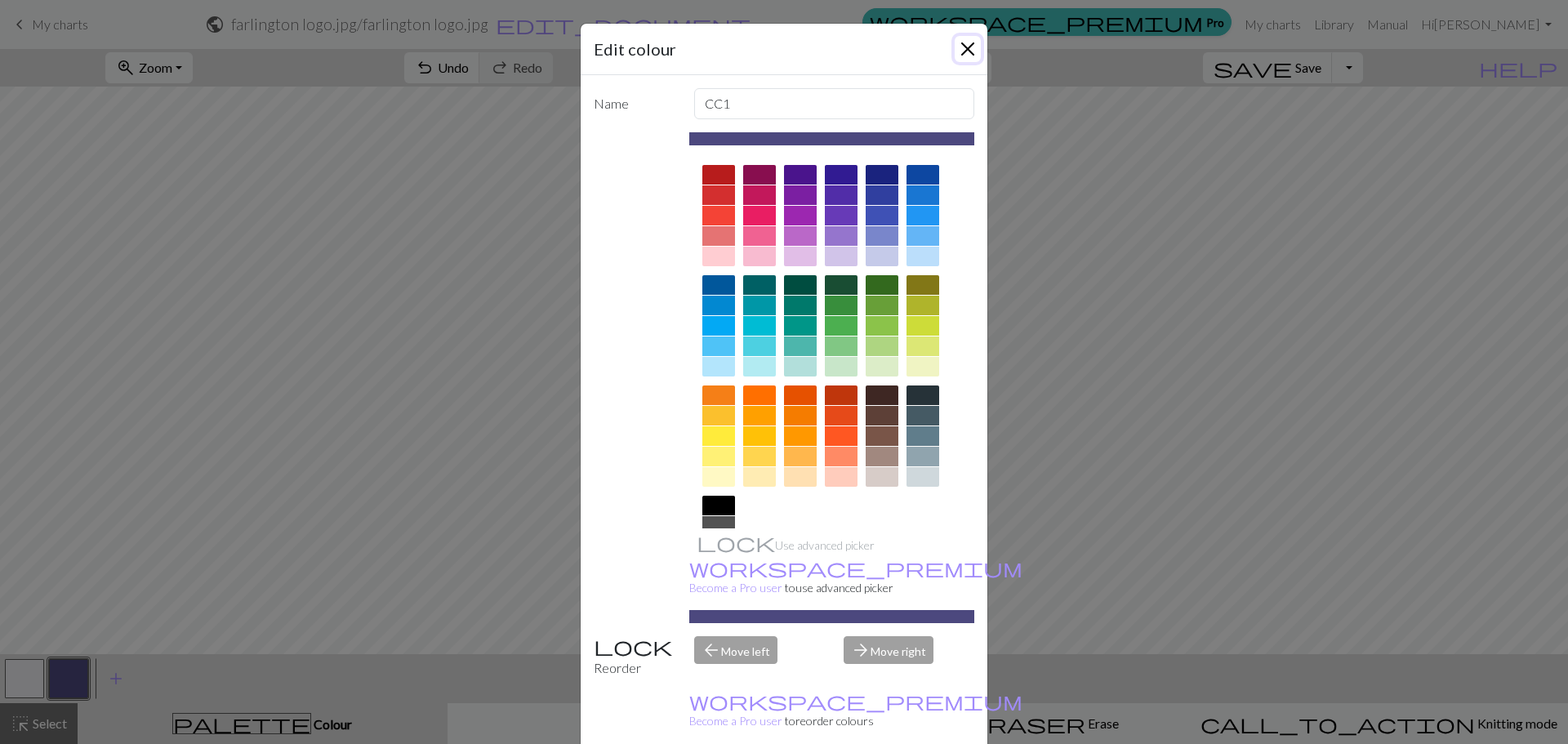
click at [960, 50] on button "Close" at bounding box center [967, 48] width 26 height 26
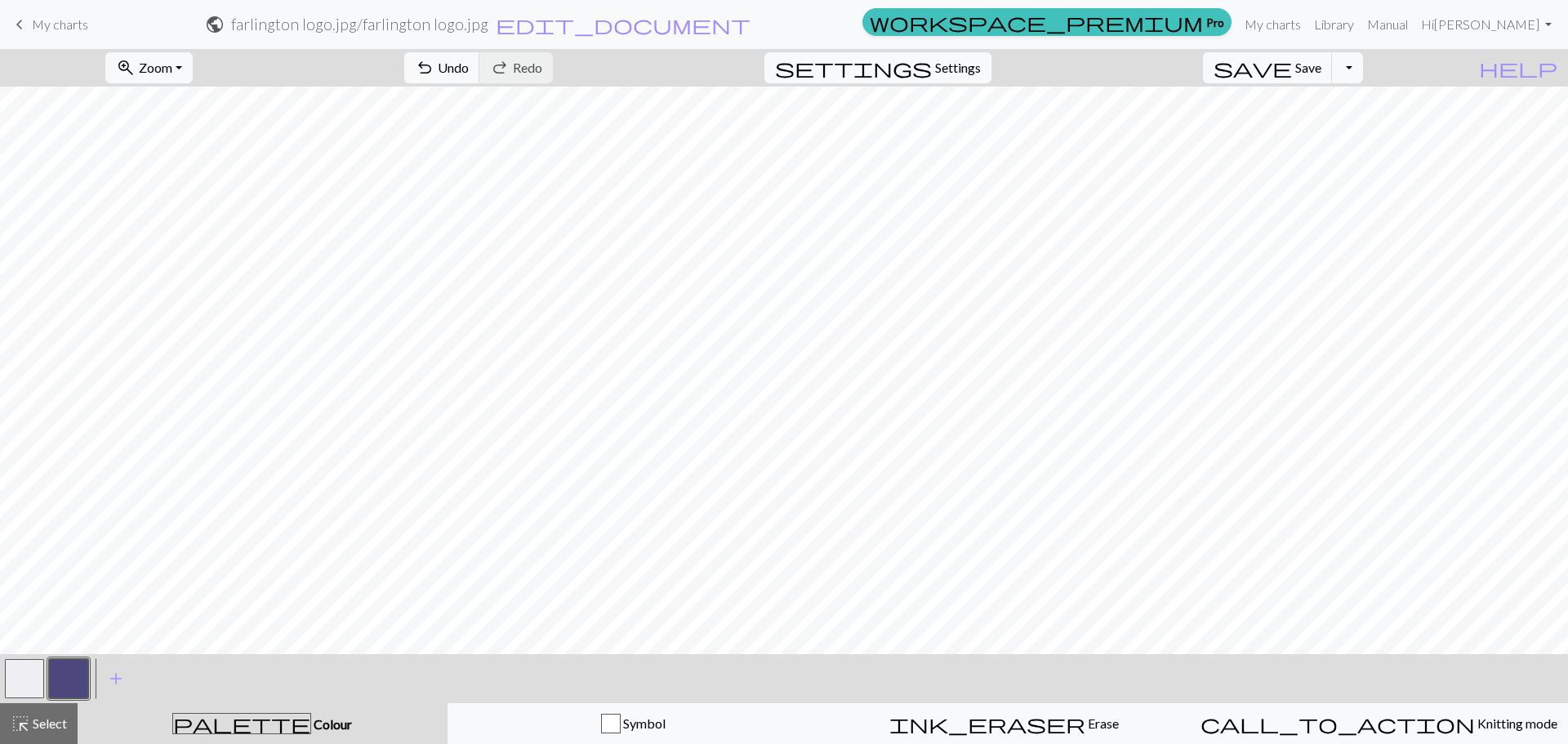
click at [26, 671] on button "button" at bounding box center [25, 678] width 39 height 39
drag, startPoint x: 28, startPoint y: 667, endPoint x: 20, endPoint y: 678, distance: 13.6
click at [20, 678] on button "button" at bounding box center [25, 678] width 39 height 39
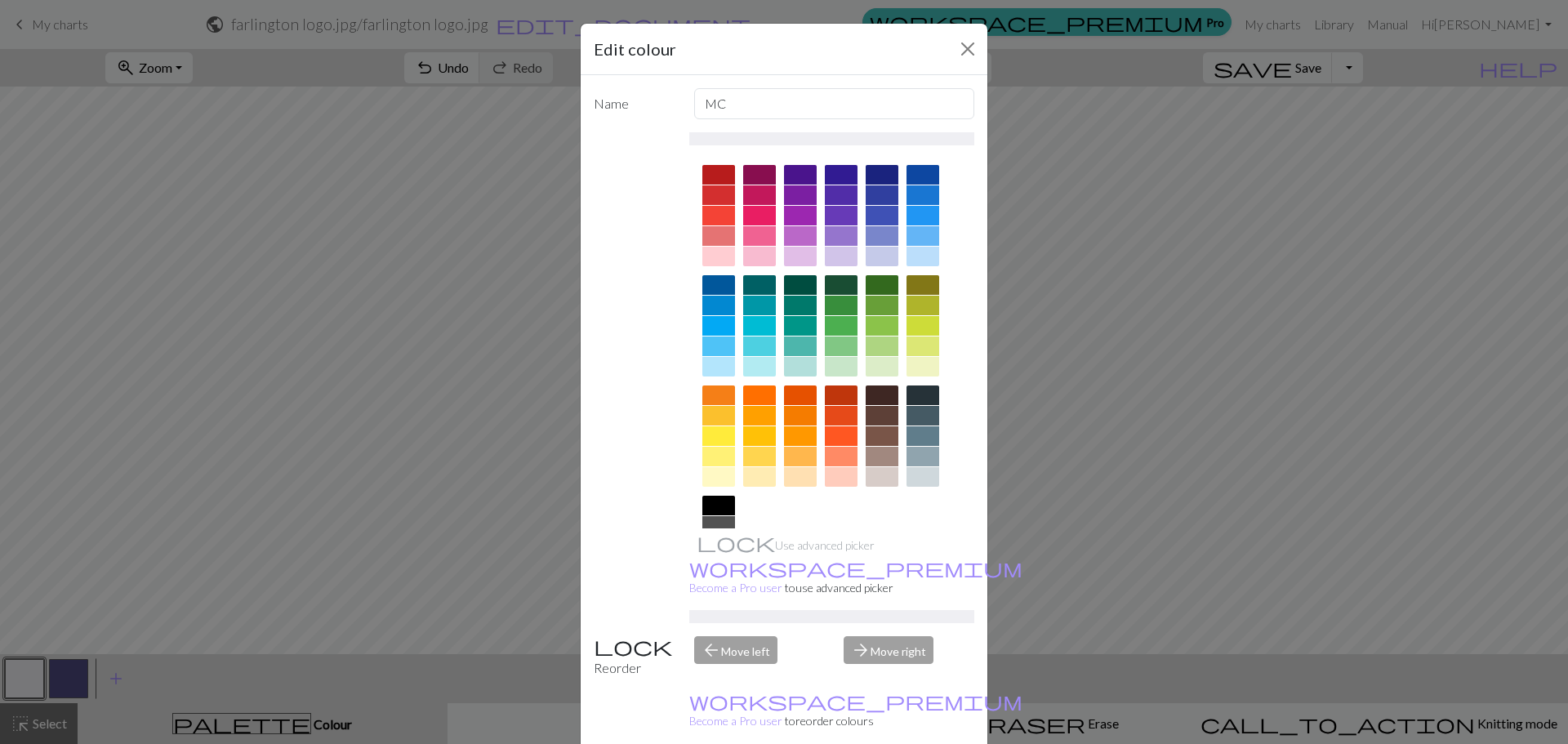
click at [908, 250] on div at bounding box center [922, 256] width 33 height 20
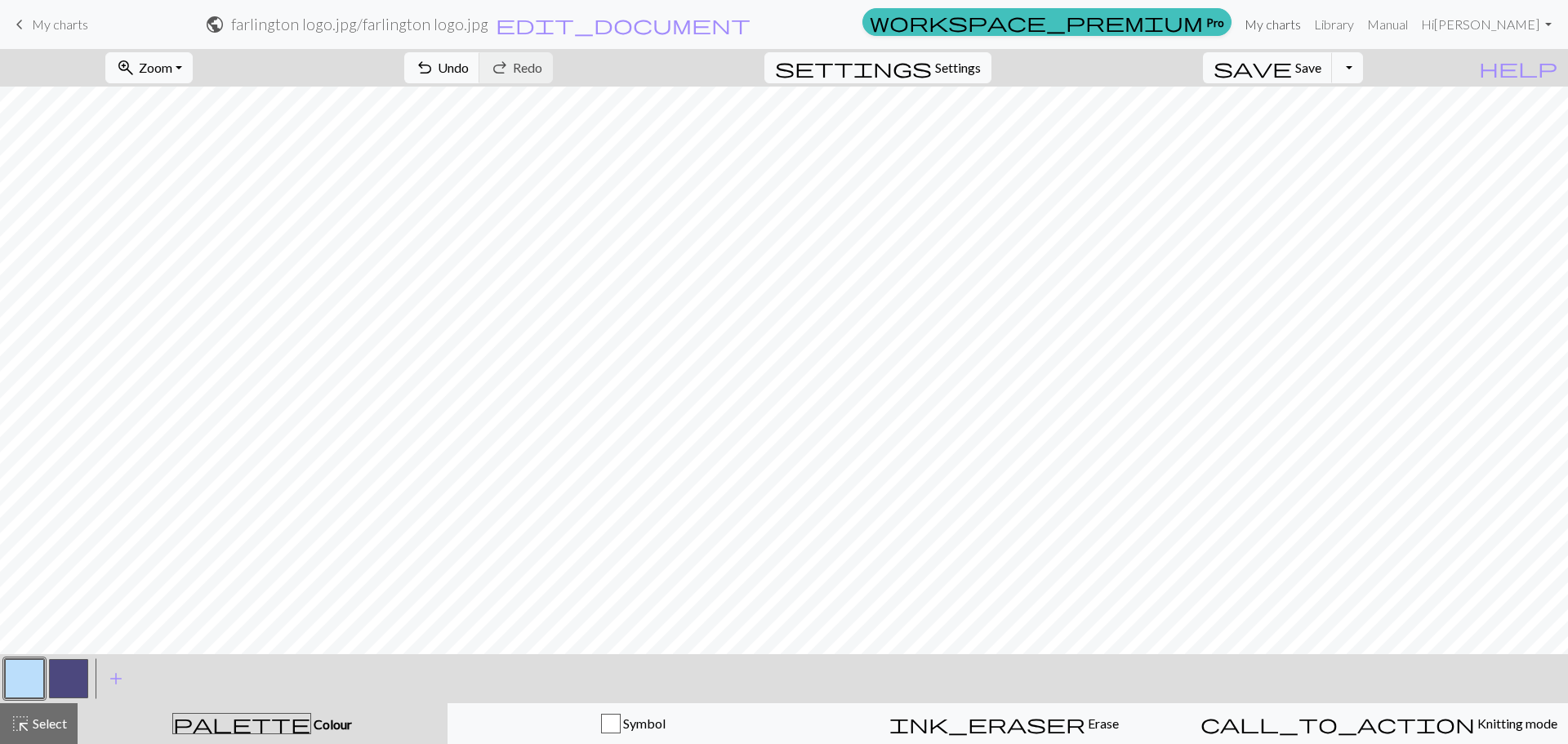
click at [1273, 11] on link "My charts" at bounding box center [1273, 24] width 69 height 33
click at [1323, 77] on button "save Save Save" at bounding box center [1268, 68] width 130 height 31
click at [1272, 28] on link "My charts" at bounding box center [1273, 24] width 69 height 33
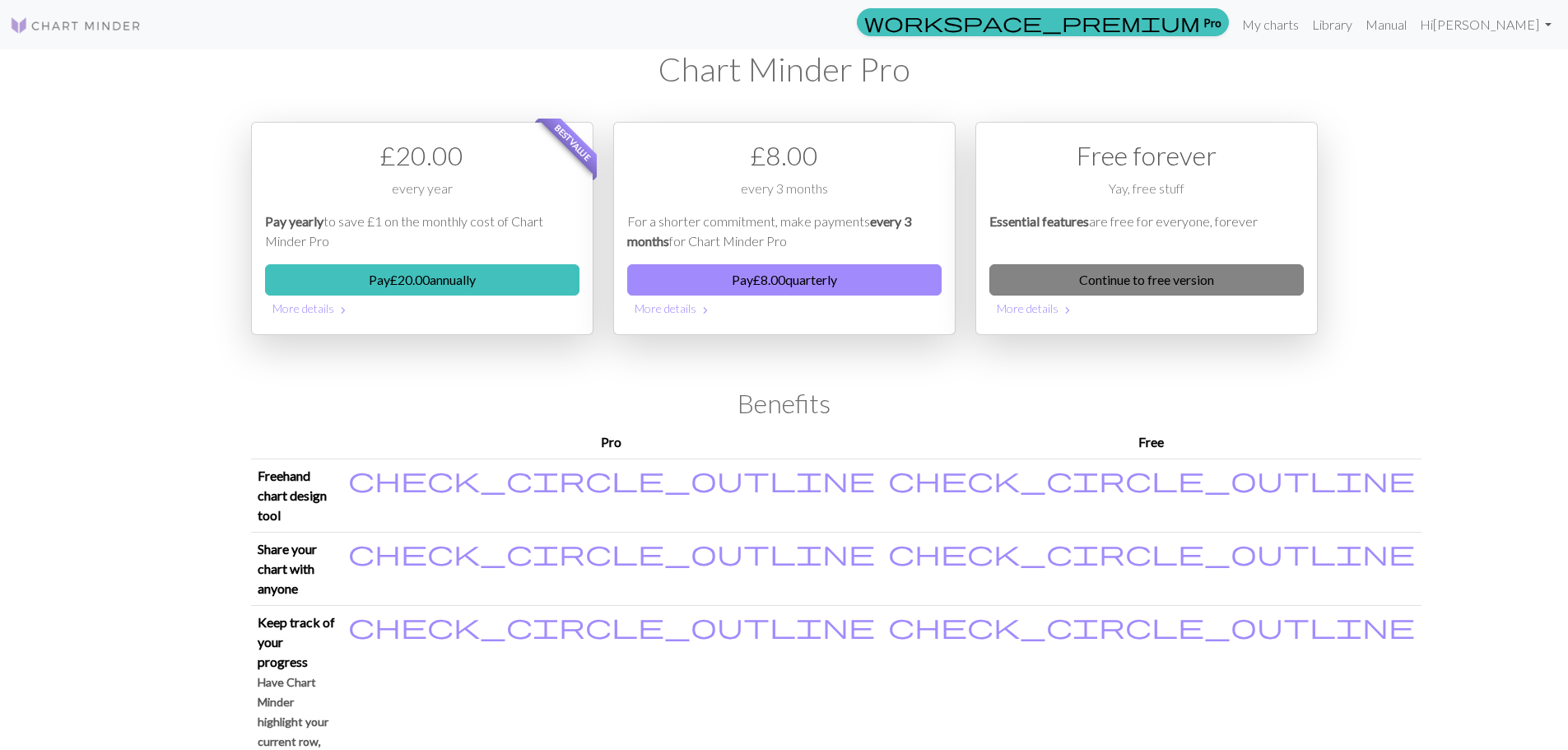
click at [1119, 283] on link "Continue to free version" at bounding box center [1146, 280] width 314 height 31
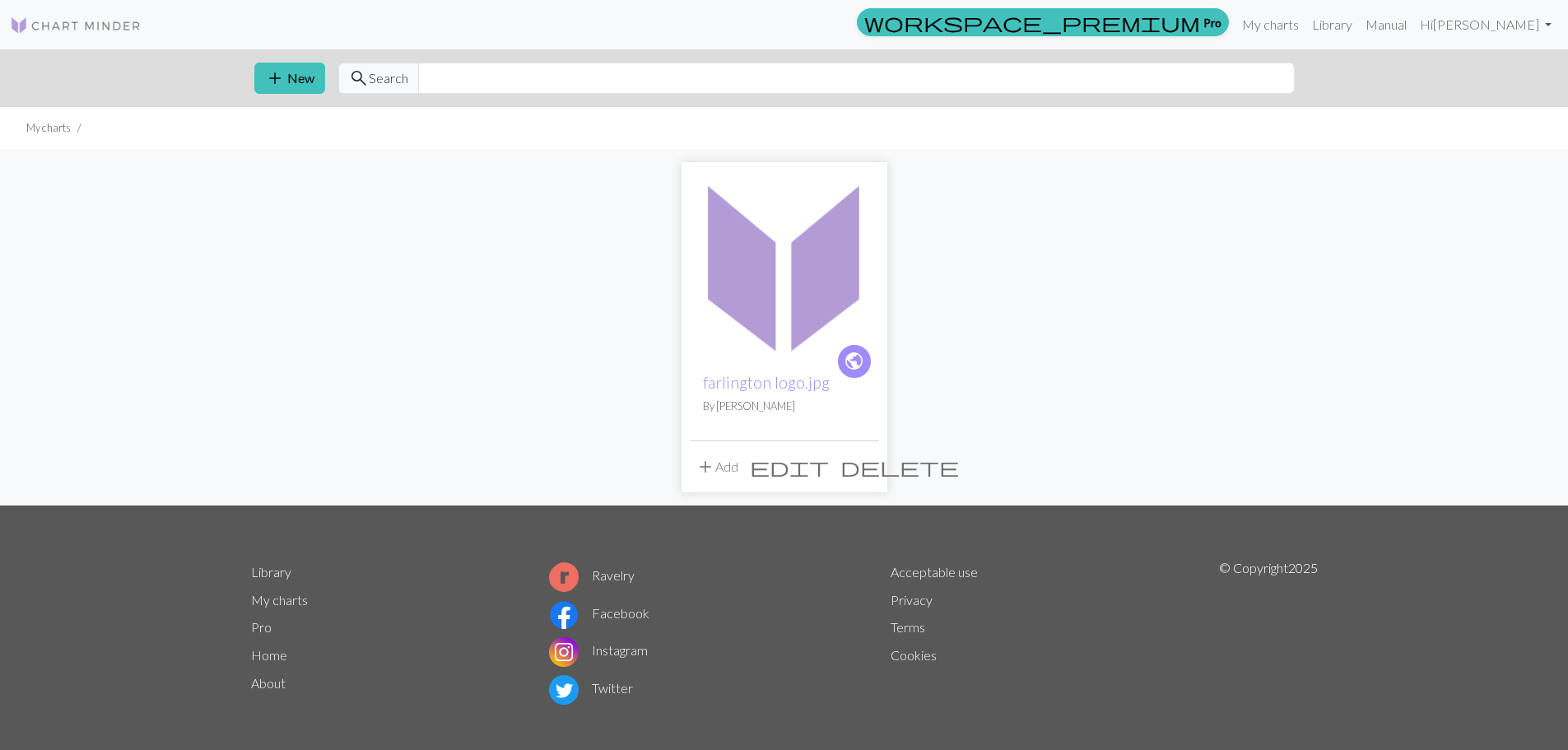
click at [768, 296] on img at bounding box center [784, 265] width 189 height 189
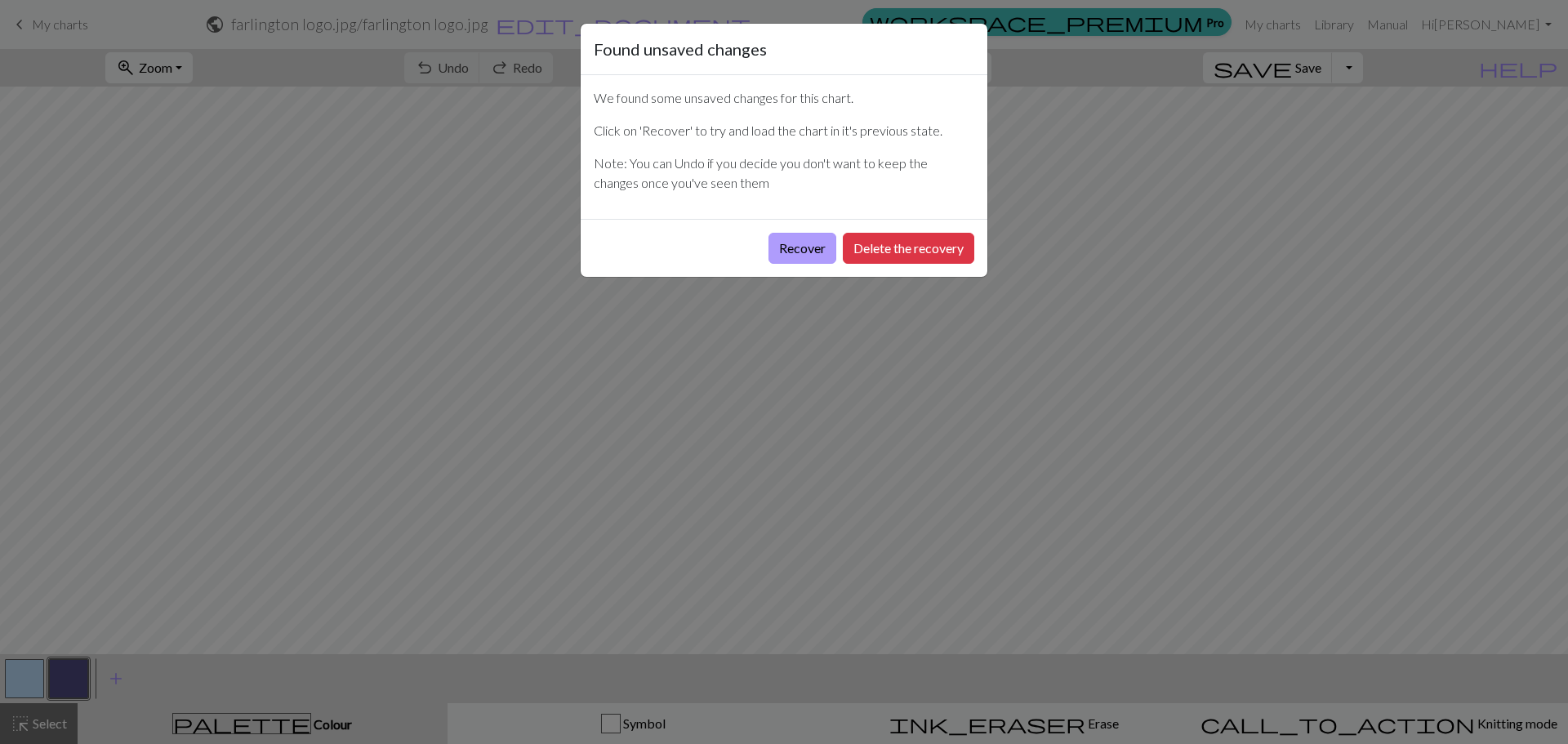
click at [791, 250] on button "Recover" at bounding box center [802, 247] width 68 height 31
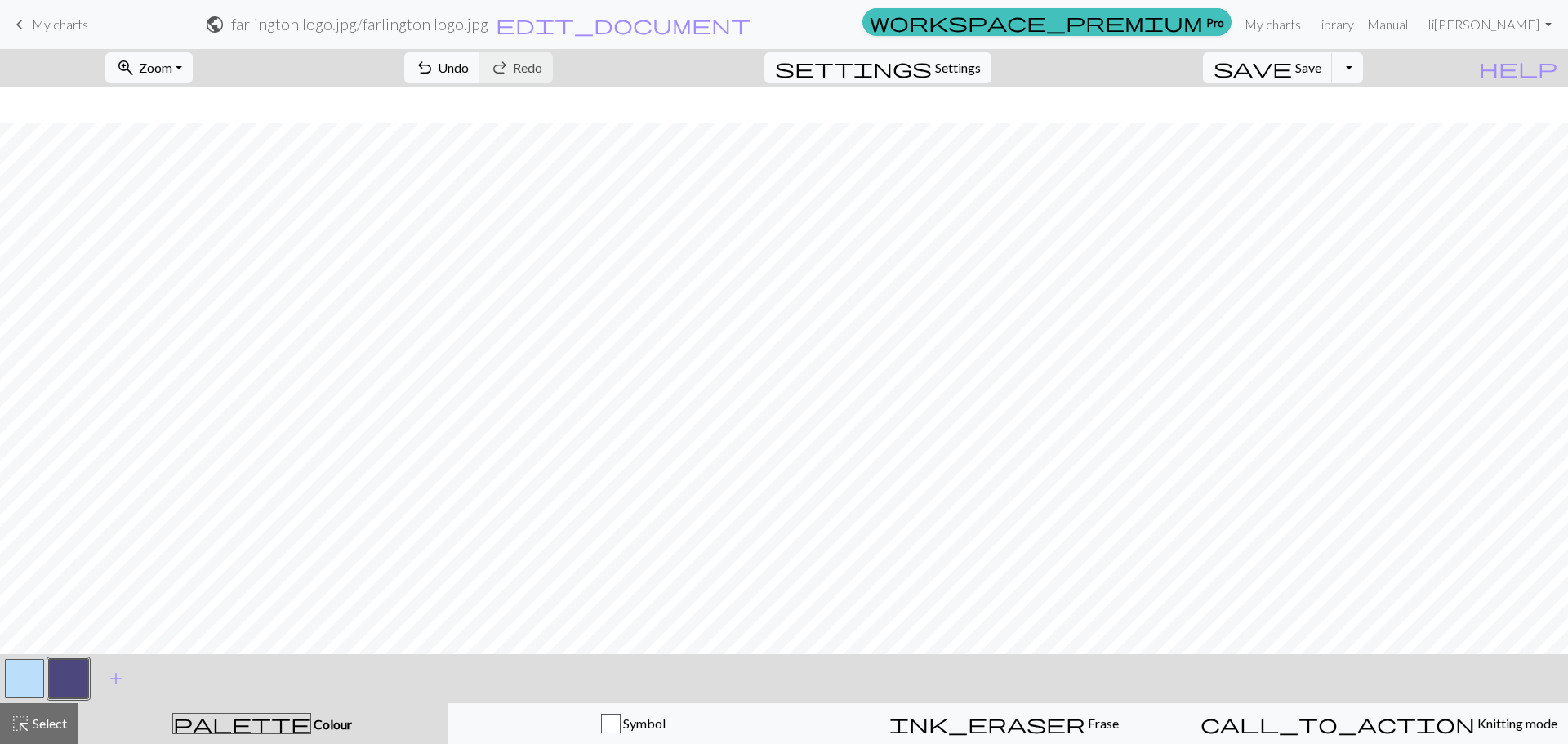
scroll to position [182, 0]
click at [1362, 76] on button "Toggle Dropdown" at bounding box center [1346, 68] width 31 height 31
click at [1328, 132] on button "save_alt Download" at bounding box center [1227, 129] width 270 height 26
click at [1500, 12] on div "Your download is ready! Download" at bounding box center [784, 47] width 1568 height 95
drag, startPoint x: 1496, startPoint y: 44, endPoint x: 1491, endPoint y: 27, distance: 17.7
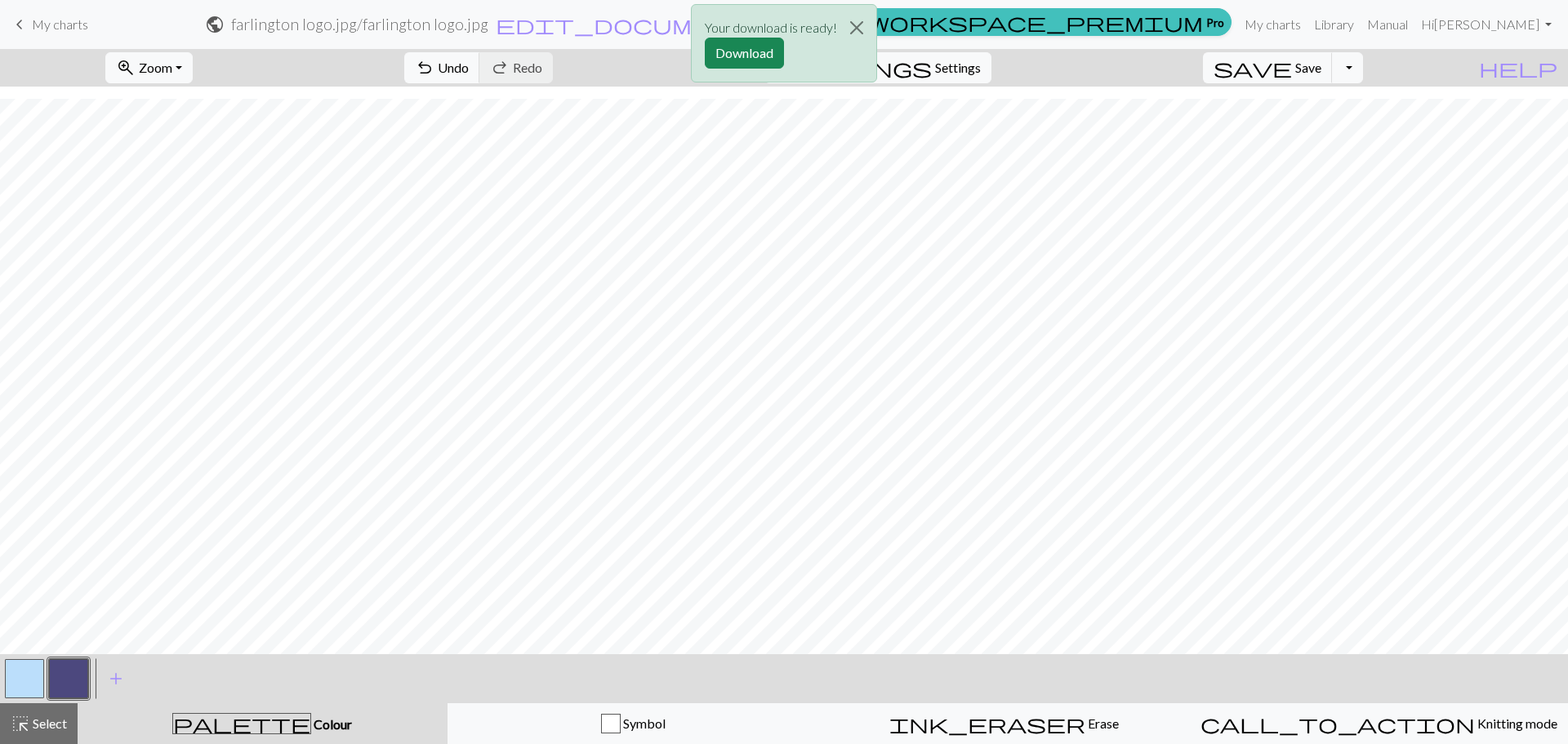
click at [1495, 43] on div "Your download is ready! Download" at bounding box center [784, 47] width 1568 height 95
click at [1491, 27] on div "Your download is ready! Download" at bounding box center [784, 47] width 1568 height 95
click at [1364, 74] on div "Your download is ready! Download" at bounding box center [784, 47] width 1568 height 95
click at [764, 53] on button "Download" at bounding box center [744, 53] width 79 height 31
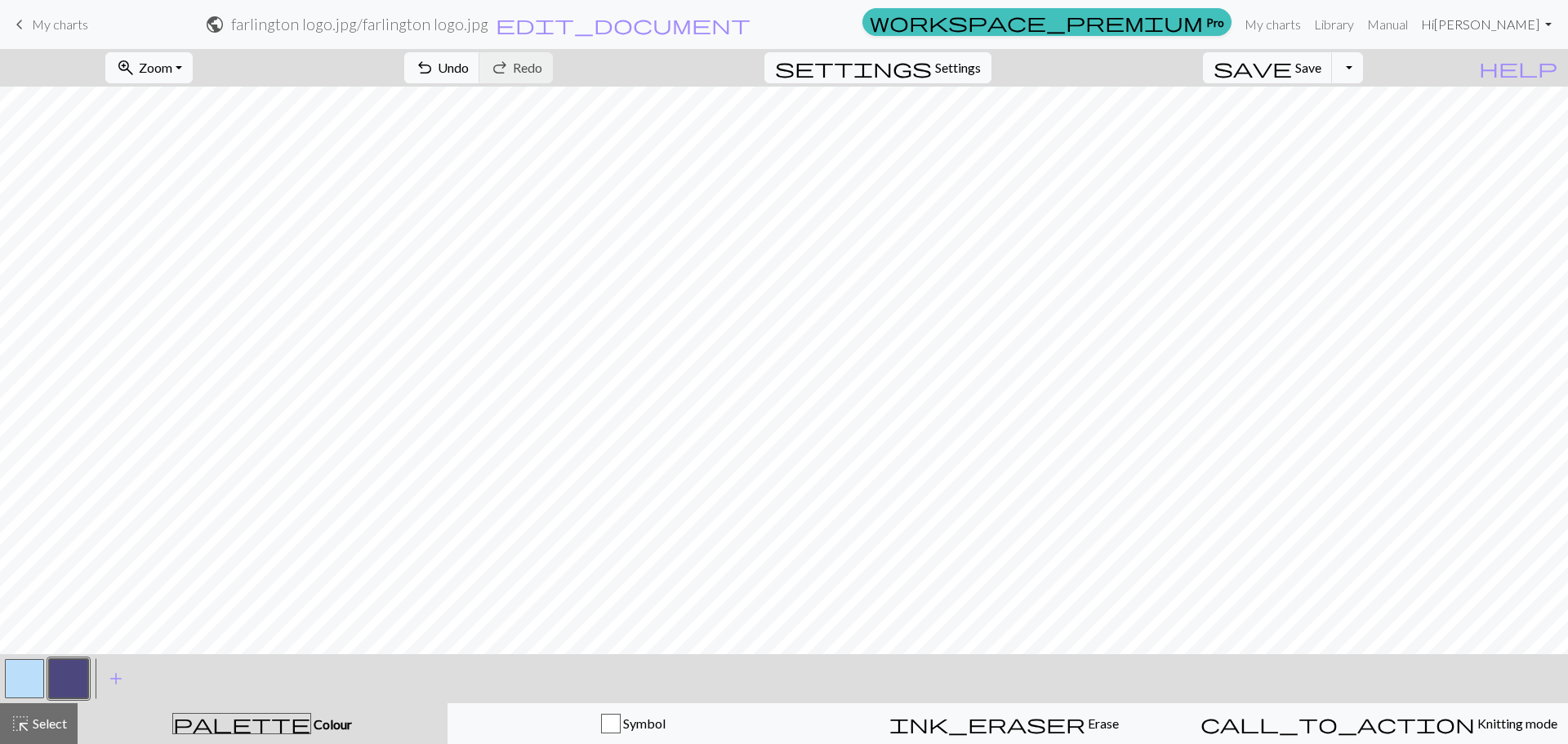
click at [1497, 29] on link "Hi Christine Edwards" at bounding box center [1485, 24] width 143 height 33
drag, startPoint x: 1495, startPoint y: 62, endPoint x: 866, endPoint y: 61, distance: 629.0
click at [1495, 63] on link "Account settings" at bounding box center [1491, 69] width 105 height 33
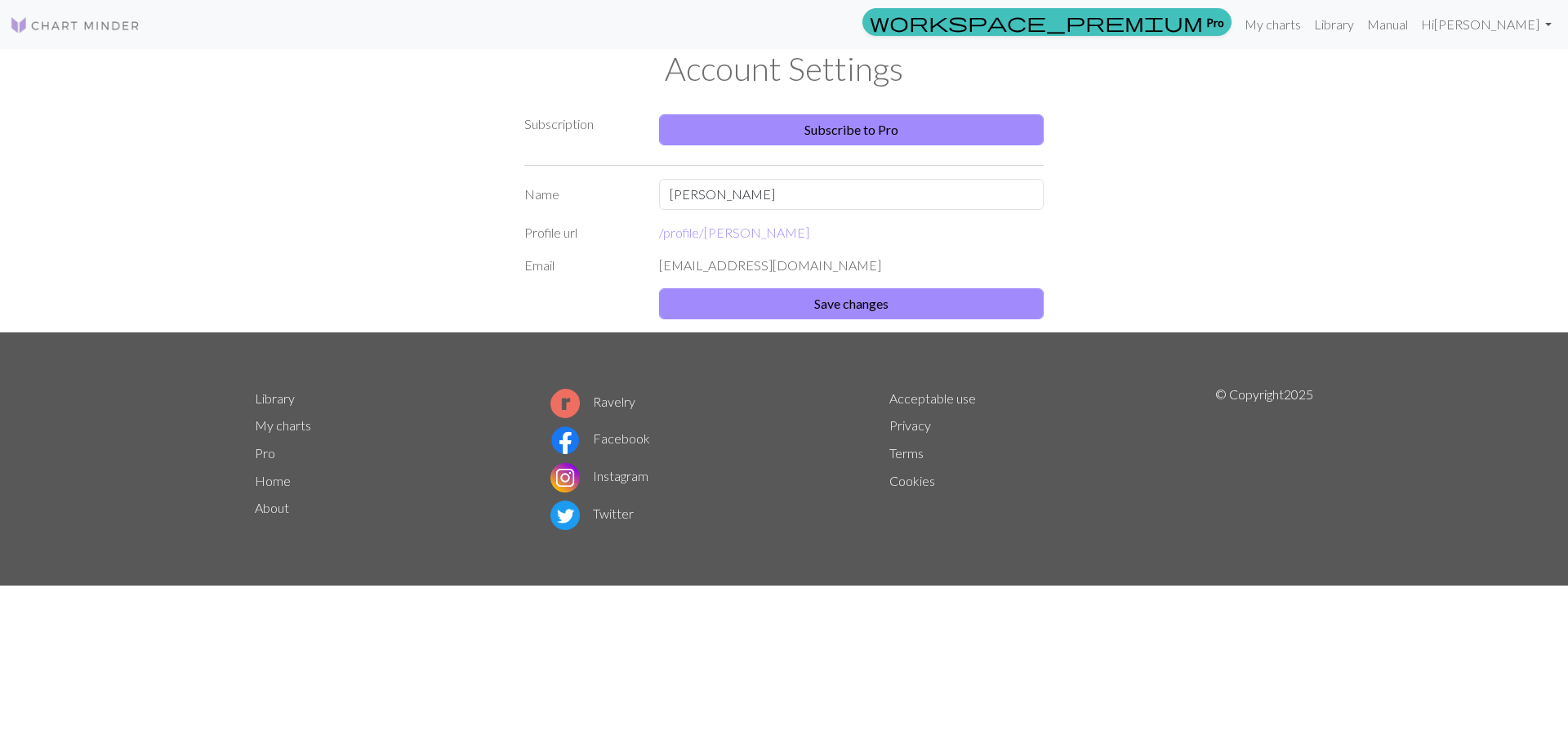
click at [268, 504] on link "About" at bounding box center [271, 507] width 35 height 15
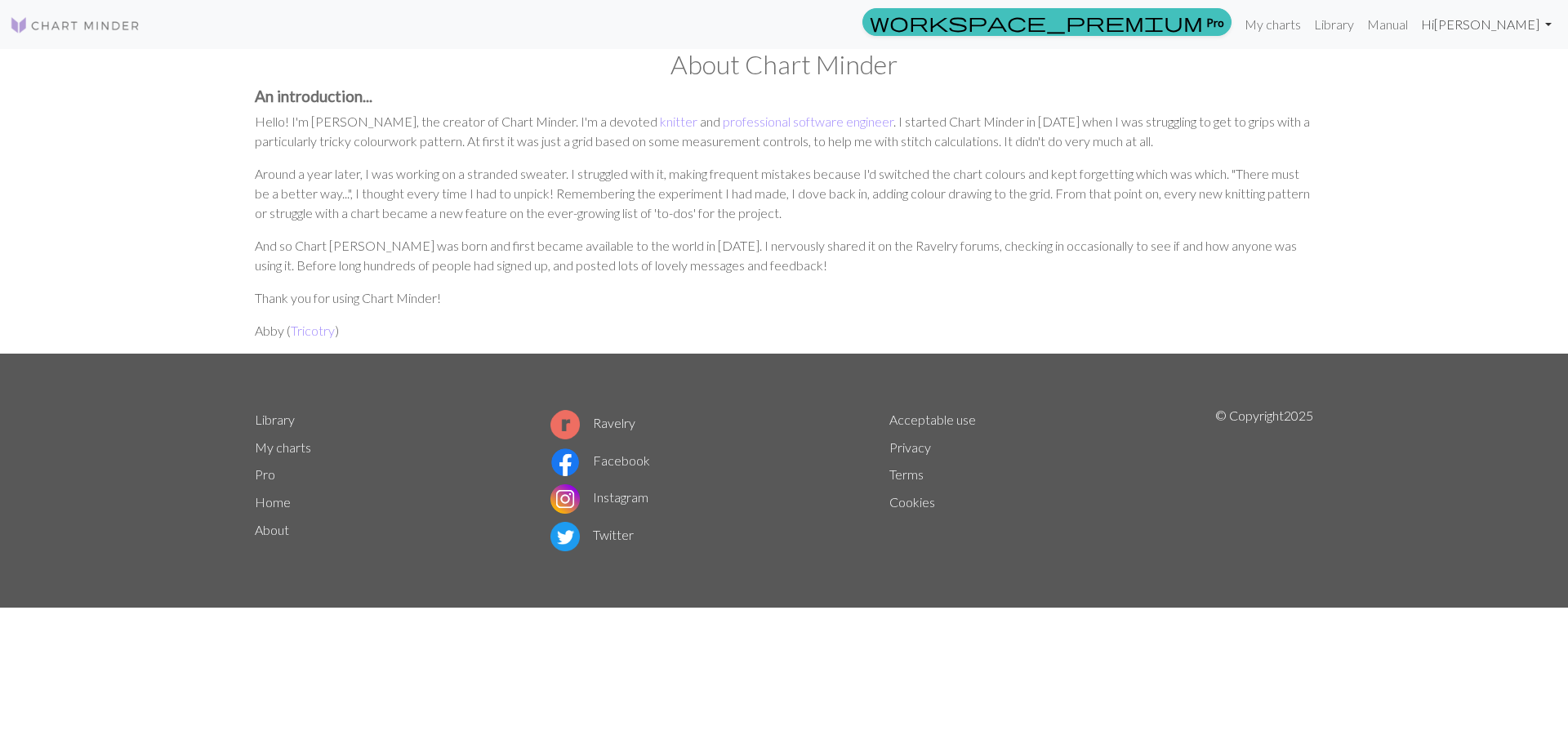
click at [1532, 35] on link "Hi Christine Edwards" at bounding box center [1485, 24] width 143 height 33
click at [1511, 63] on link "Account settings" at bounding box center [1491, 69] width 105 height 33
